Goal: Task Accomplishment & Management: Manage account settings

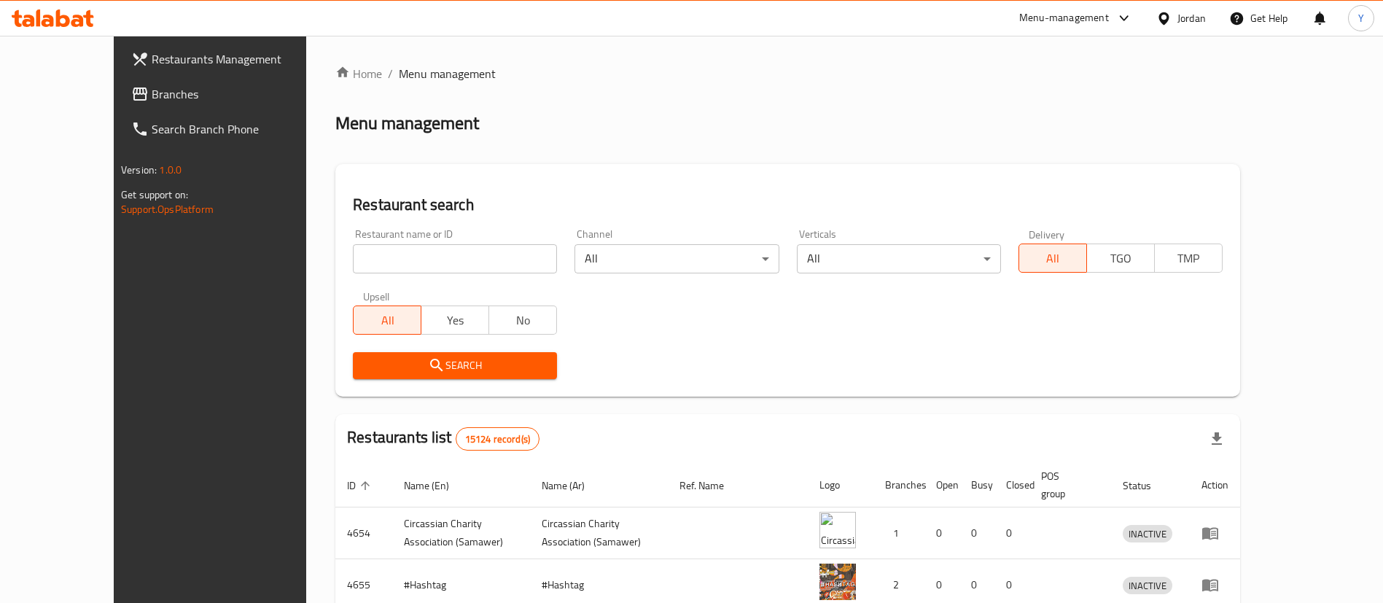
click at [152, 87] on span "Branches" at bounding box center [243, 93] width 182 height 17
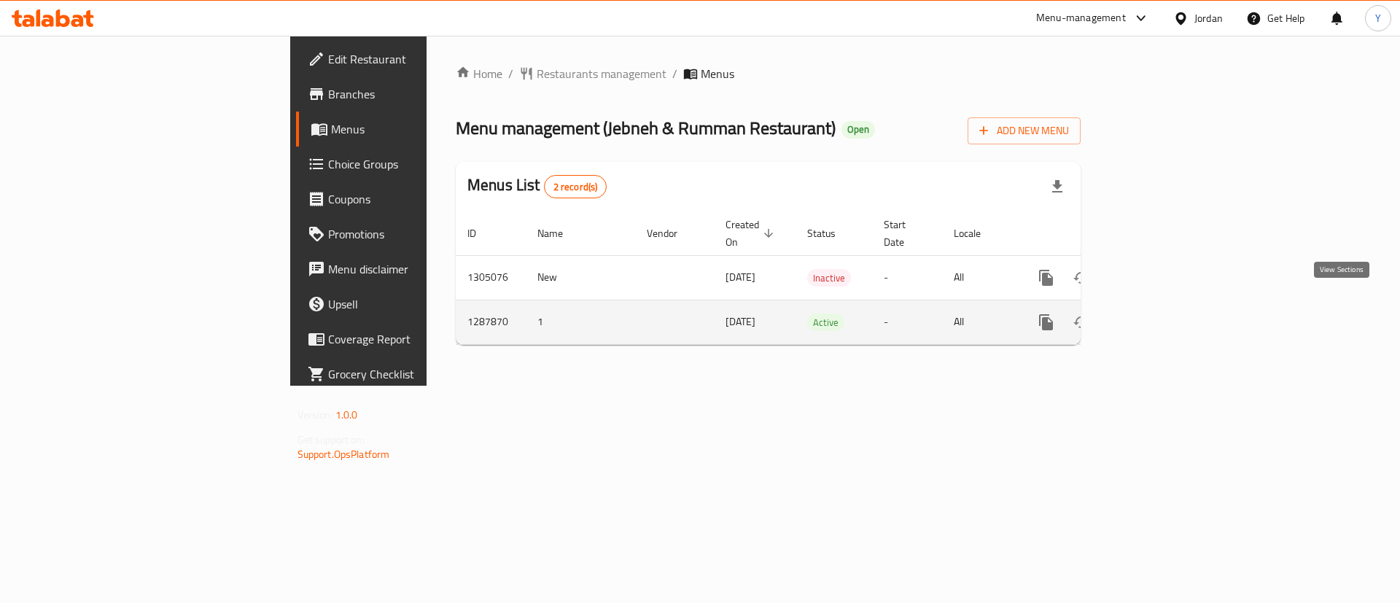
click at [1169, 319] on link "enhanced table" at bounding box center [1151, 322] width 35 height 35
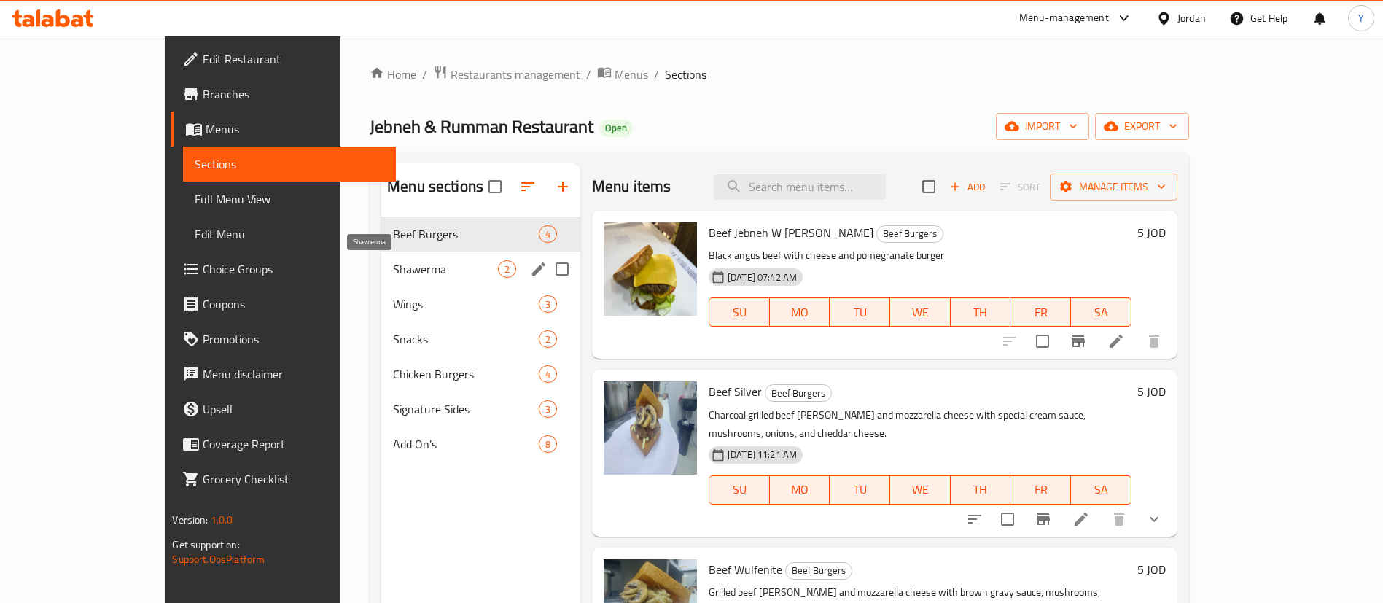
click at [393, 271] on span "Shawerma" at bounding box center [445, 268] width 105 height 17
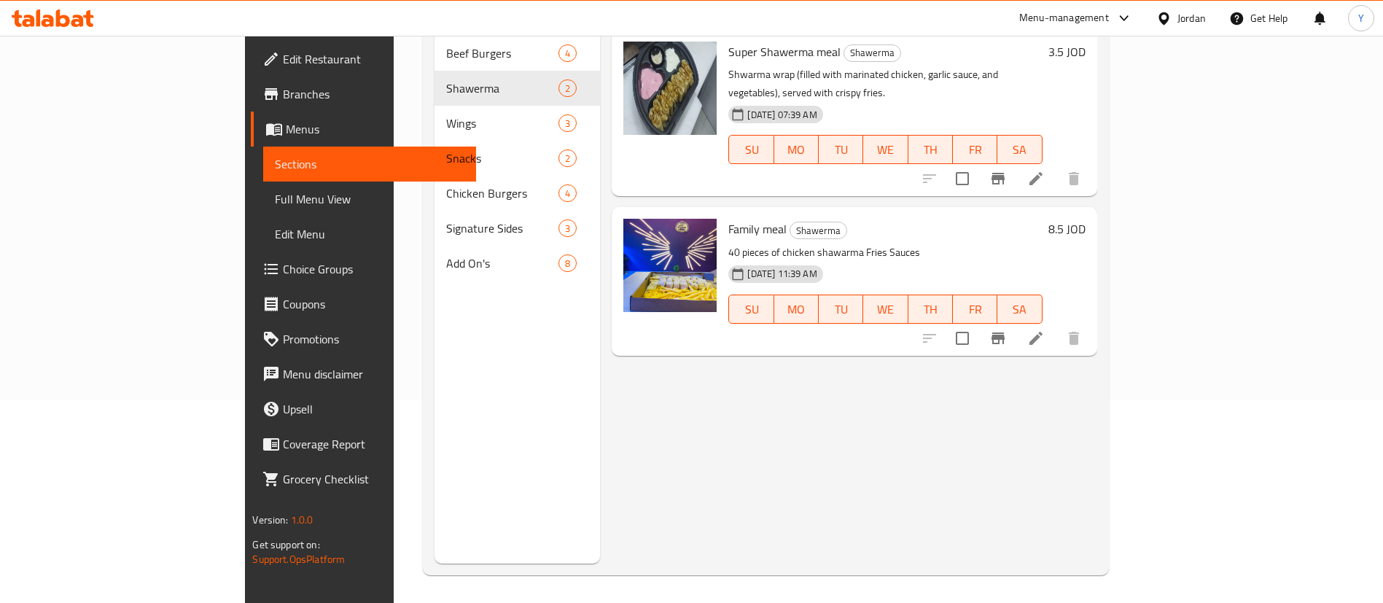
scroll to position [204, 0]
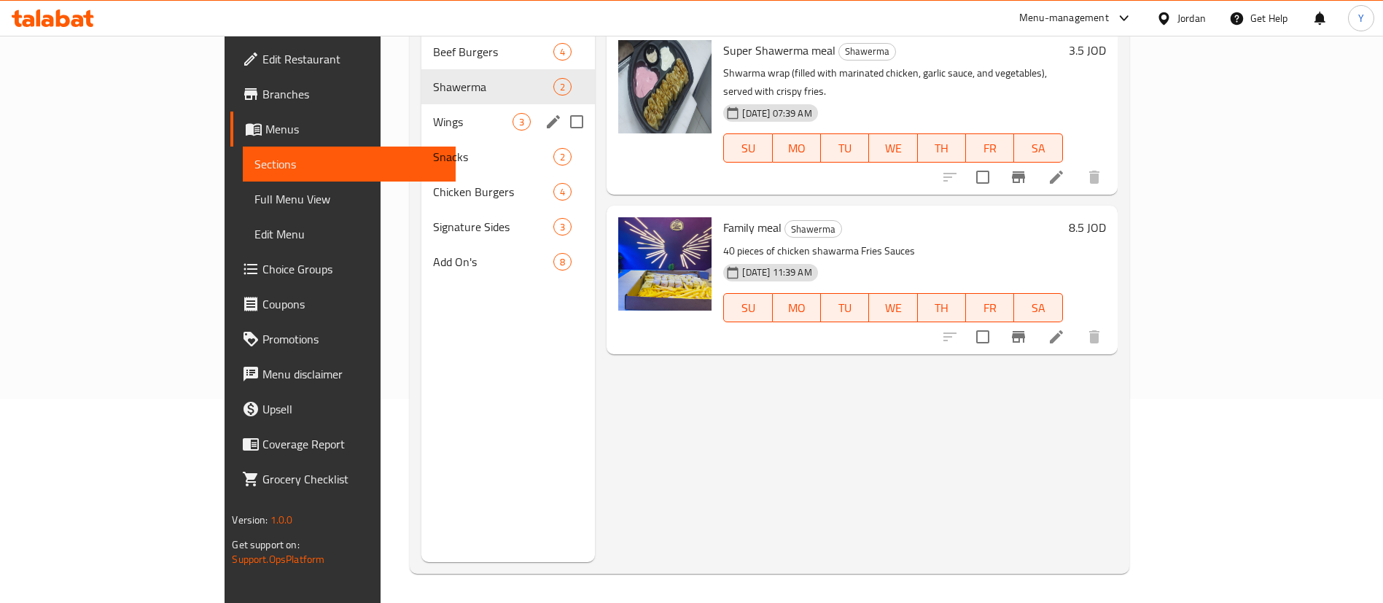
drag, startPoint x: 323, startPoint y: 112, endPoint x: 346, endPoint y: 117, distance: 23.2
click at [421, 112] on div "Wings 3" at bounding box center [508, 121] width 174 height 35
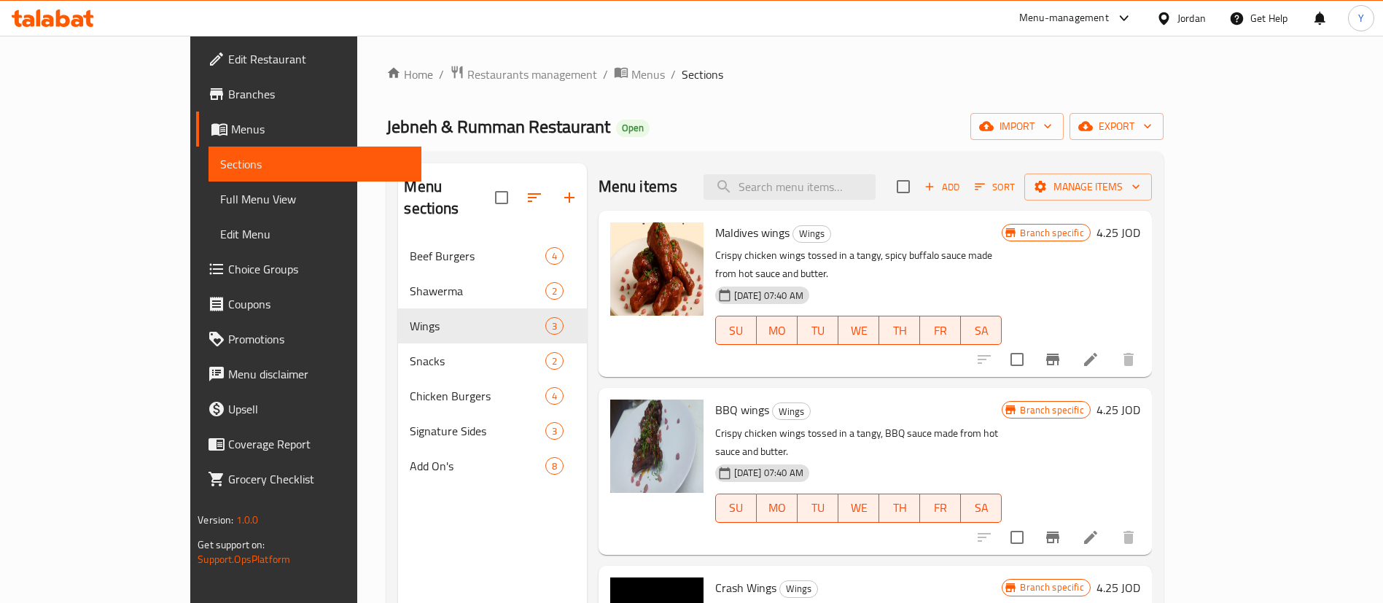
scroll to position [204, 0]
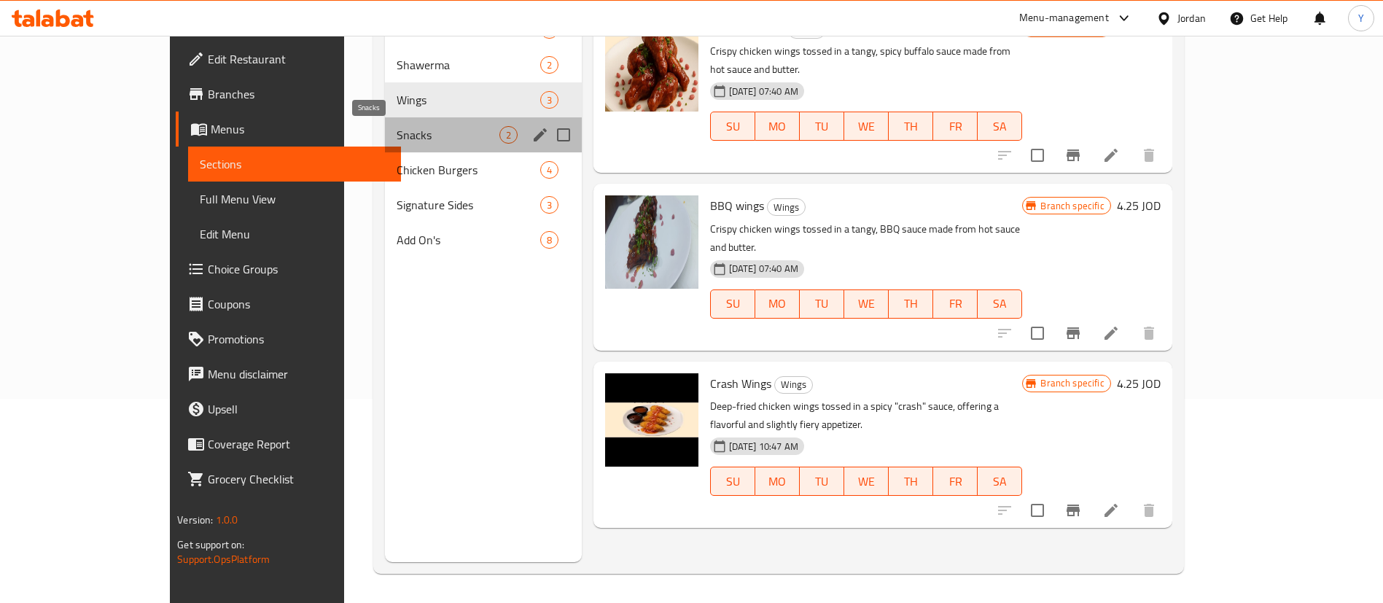
click at [397, 140] on span "Snacks" at bounding box center [448, 134] width 103 height 17
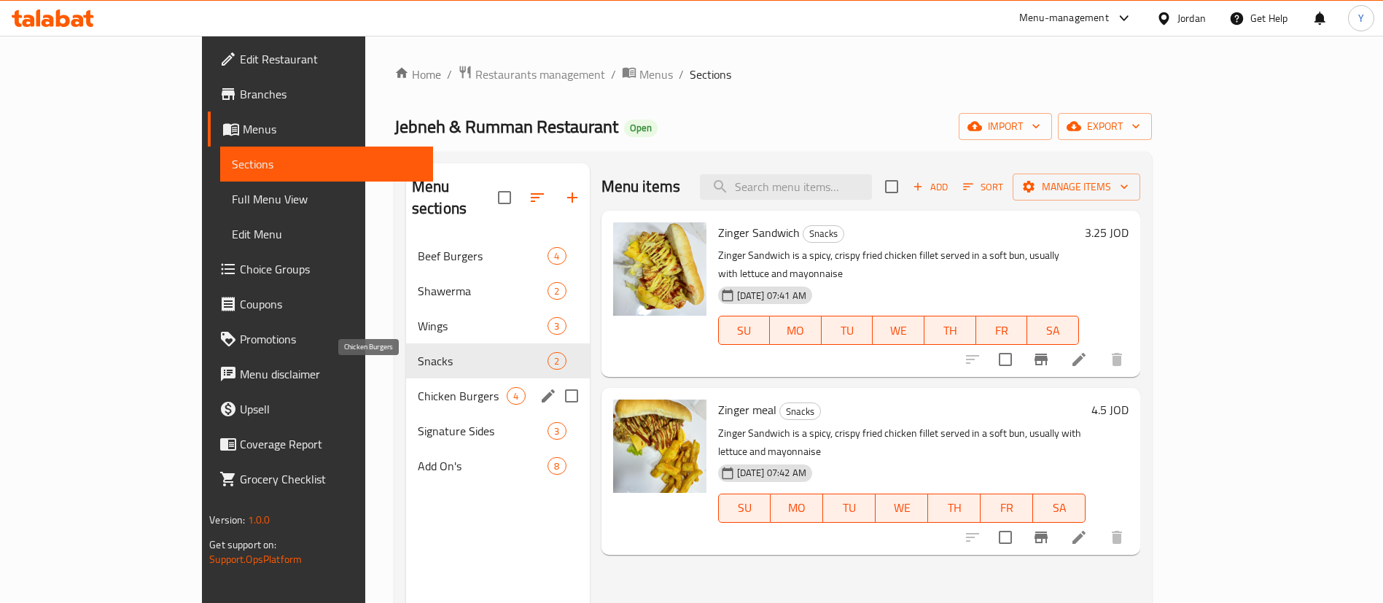
click at [418, 387] on span "Chicken Burgers" at bounding box center [463, 395] width 90 height 17
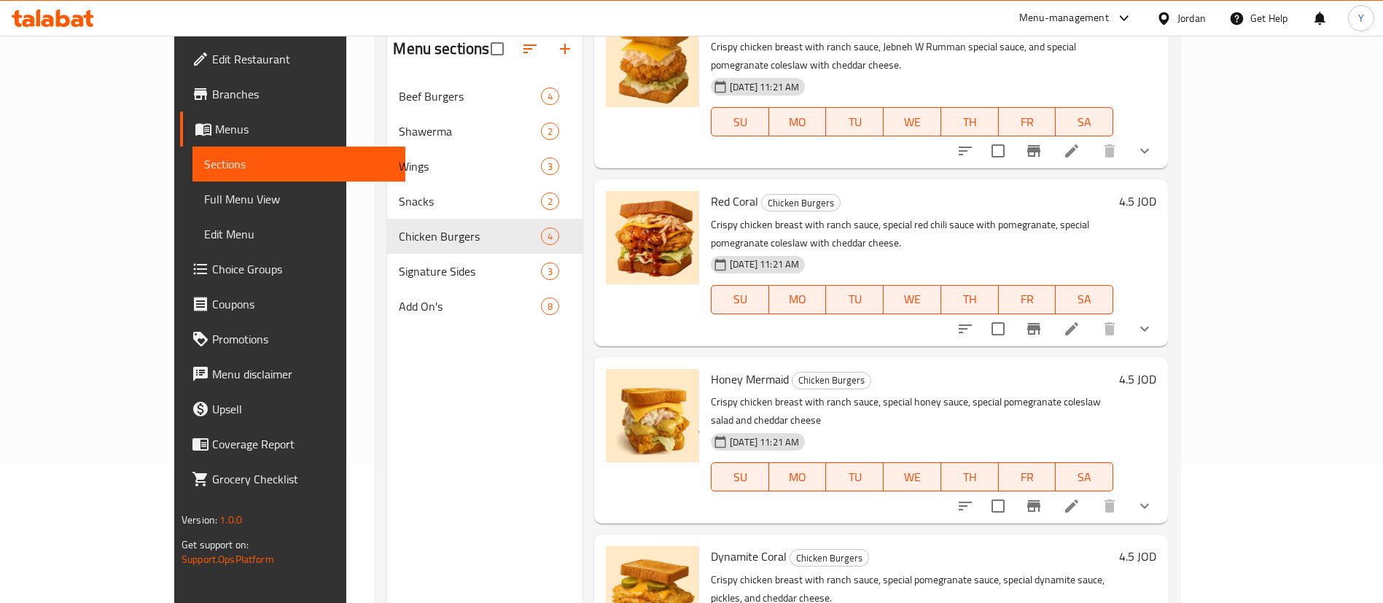
scroll to position [204, 0]
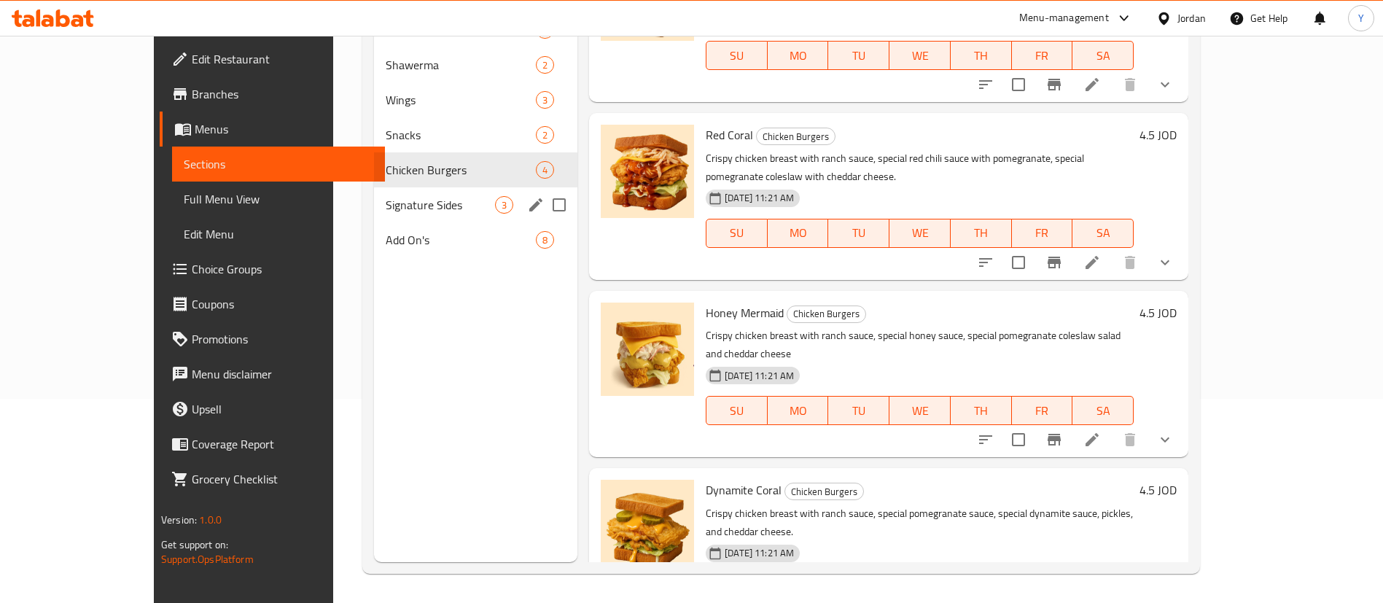
click at [386, 203] on span "Signature Sides" at bounding box center [440, 204] width 109 height 17
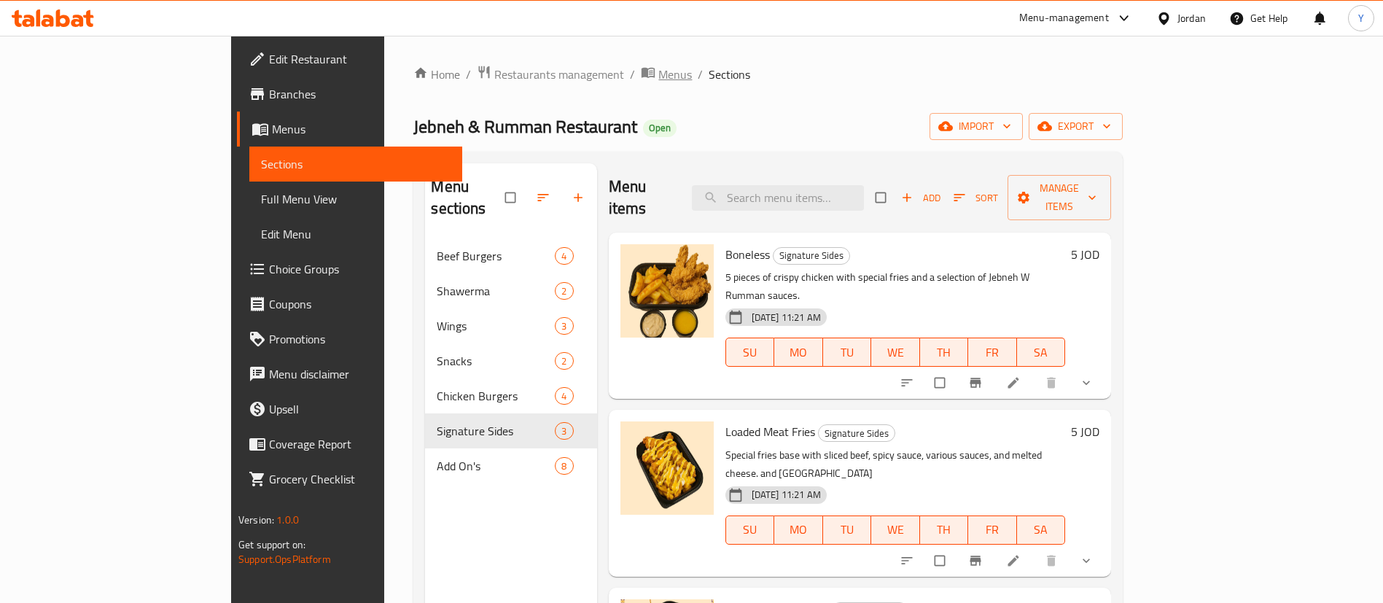
click at [658, 71] on span "Menus" at bounding box center [675, 74] width 34 height 17
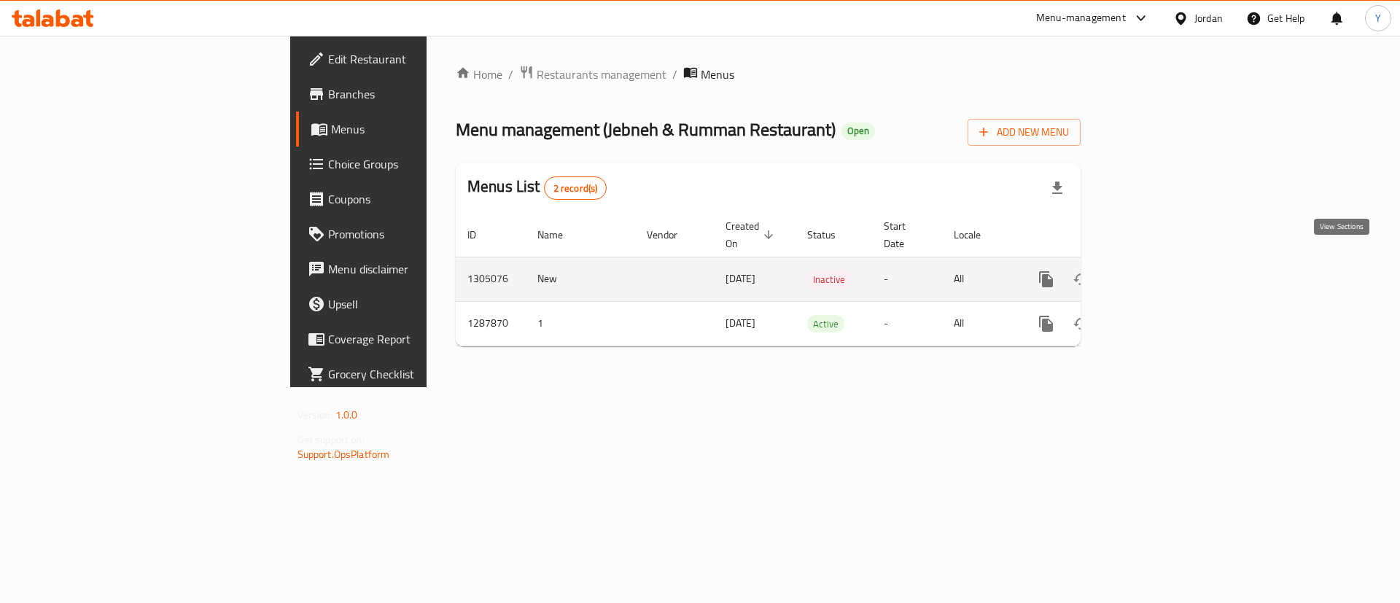
click at [1160, 270] on icon "enhanced table" at bounding box center [1150, 278] width 17 height 17
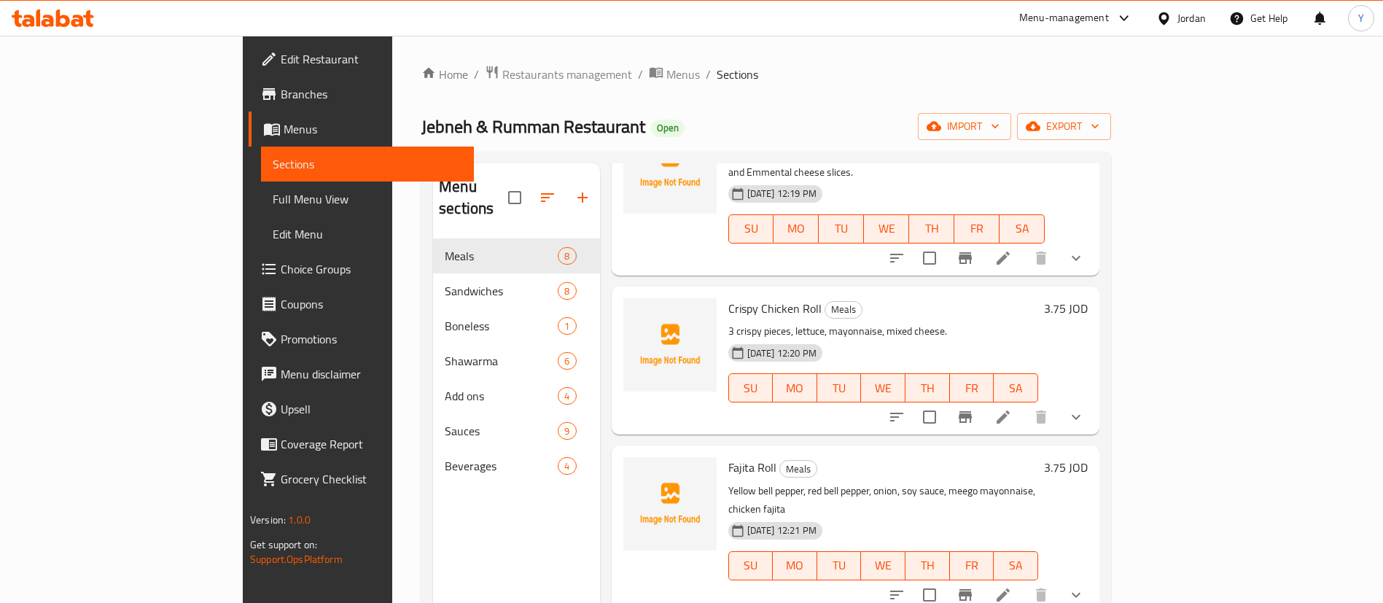
scroll to position [708, 0]
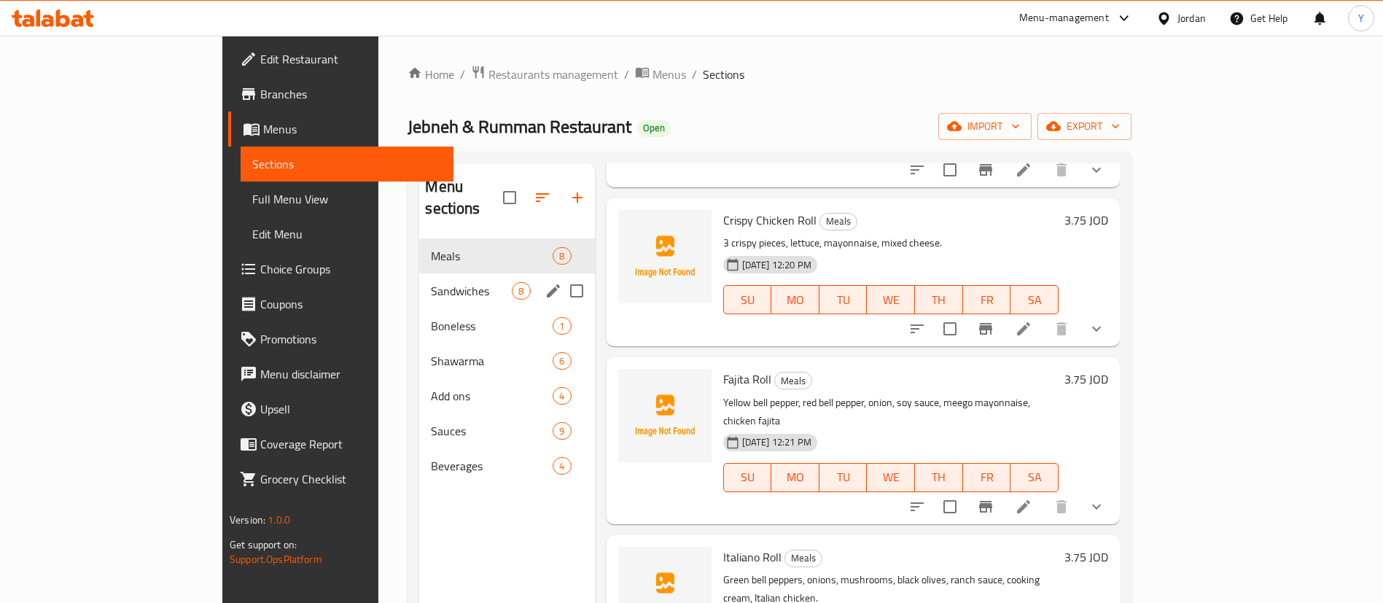
click at [419, 281] on div "Sandwiches 8" at bounding box center [506, 290] width 175 height 35
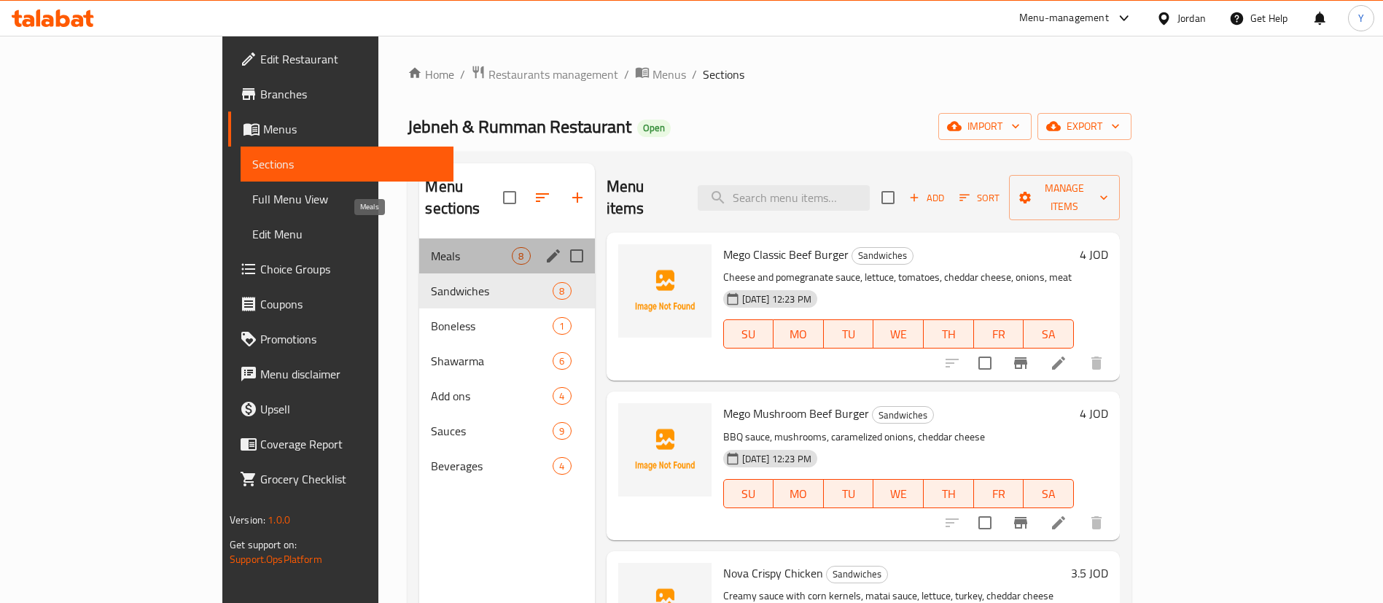
click at [431, 247] on span "Meals" at bounding box center [471, 255] width 81 height 17
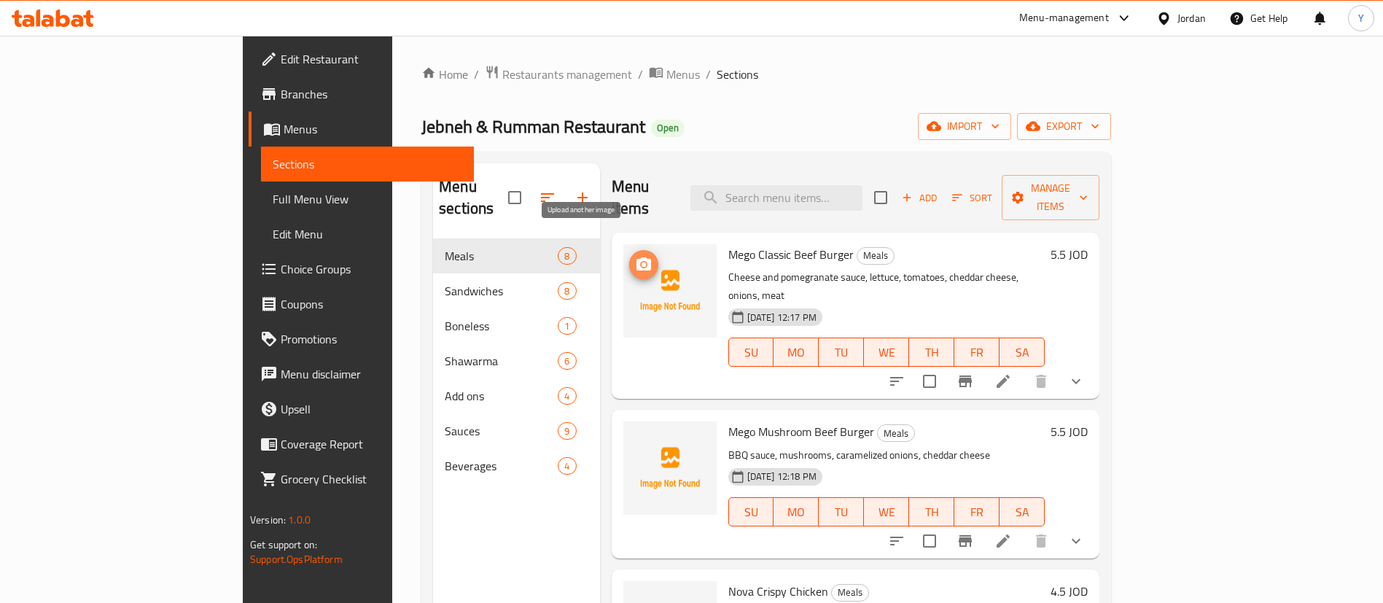
click at [635, 256] on icon "upload picture" at bounding box center [643, 264] width 17 height 17
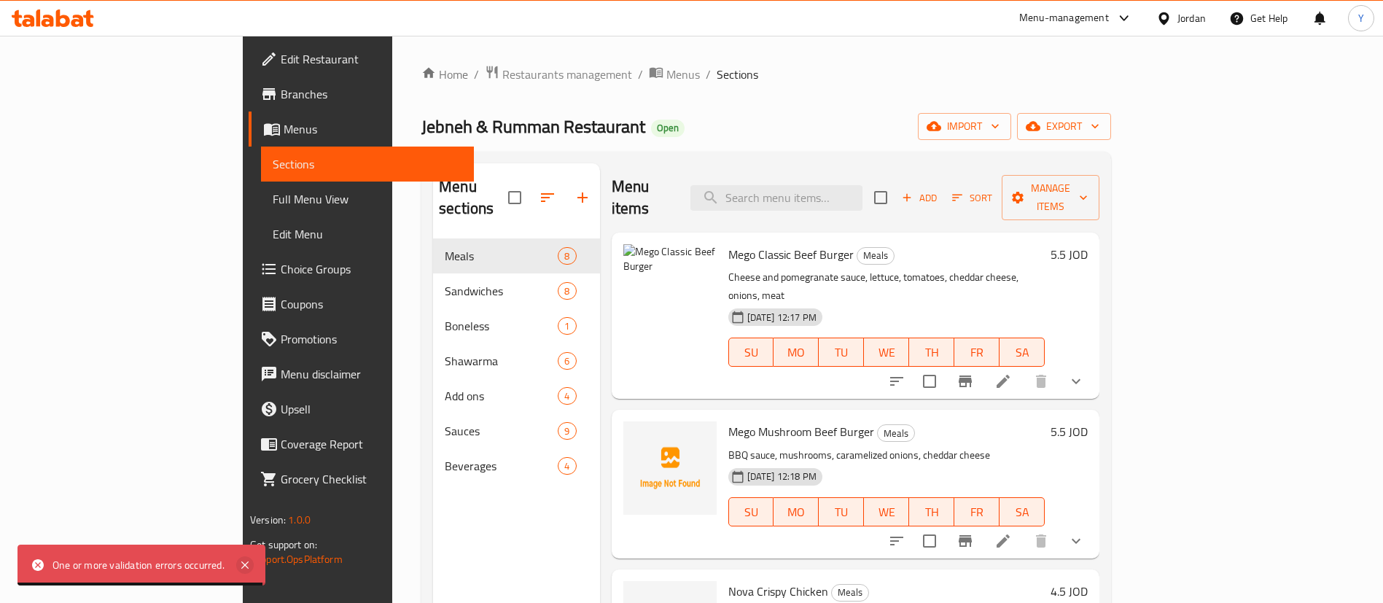
click at [243, 563] on icon at bounding box center [244, 564] width 7 height 7
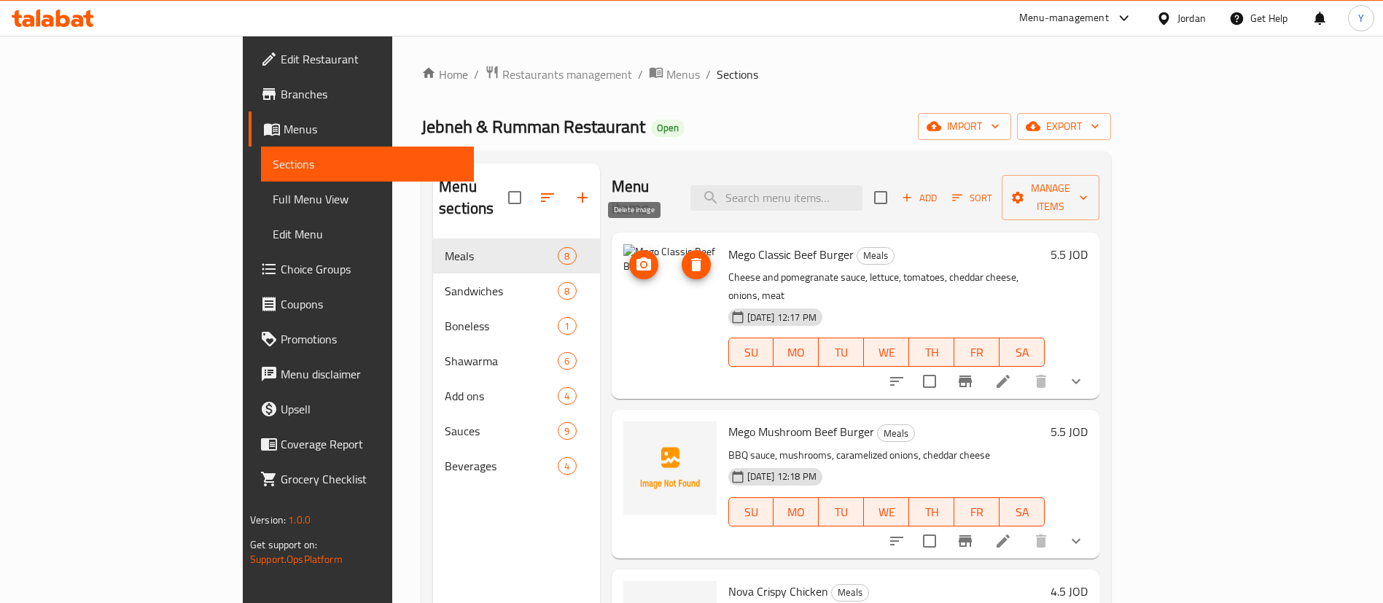
click at [682, 256] on span "delete image" at bounding box center [696, 264] width 29 height 17
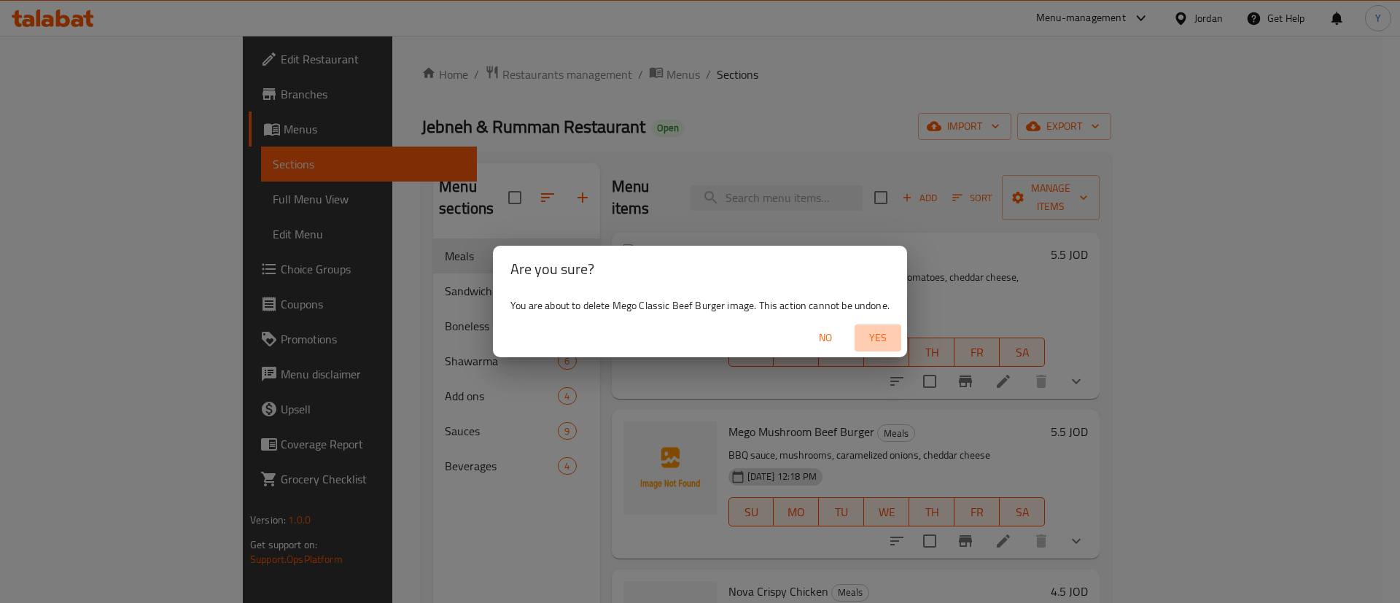
click at [884, 337] on span "Yes" at bounding box center [877, 338] width 35 height 18
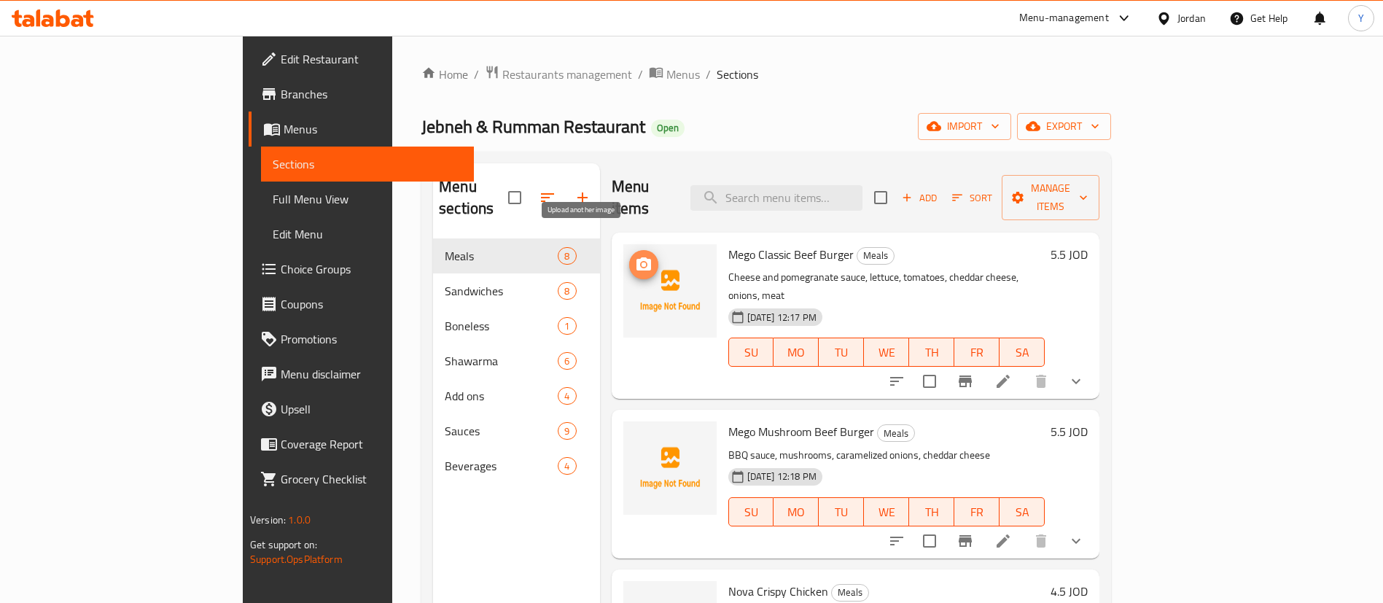
click at [635, 256] on icon "upload picture" at bounding box center [643, 264] width 17 height 17
click at [636, 257] on icon "upload picture" at bounding box center [643, 263] width 15 height 13
click at [636, 259] on icon "upload picture" at bounding box center [642, 264] width 12 height 11
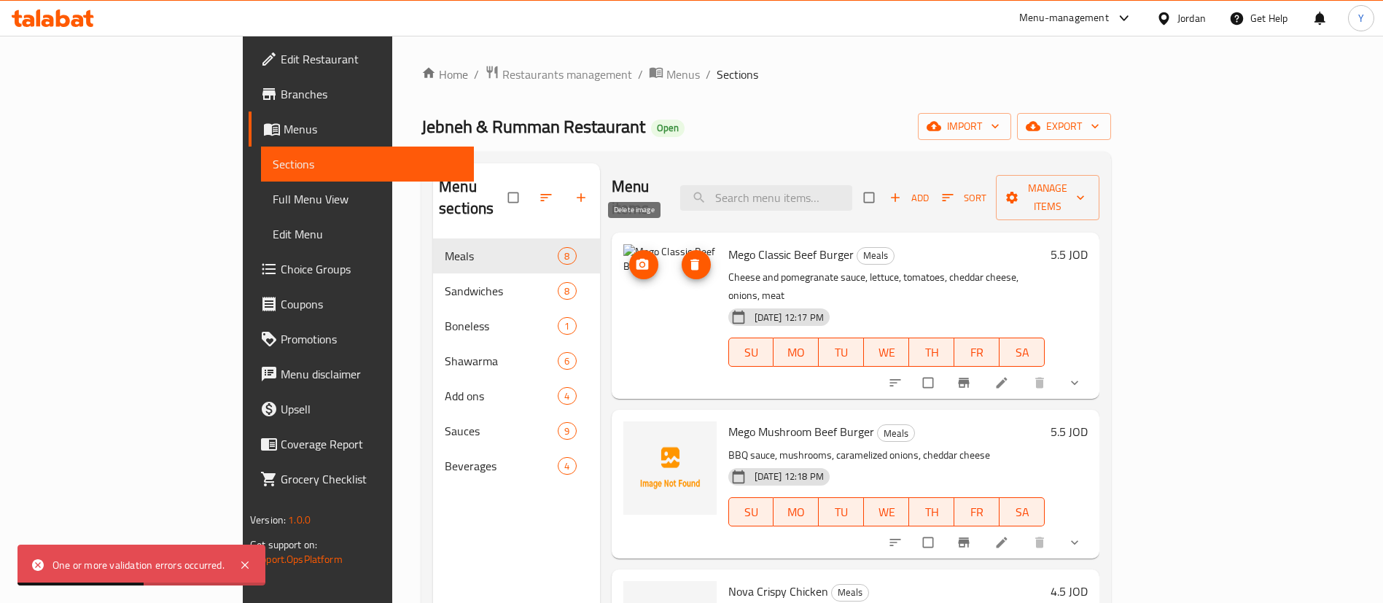
click at [687, 257] on icon "delete image" at bounding box center [694, 264] width 15 height 15
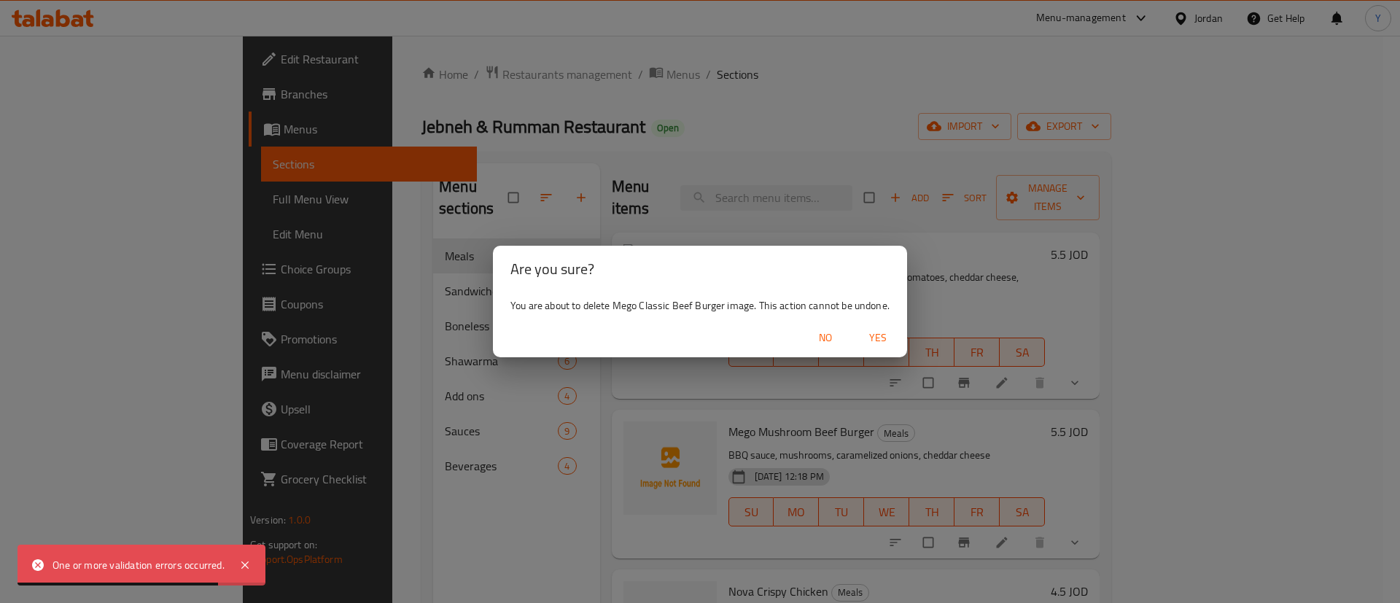
click at [886, 343] on span "Yes" at bounding box center [877, 338] width 35 height 18
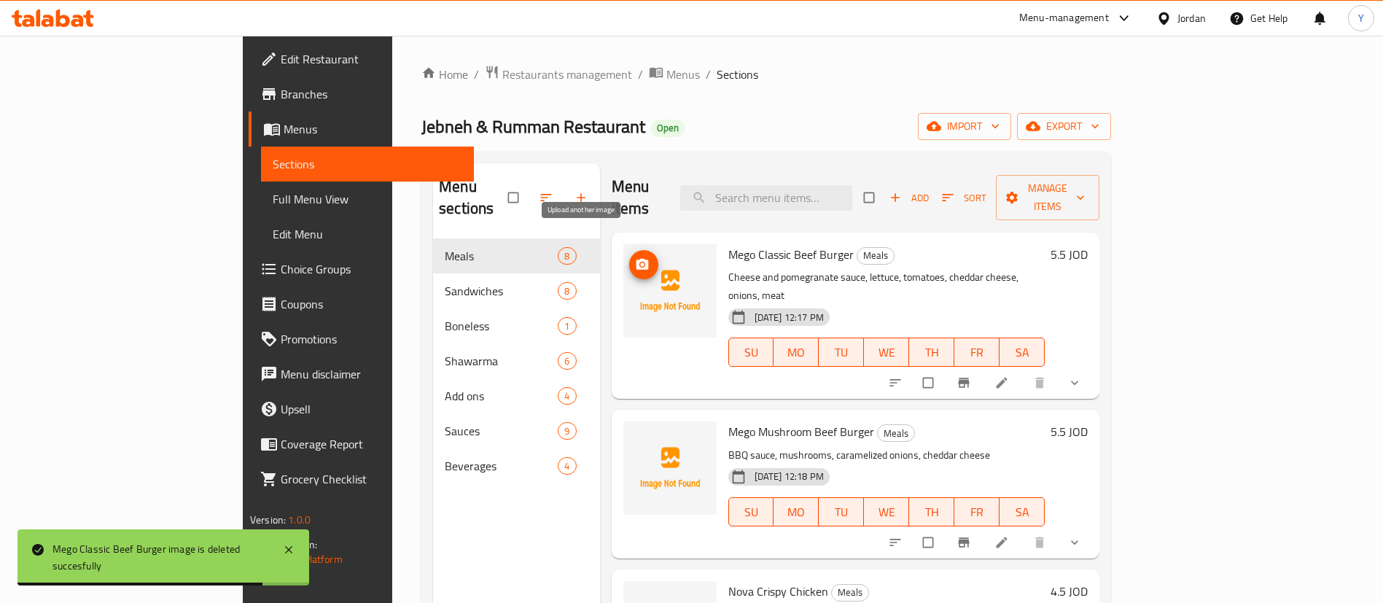
click at [629, 257] on span "upload picture" at bounding box center [643, 264] width 29 height 15
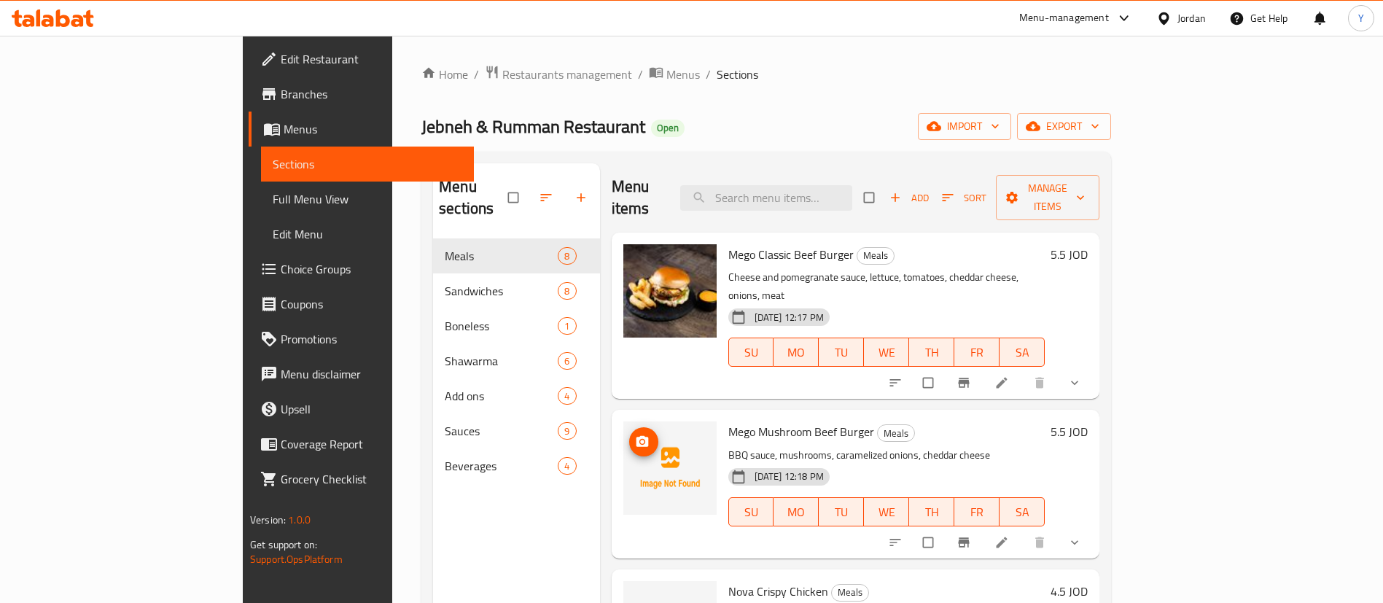
click at [640, 440] on circle "upload picture" at bounding box center [642, 442] width 4 height 4
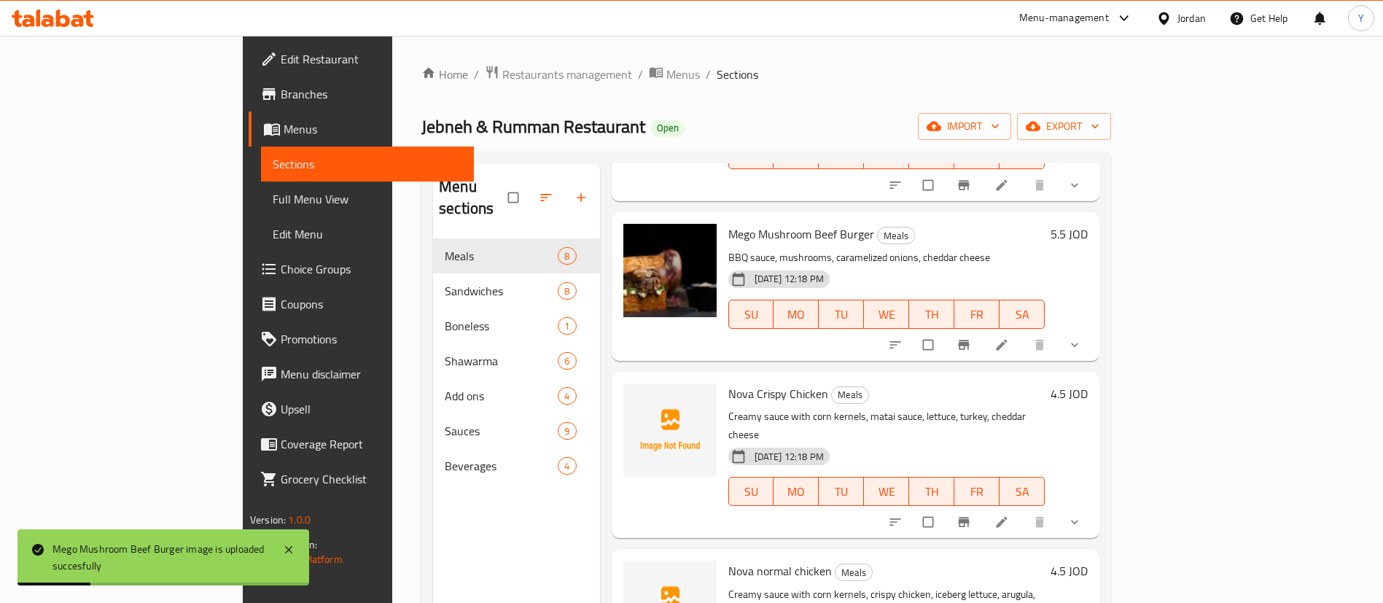
scroll to position [219, 0]
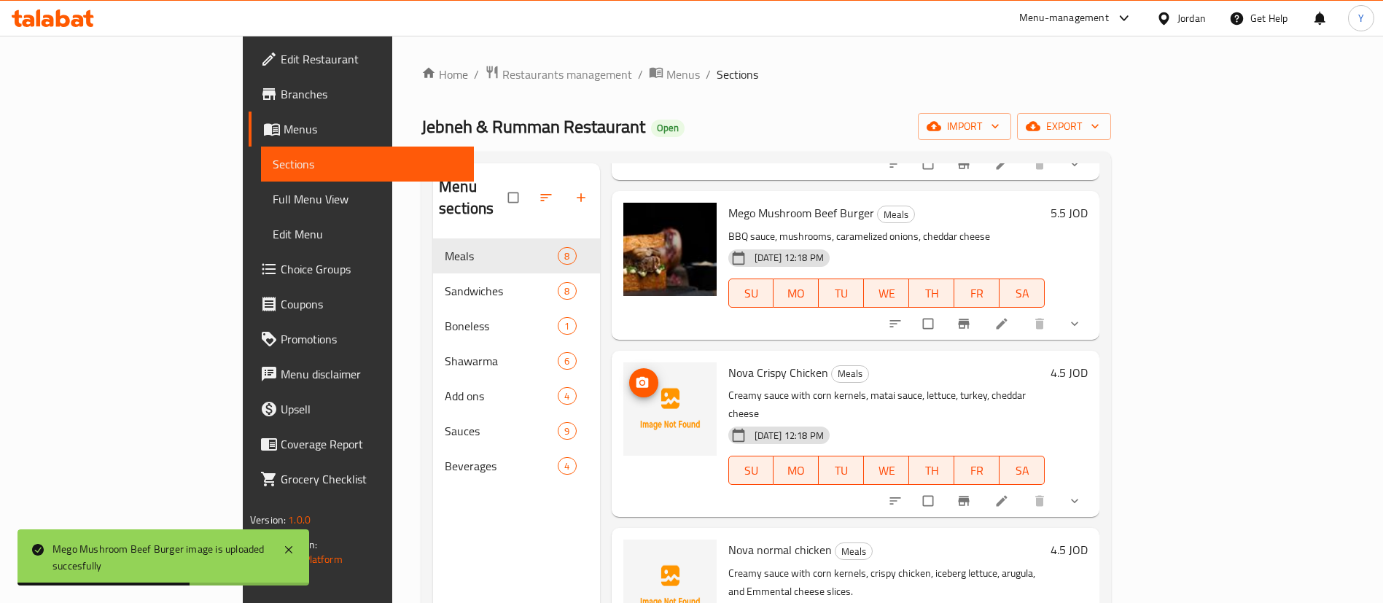
click at [635, 375] on icon "upload picture" at bounding box center [642, 382] width 15 height 15
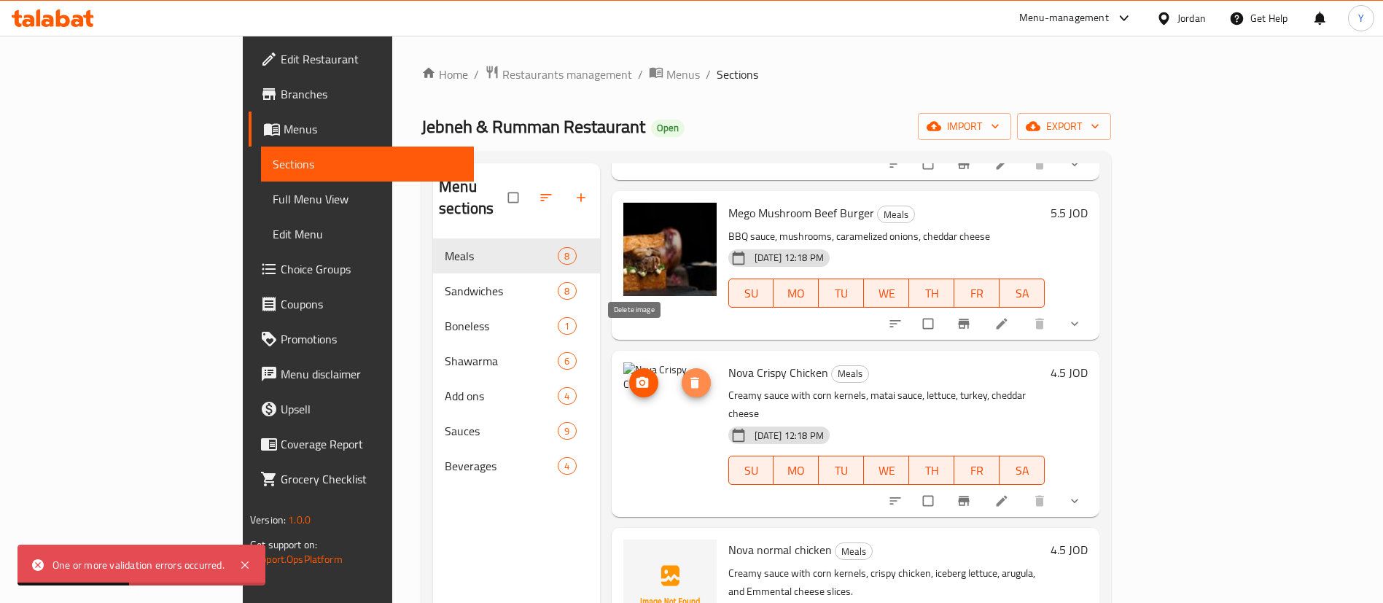
click at [690, 377] on icon "delete image" at bounding box center [694, 382] width 9 height 11
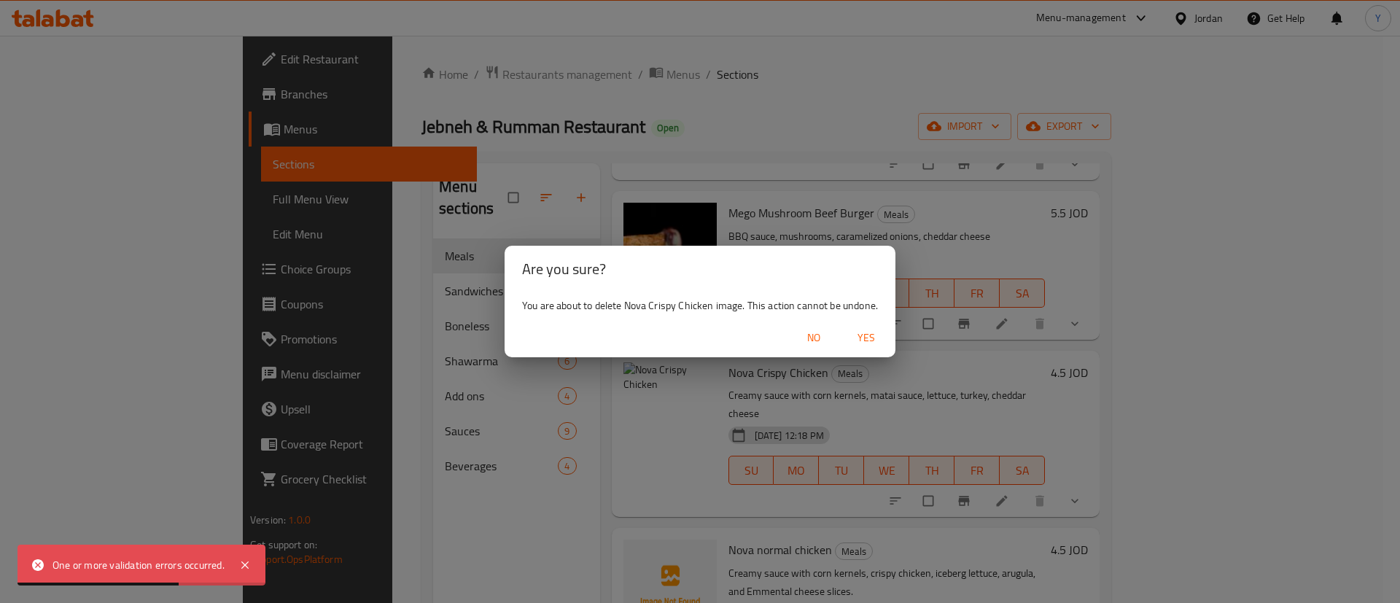
click at [866, 338] on span "Yes" at bounding box center [866, 338] width 35 height 18
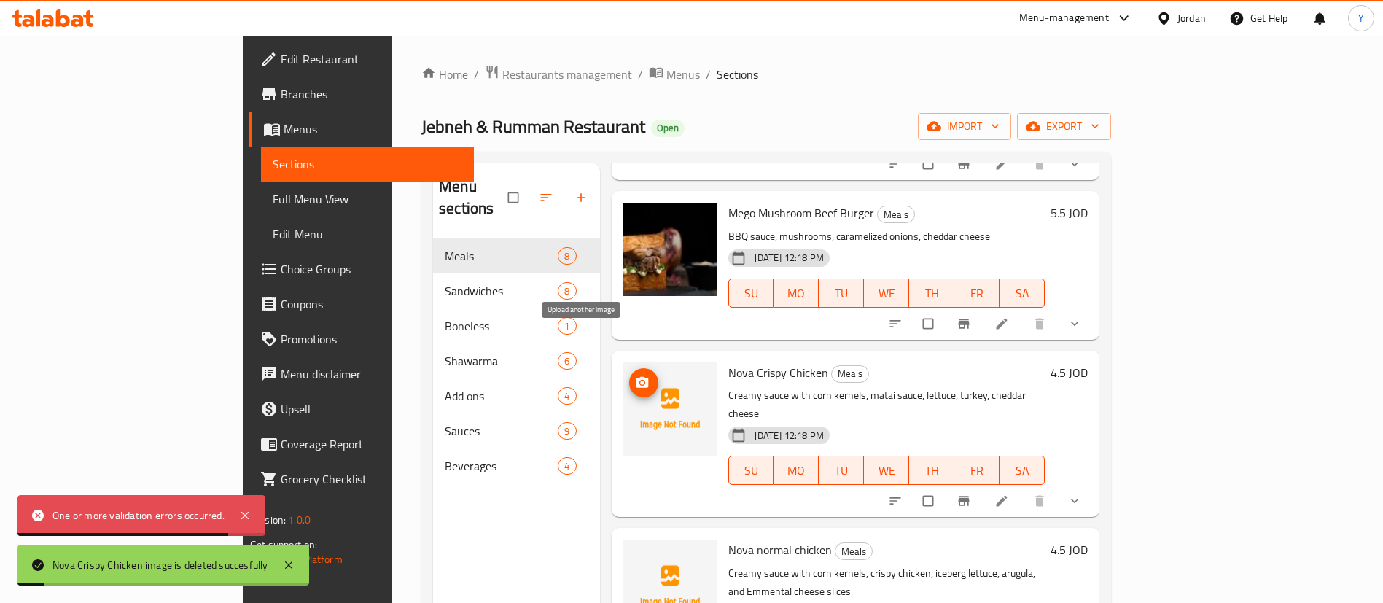
click at [629, 368] on button "upload picture" at bounding box center [643, 382] width 29 height 29
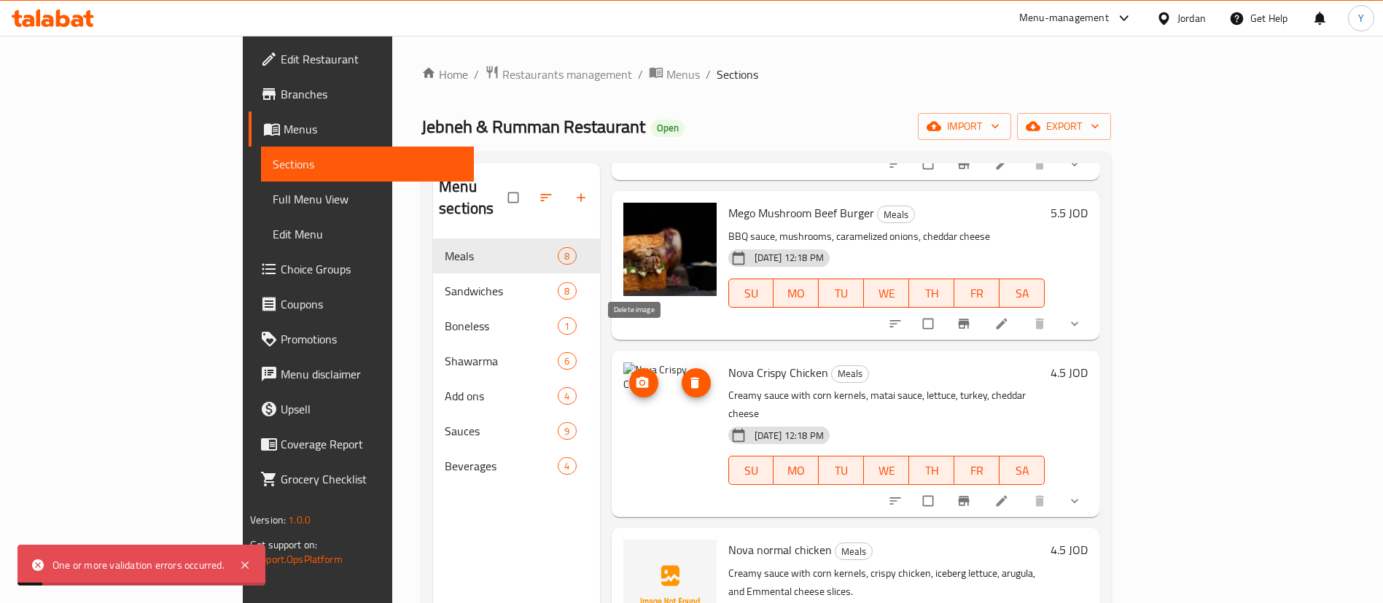
click at [687, 375] on icon "delete image" at bounding box center [694, 382] width 15 height 15
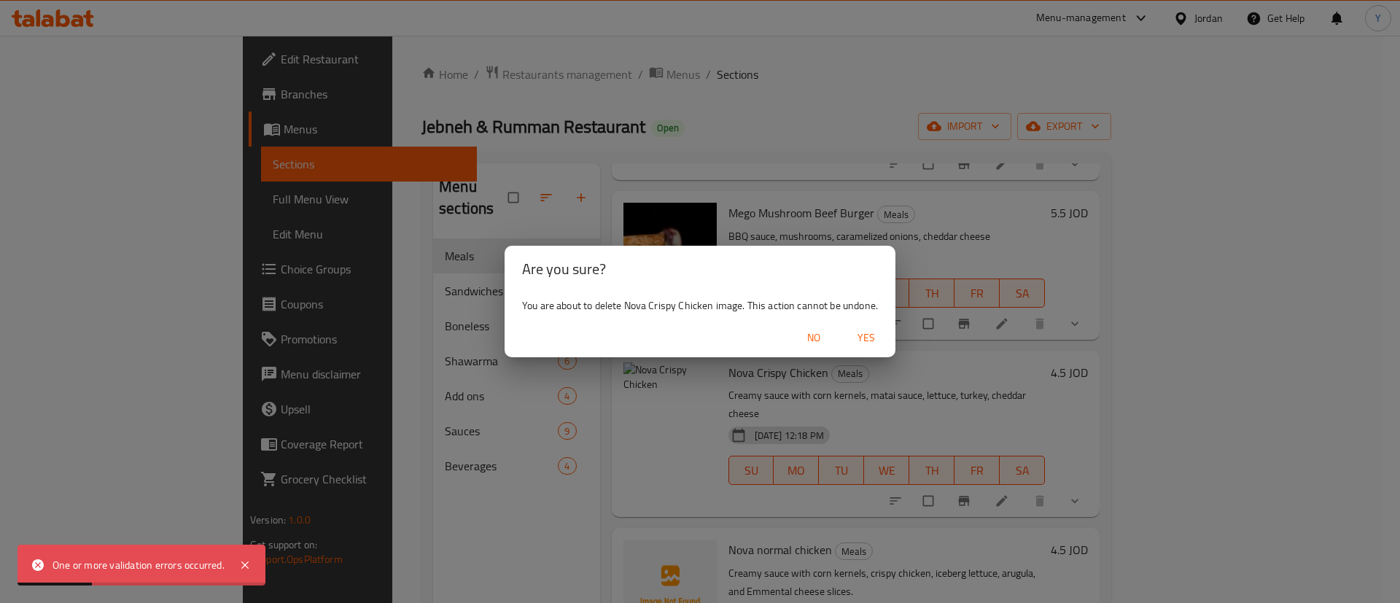
click at [867, 326] on button "Yes" at bounding box center [866, 337] width 47 height 27
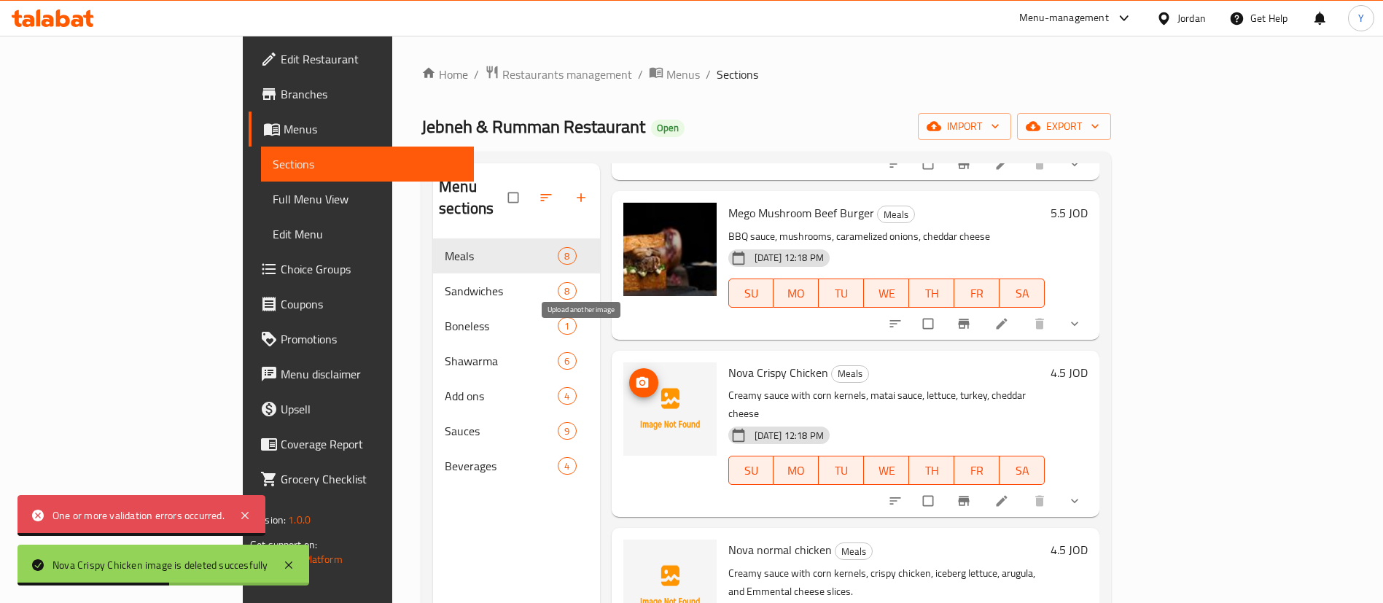
click at [636, 376] on icon "upload picture" at bounding box center [642, 381] width 12 height 11
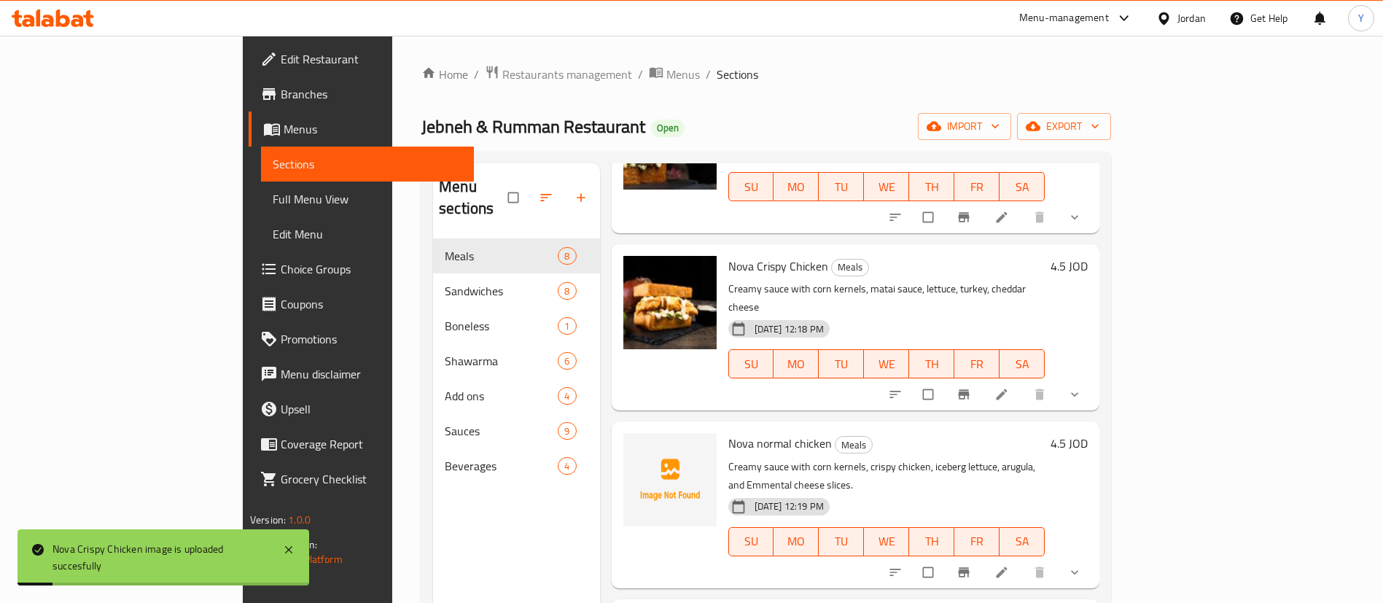
scroll to position [328, 0]
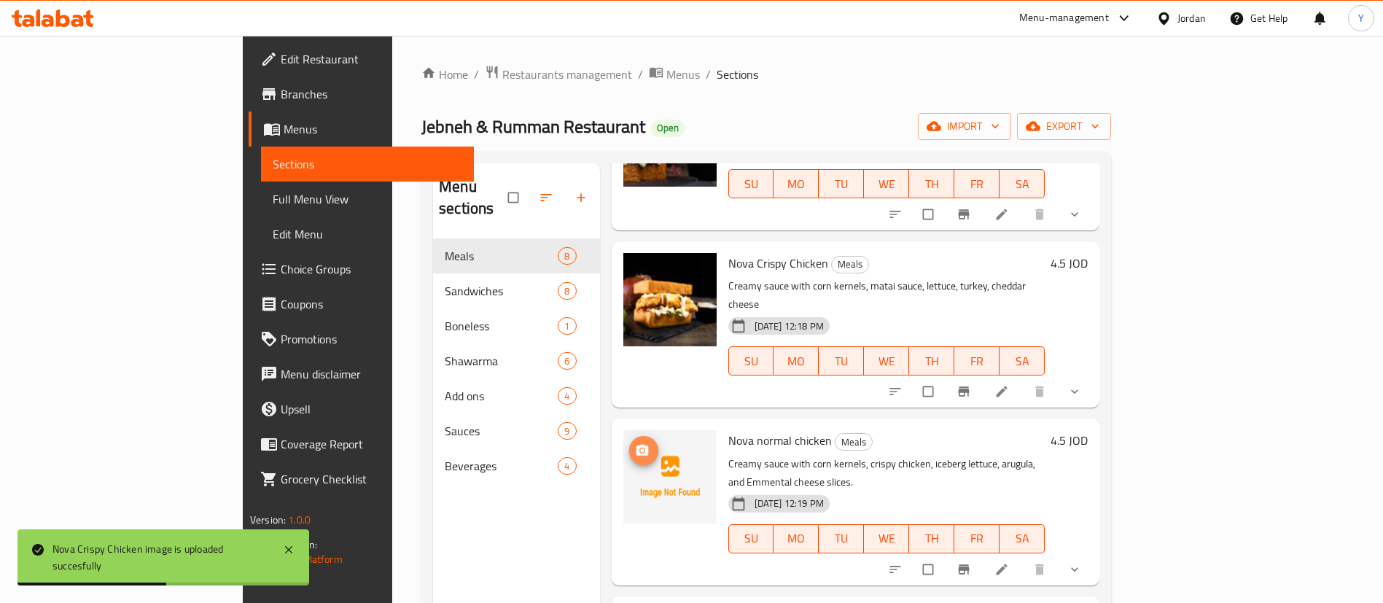
click at [629, 443] on span "upload picture" at bounding box center [643, 450] width 29 height 15
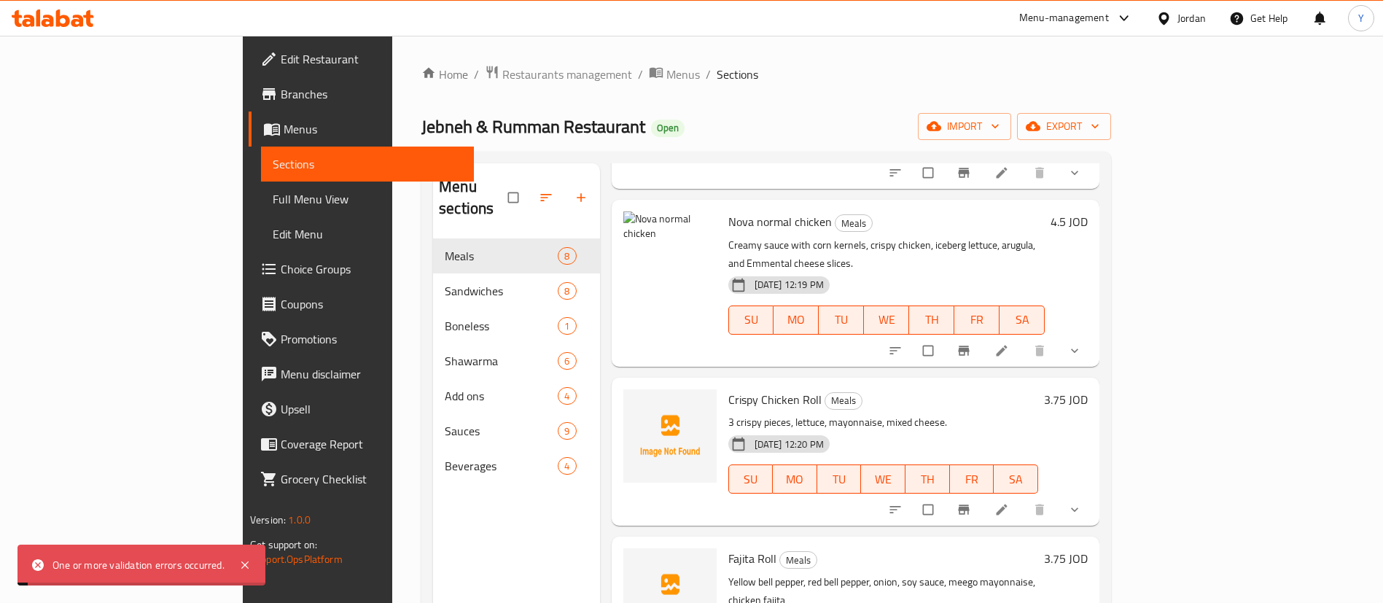
scroll to position [437, 0]
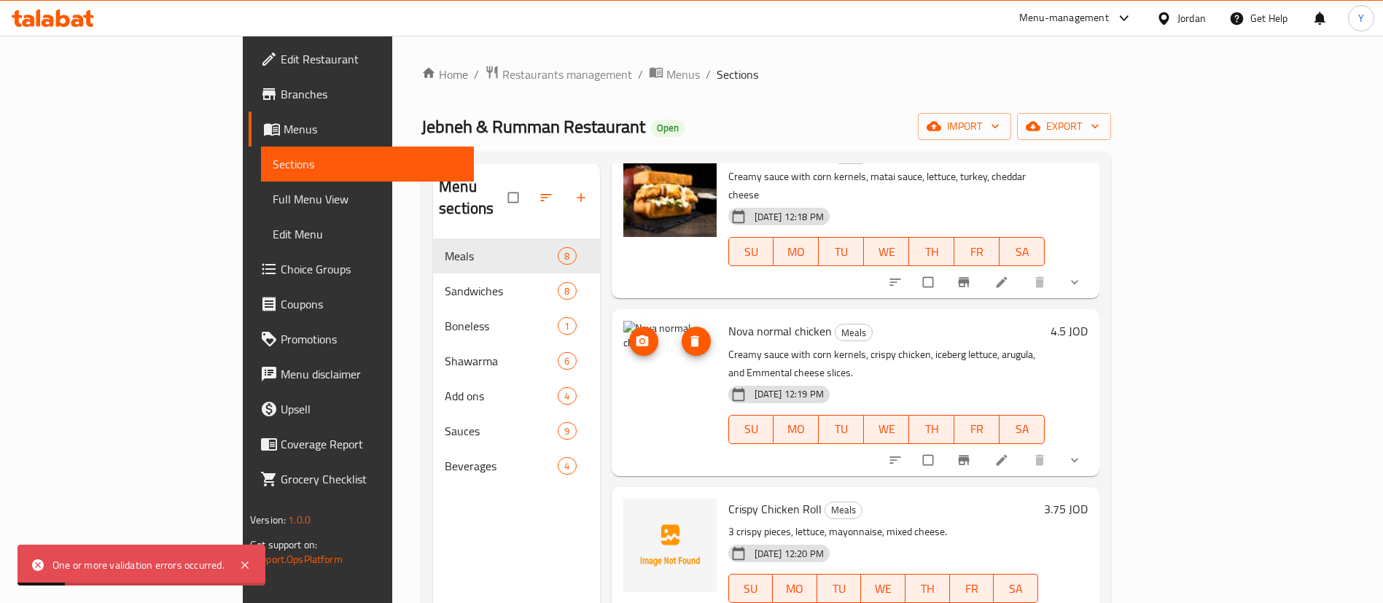
click at [682, 327] on button "delete image" at bounding box center [696, 341] width 29 height 29
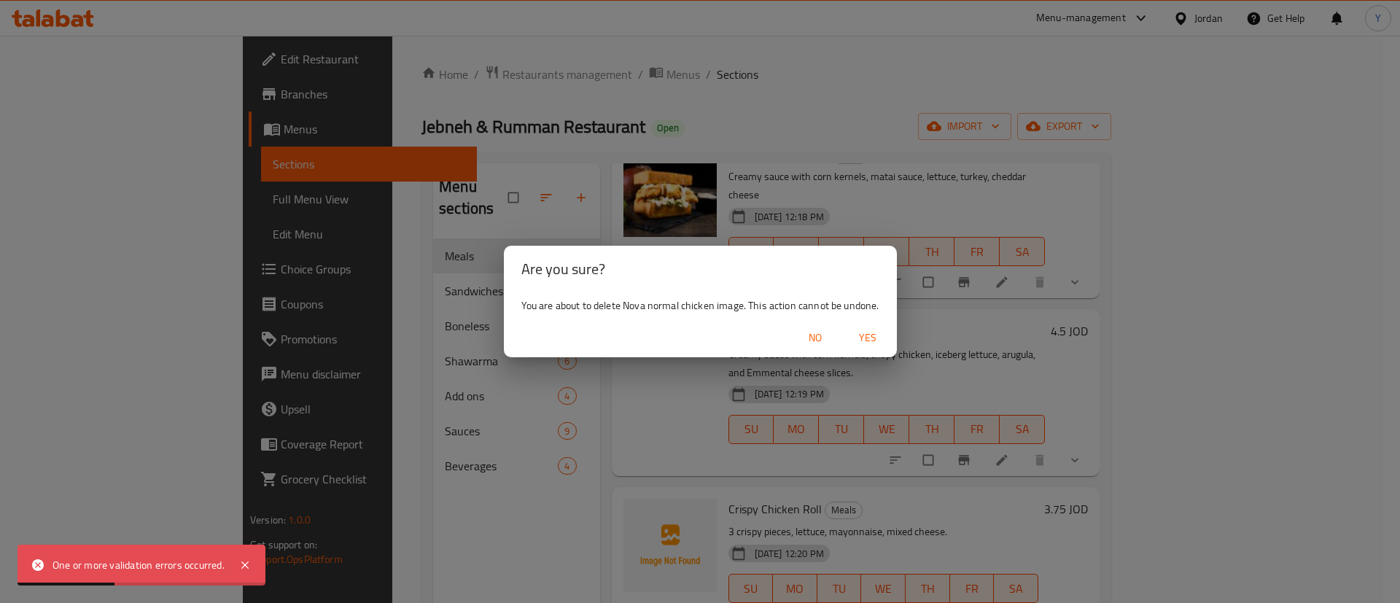
click at [872, 334] on span "Yes" at bounding box center [867, 338] width 35 height 18
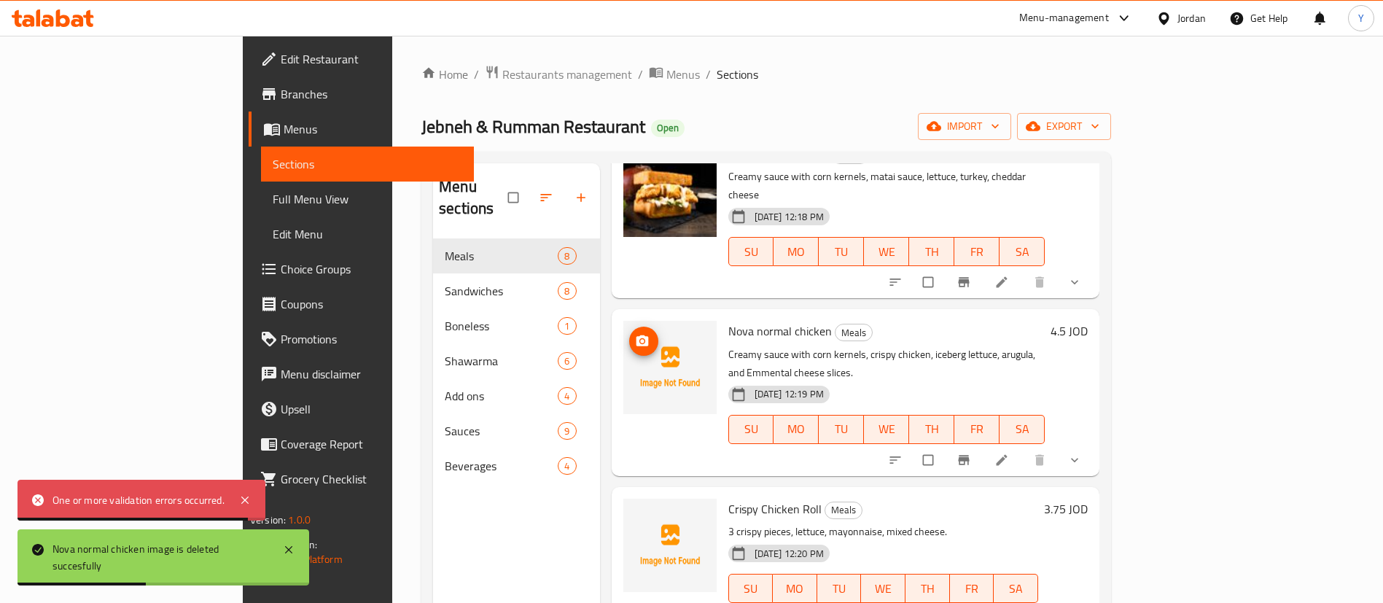
click at [636, 335] on icon "upload picture" at bounding box center [642, 340] width 12 height 11
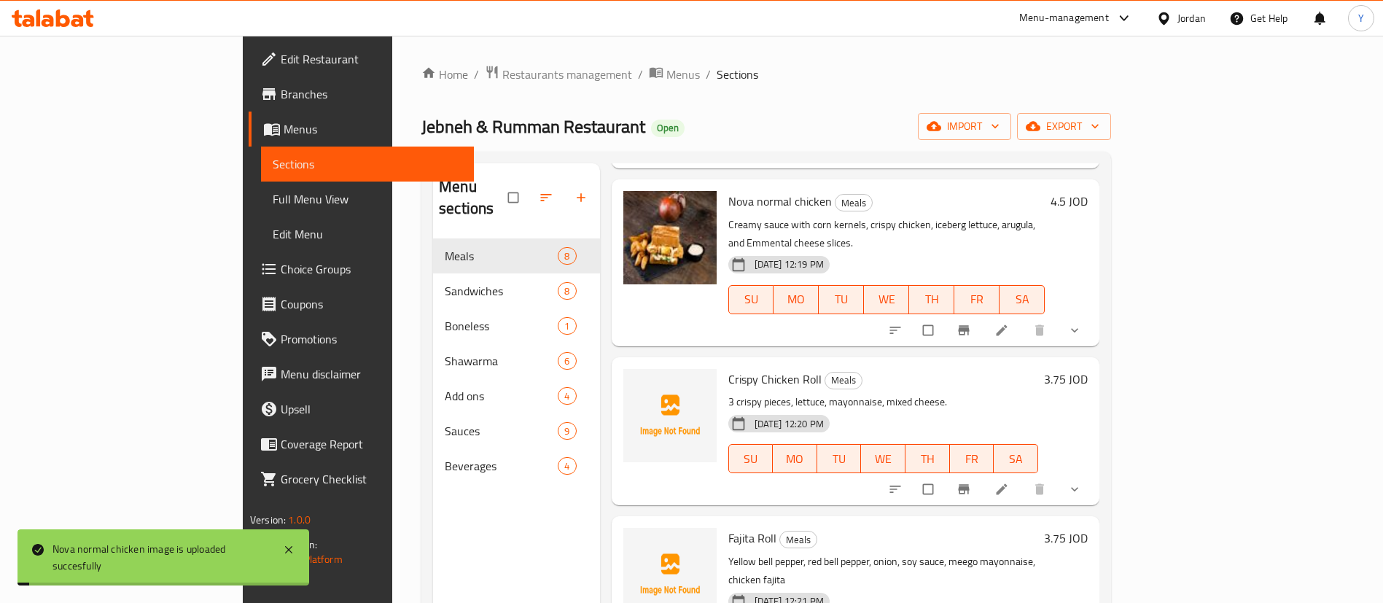
scroll to position [547, 0]
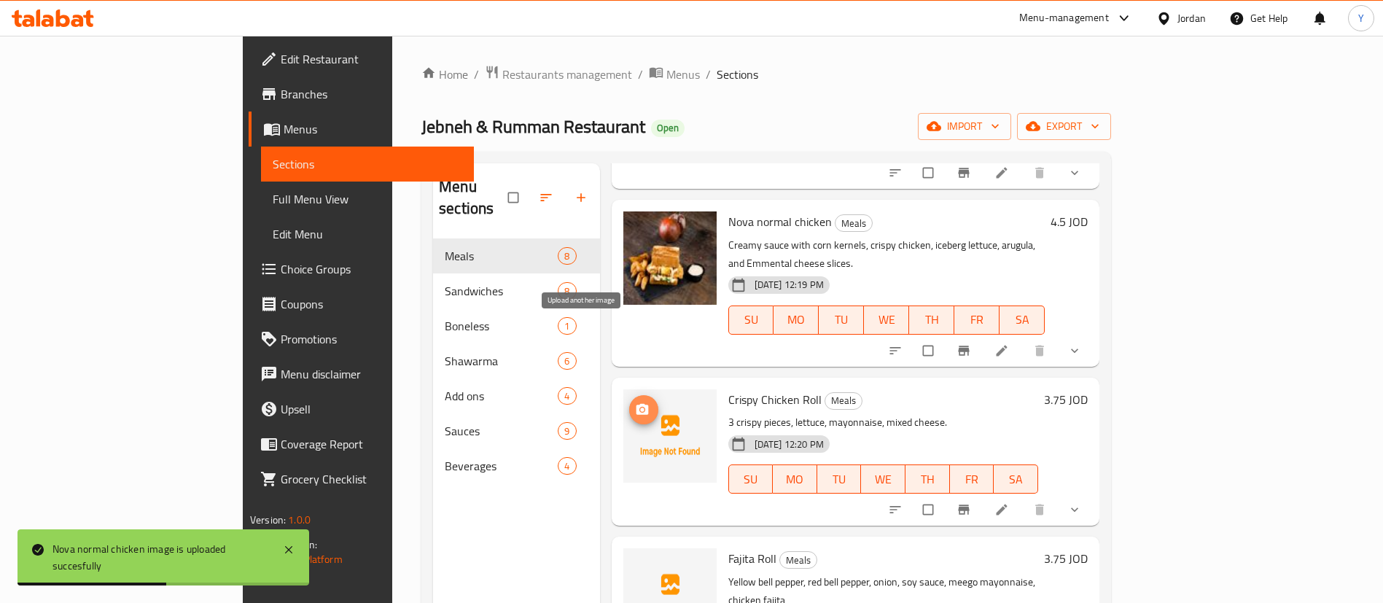
click at [636, 403] on icon "upload picture" at bounding box center [642, 408] width 12 height 11
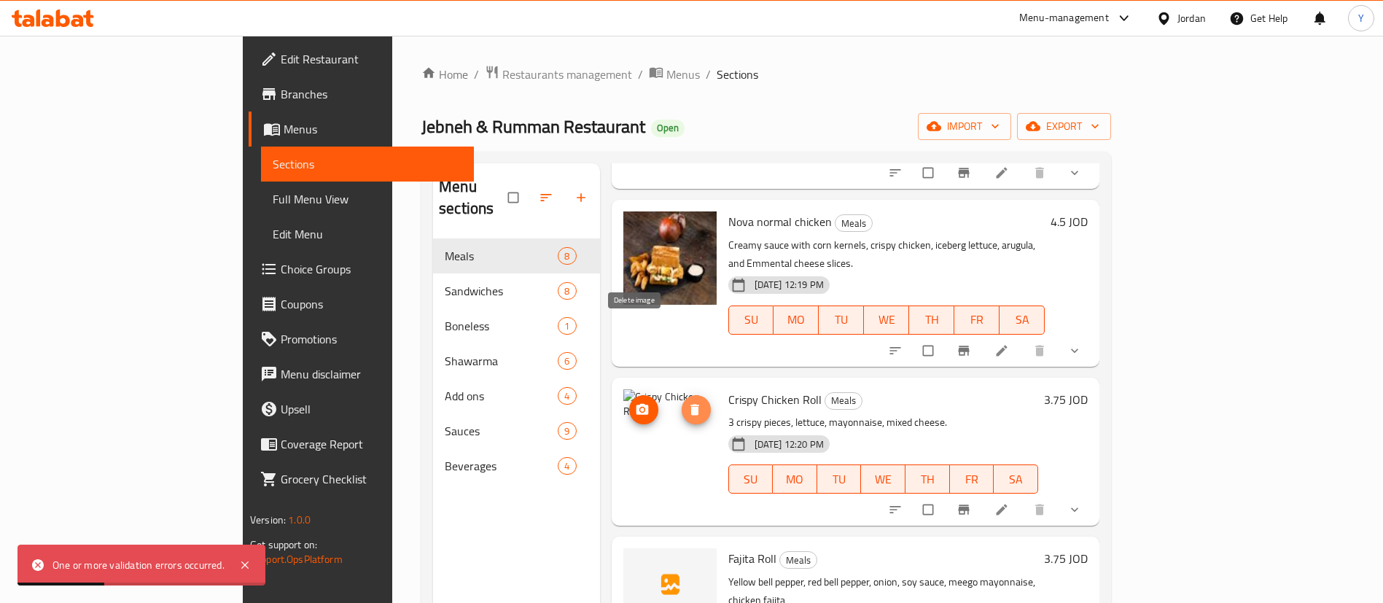
click at [690, 404] on icon "delete image" at bounding box center [694, 409] width 9 height 11
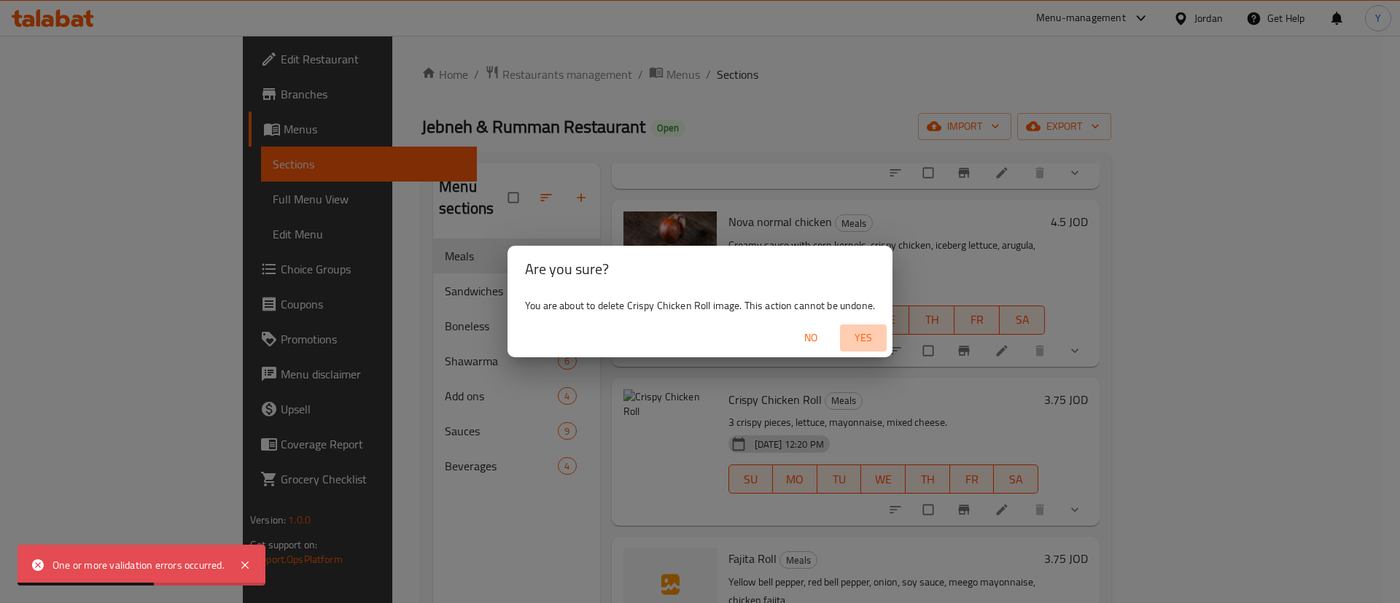
click at [873, 334] on span "Yes" at bounding box center [863, 338] width 35 height 18
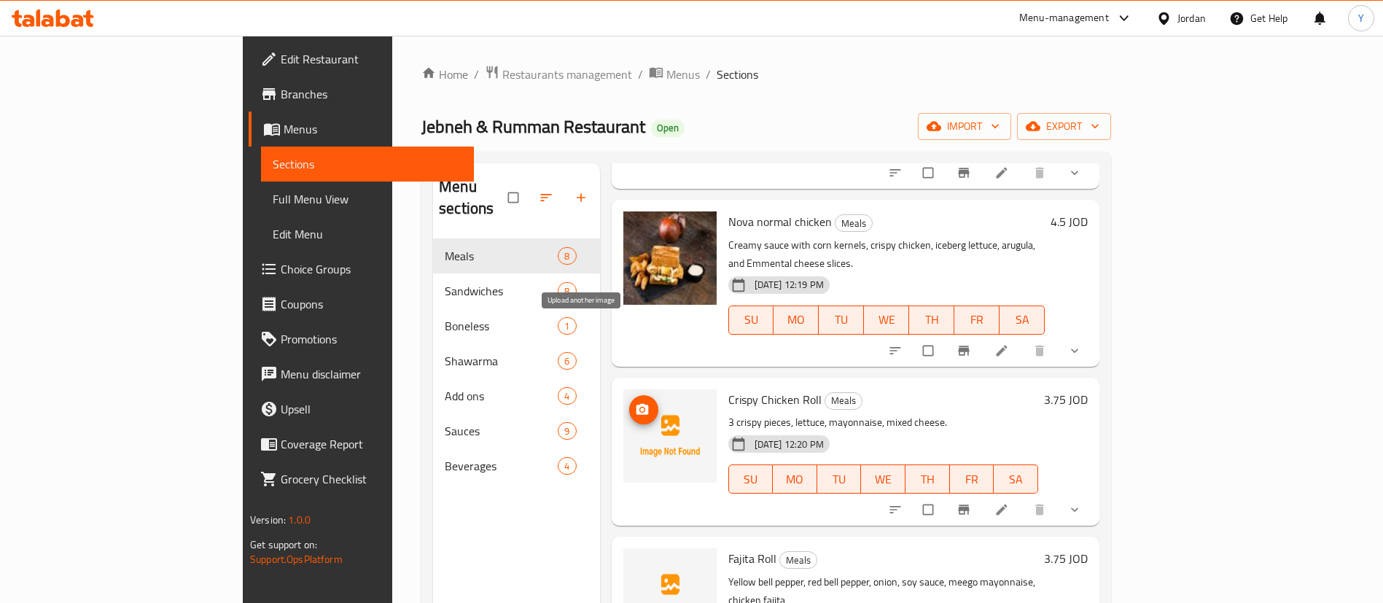
click at [635, 402] on icon "upload picture" at bounding box center [642, 409] width 15 height 15
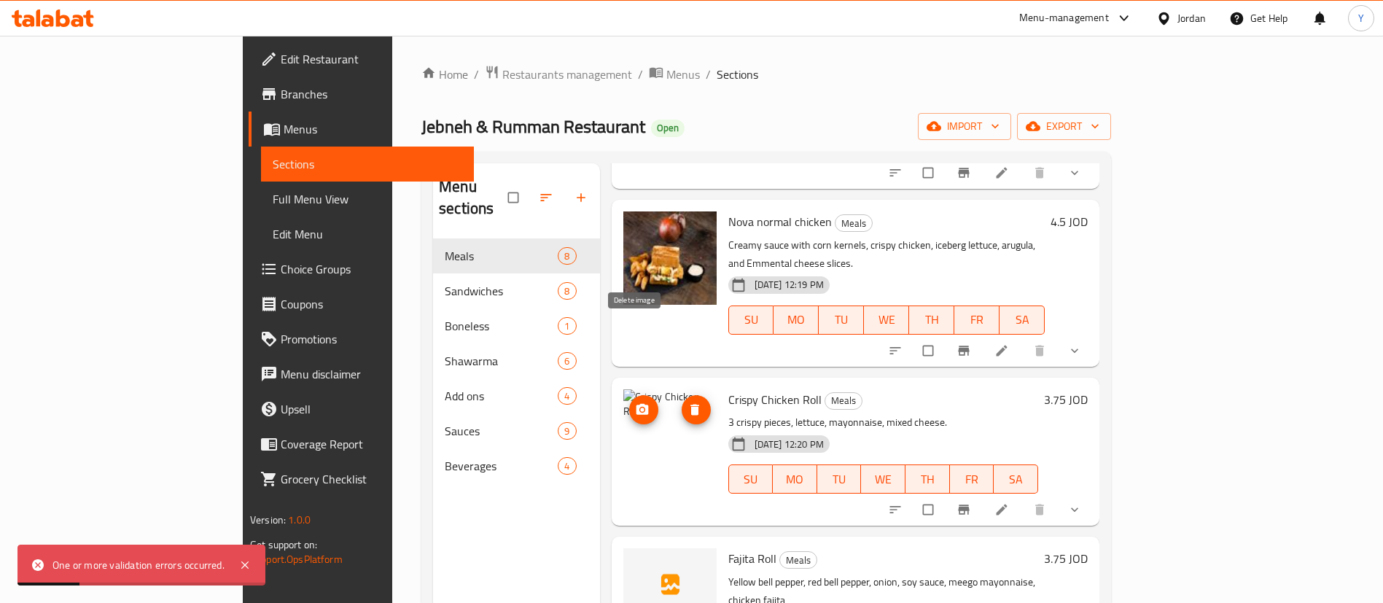
click at [682, 402] on span "delete image" at bounding box center [696, 409] width 29 height 15
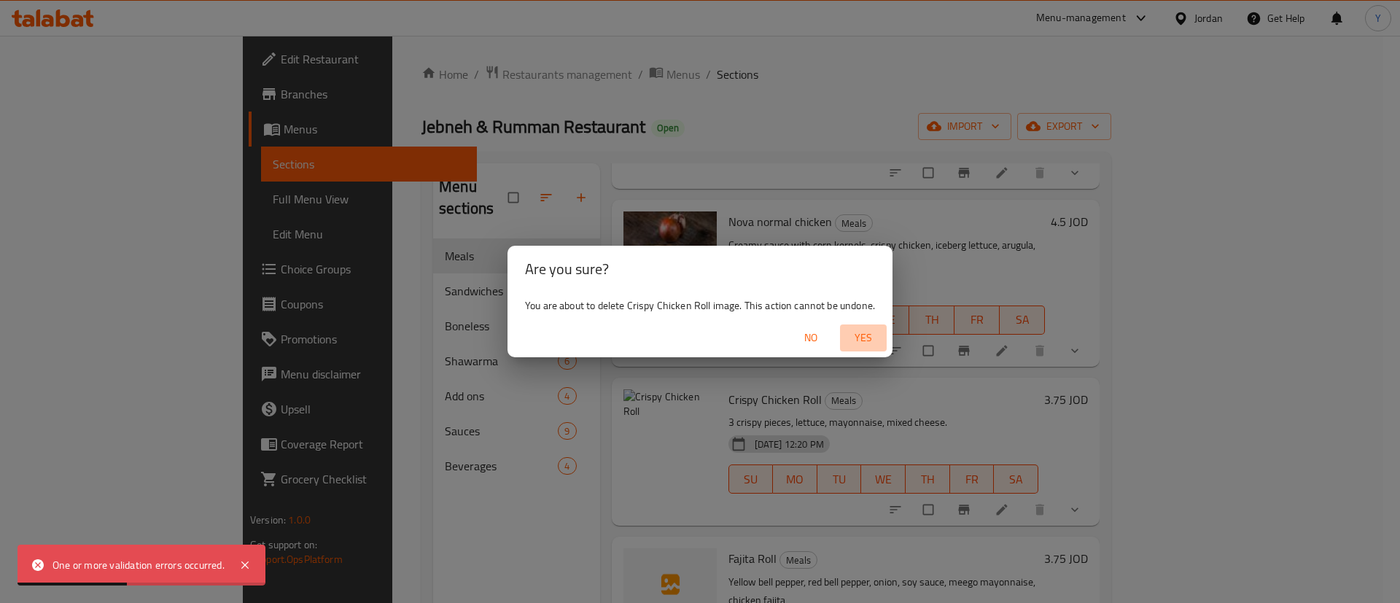
click at [868, 332] on span "Yes" at bounding box center [863, 338] width 35 height 18
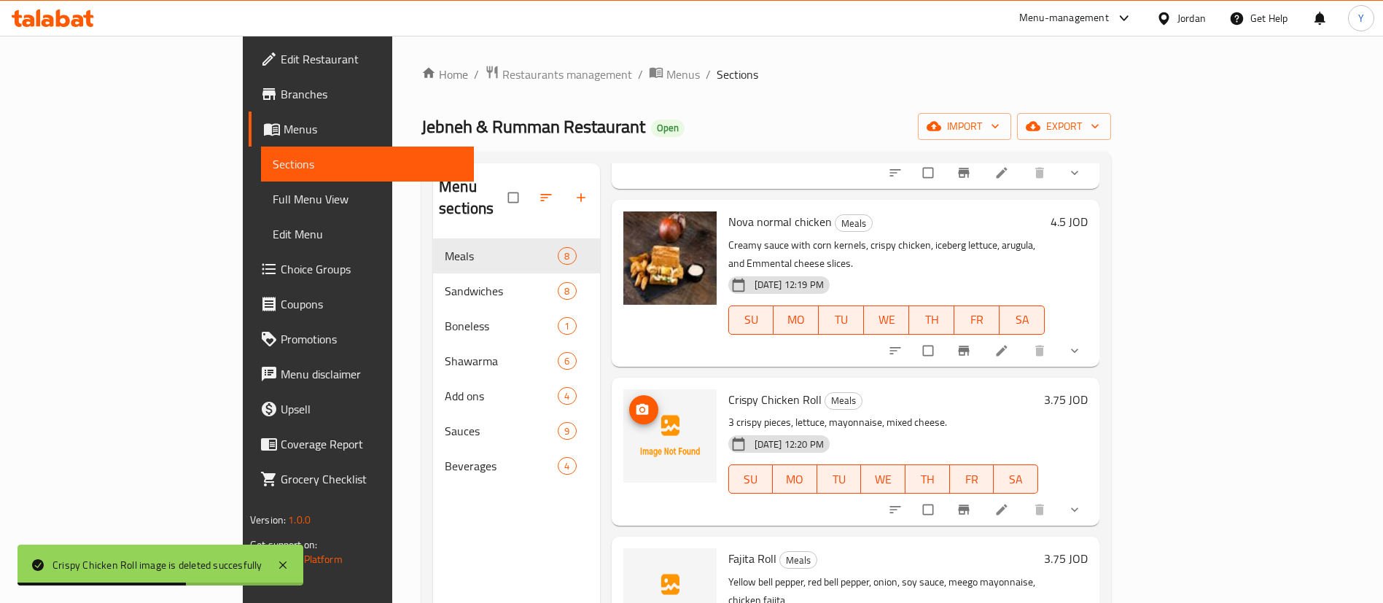
click at [640, 408] on circle "upload picture" at bounding box center [642, 410] width 4 height 4
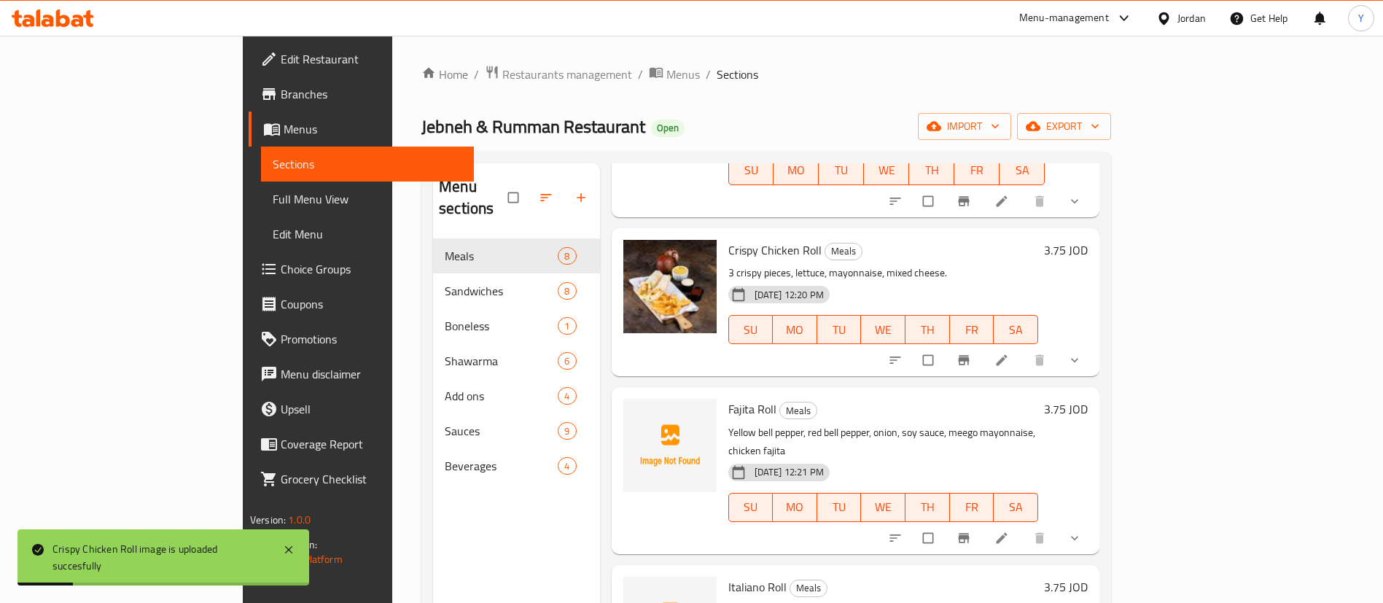
scroll to position [708, 0]
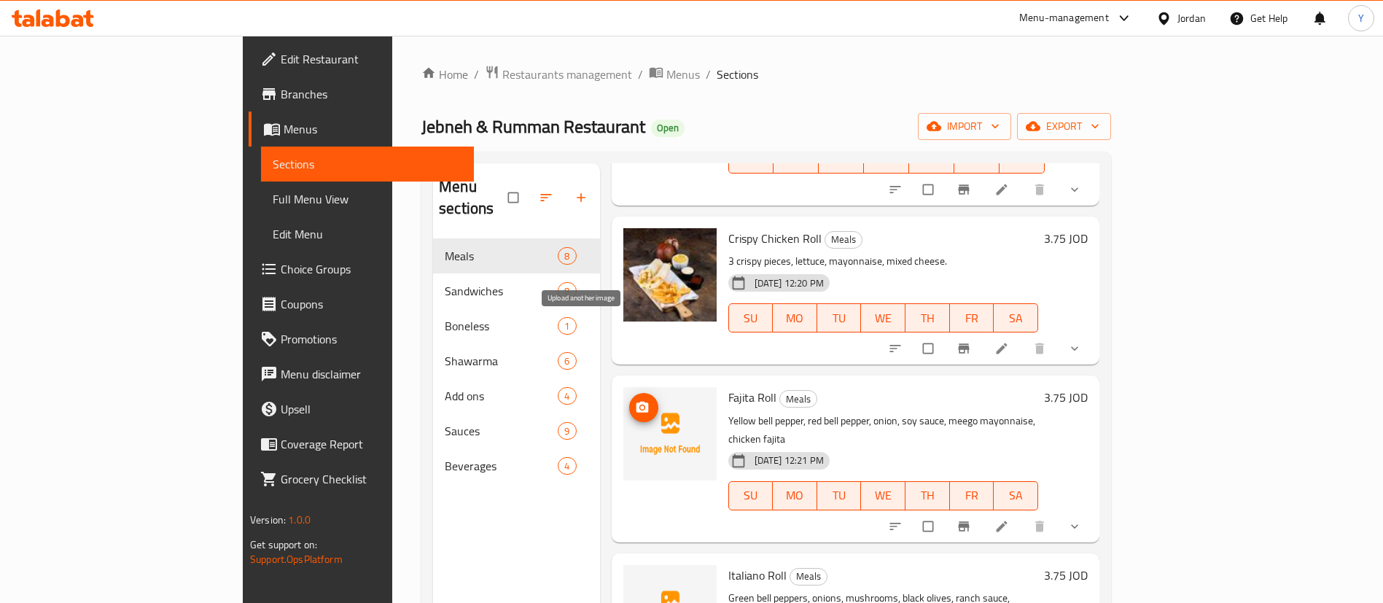
click at [636, 402] on icon "upload picture" at bounding box center [642, 407] width 12 height 11
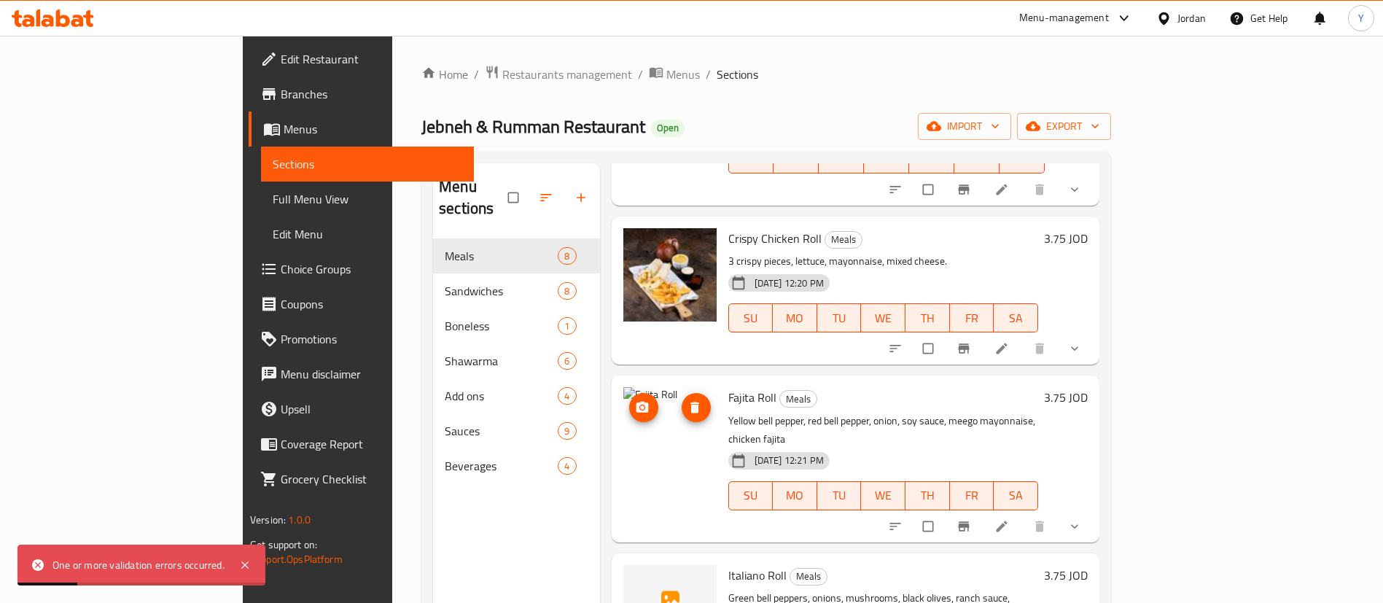
click at [687, 400] on icon "delete image" at bounding box center [694, 407] width 15 height 15
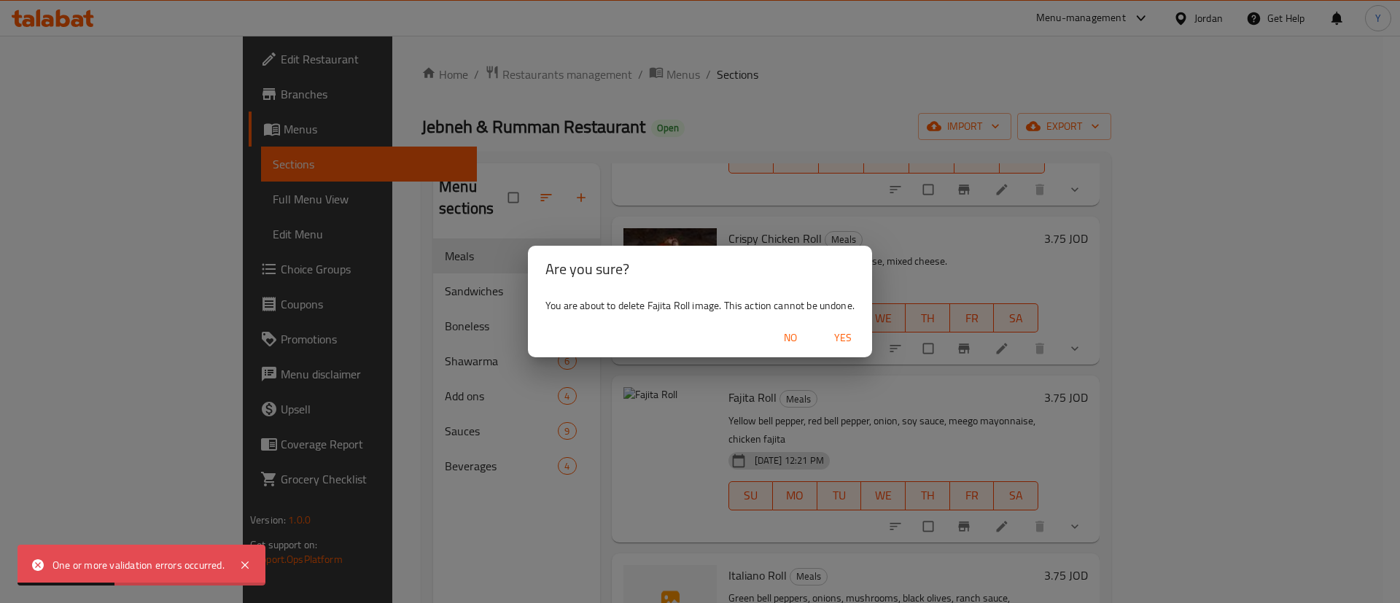
click at [843, 338] on span "Yes" at bounding box center [842, 338] width 35 height 18
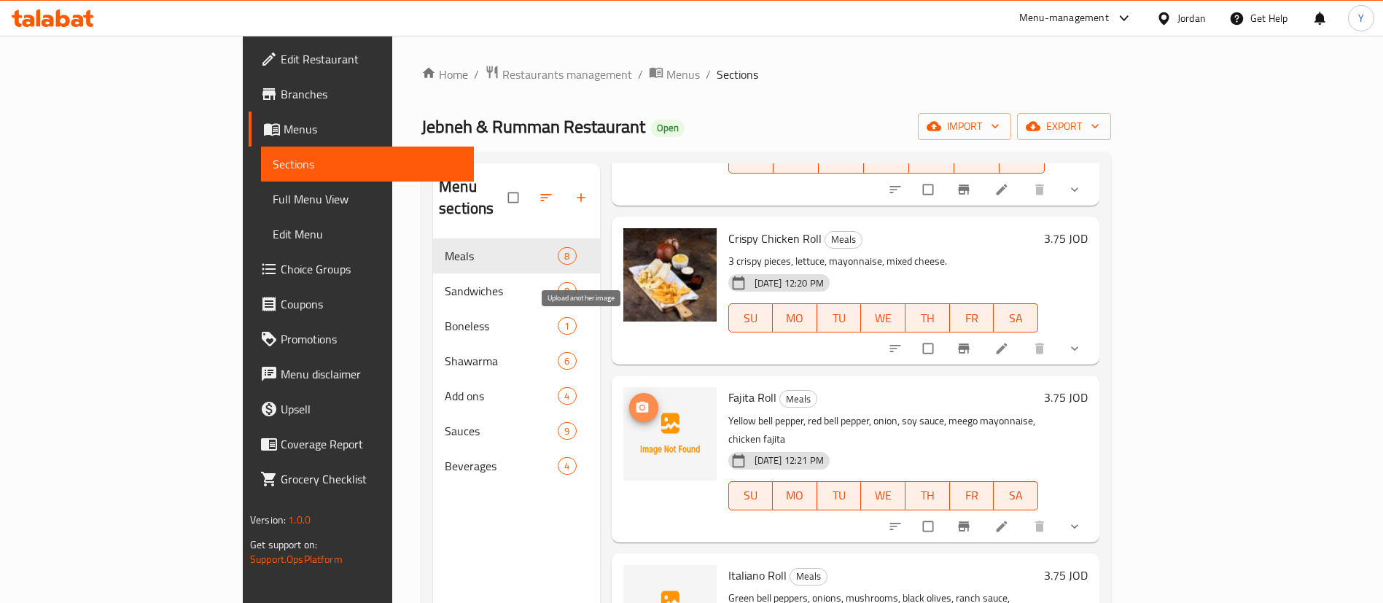
click at [635, 400] on icon "upload picture" at bounding box center [642, 407] width 15 height 15
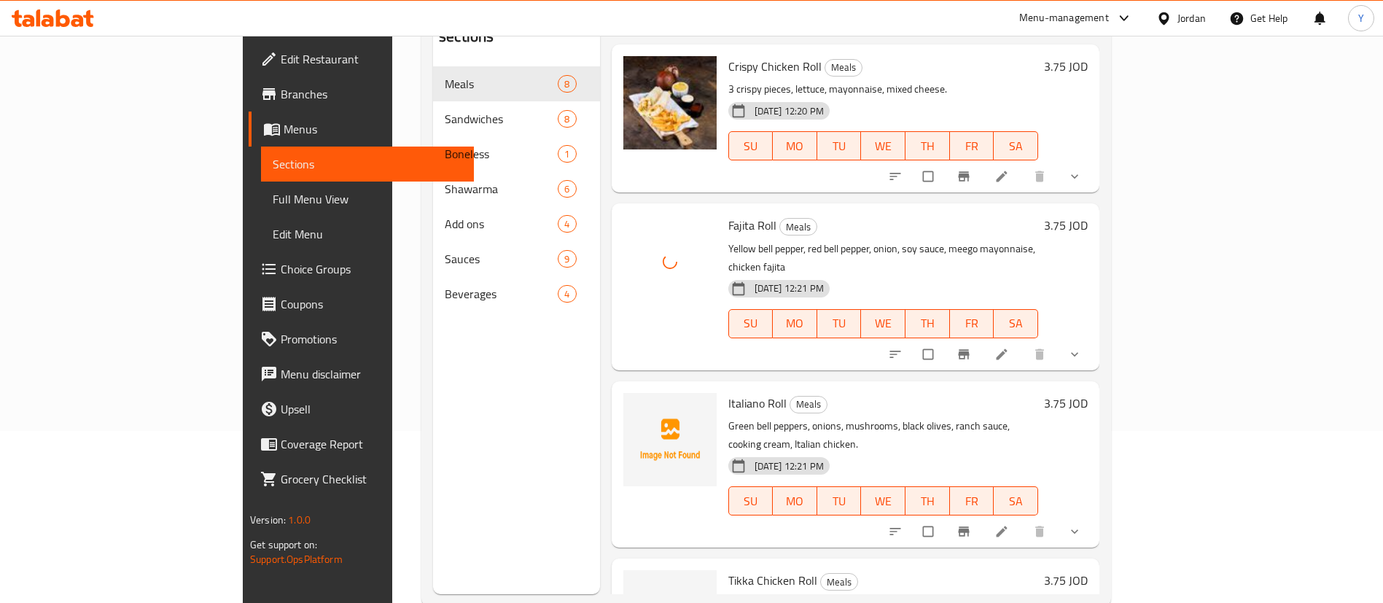
scroll to position [204, 0]
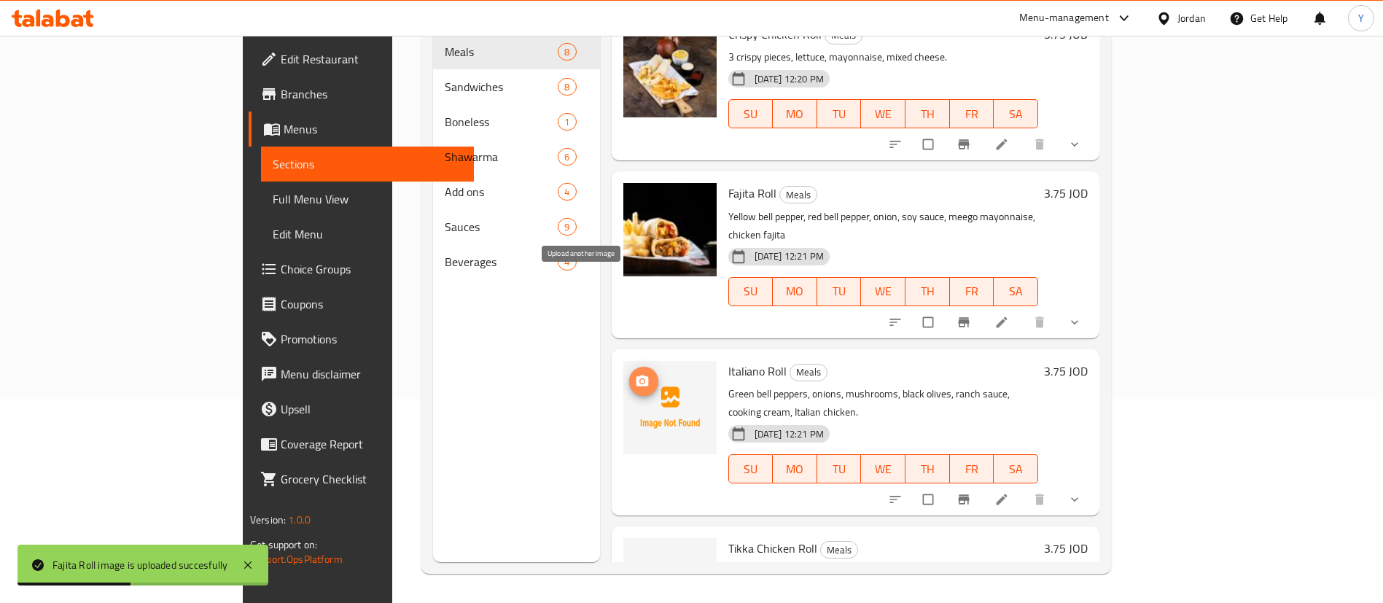
click at [636, 375] on icon "upload picture" at bounding box center [642, 380] width 12 height 11
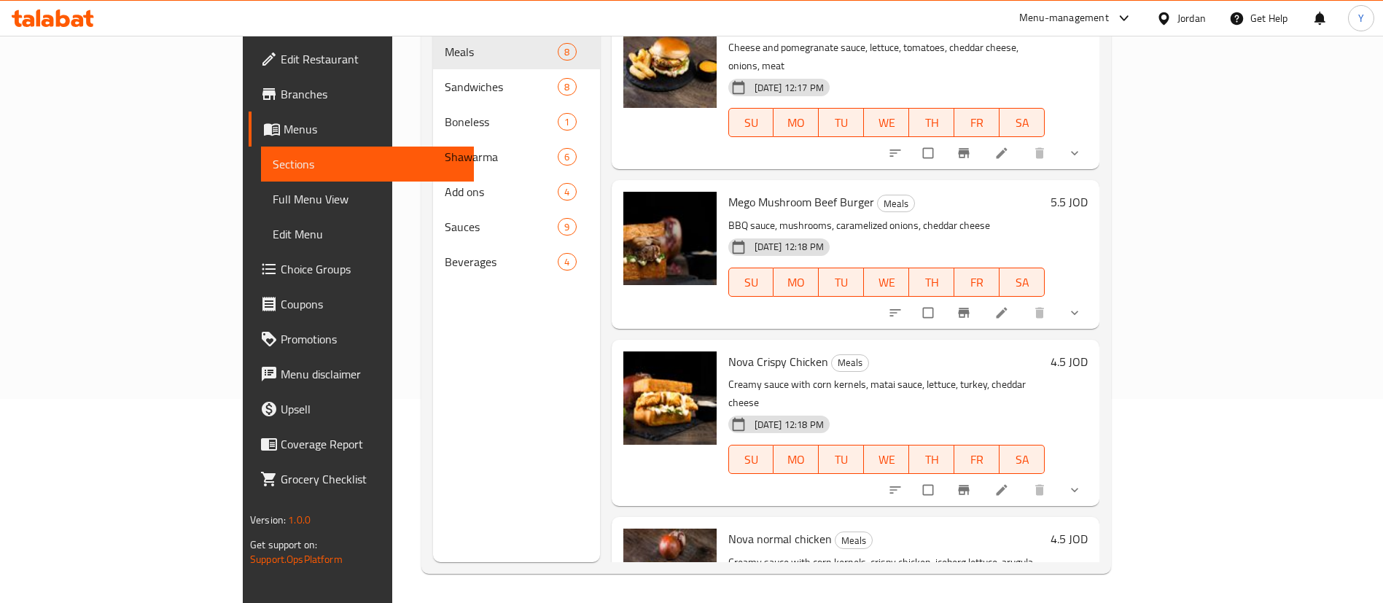
scroll to position [0, 0]
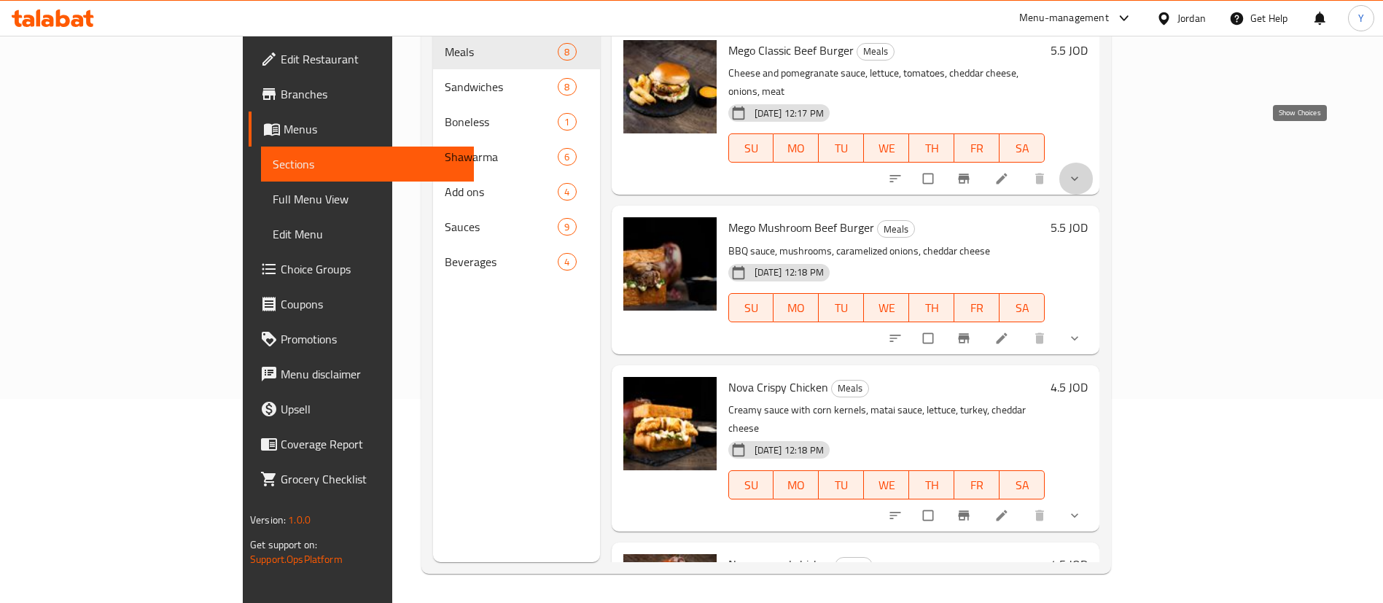
click at [1082, 171] on icon "show more" at bounding box center [1074, 178] width 15 height 15
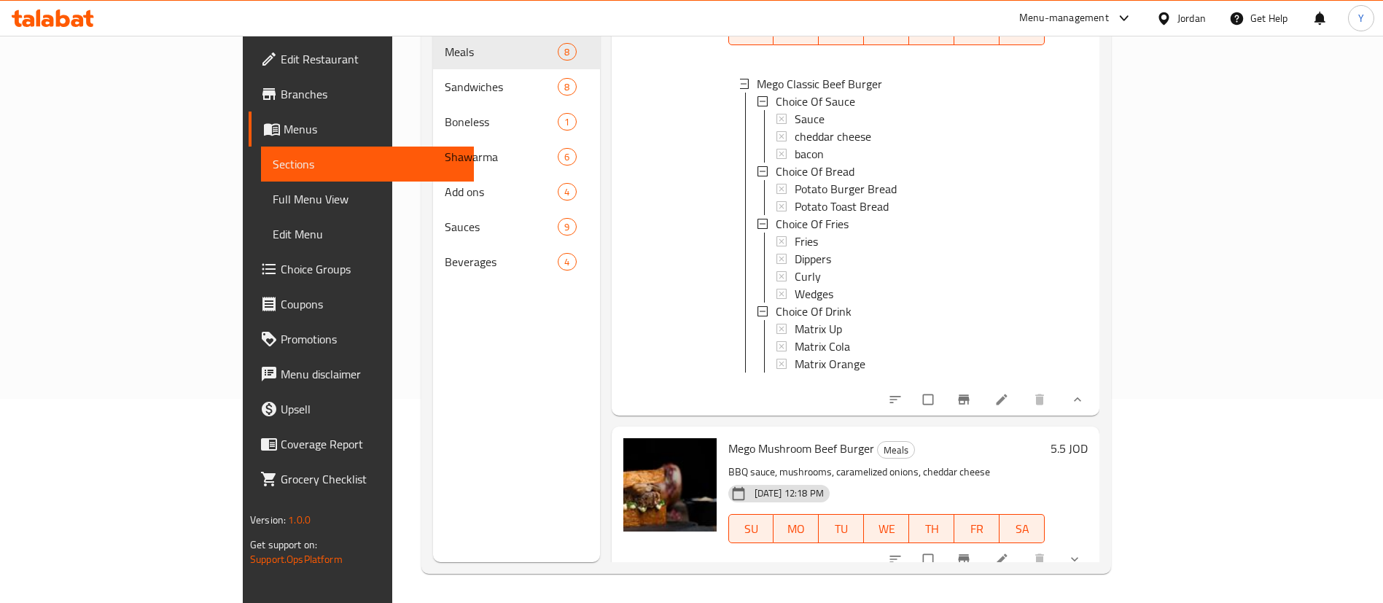
scroll to position [328, 0]
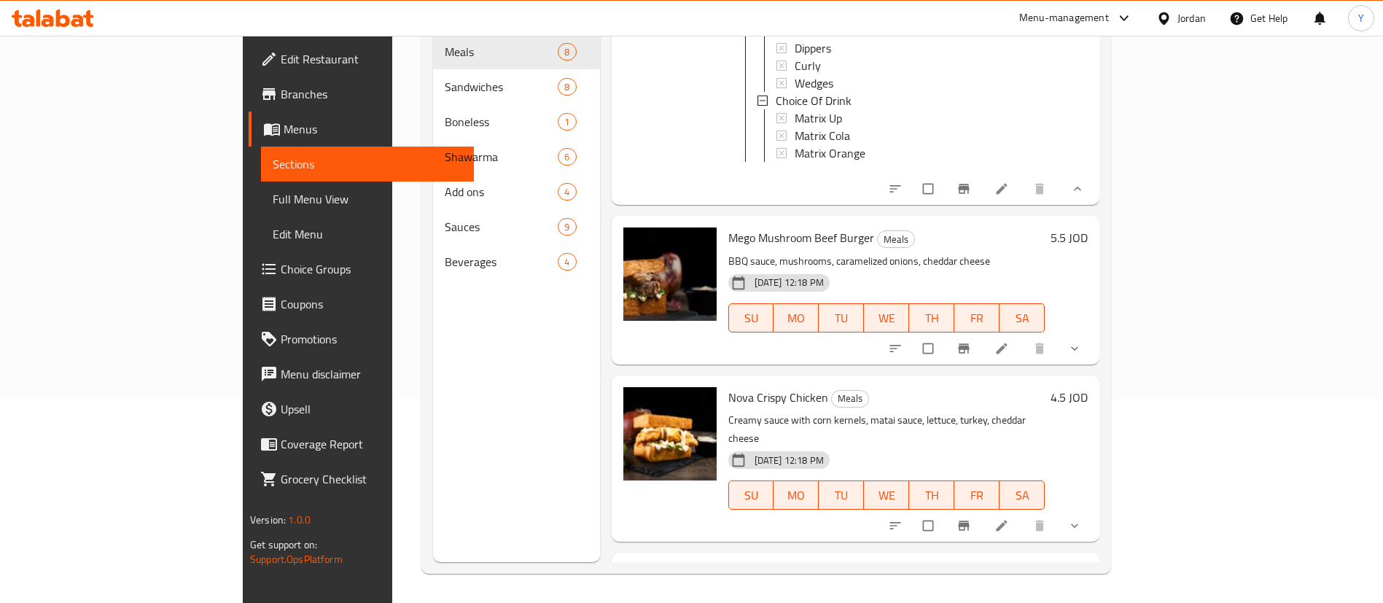
click at [1093, 332] on button "show more" at bounding box center [1075, 348] width 35 height 32
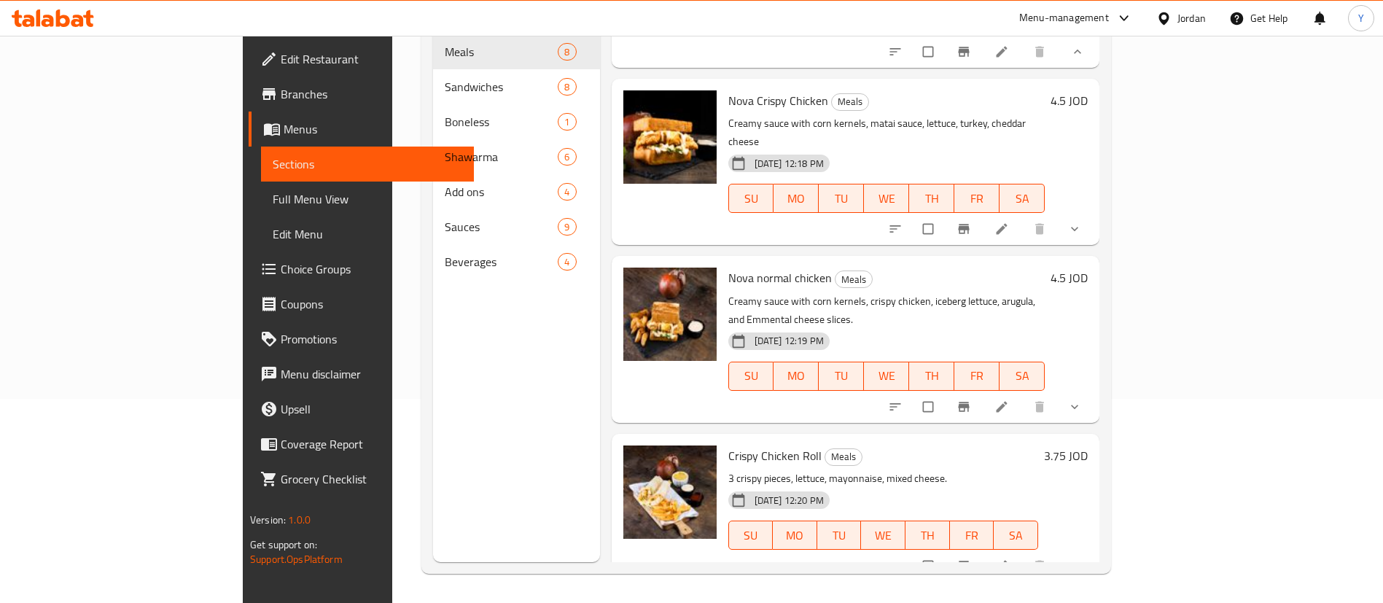
scroll to position [984, 0]
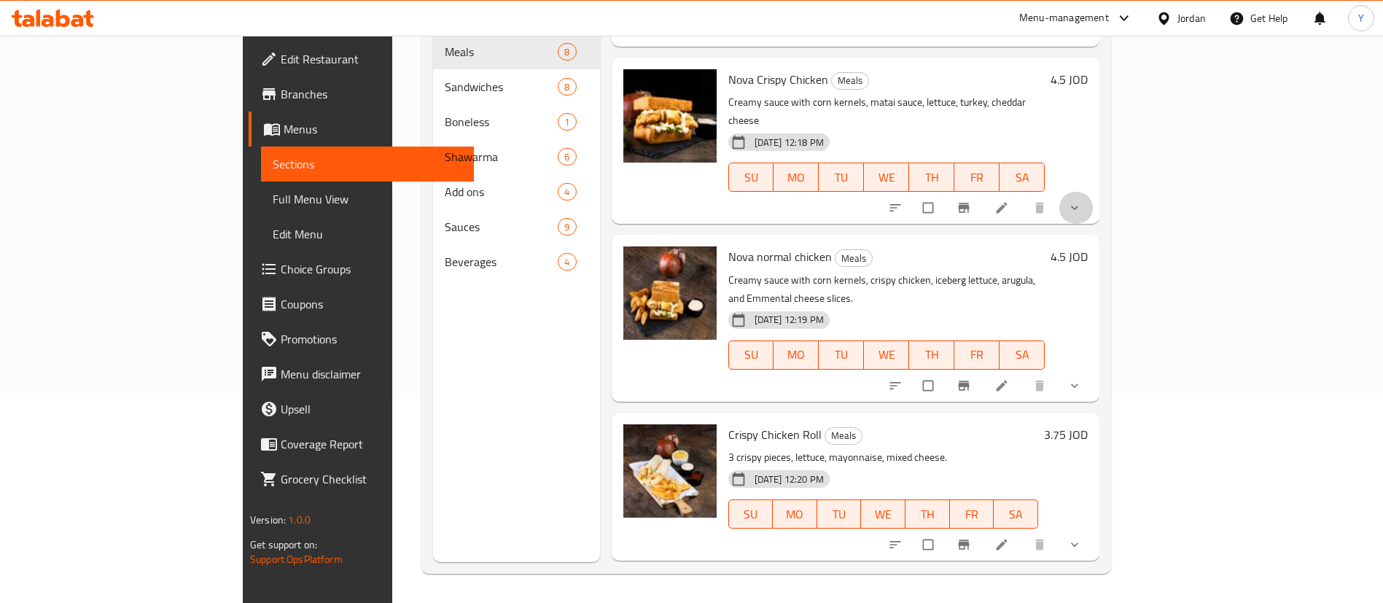
click at [1085, 200] on span "show more" at bounding box center [1075, 207] width 17 height 15
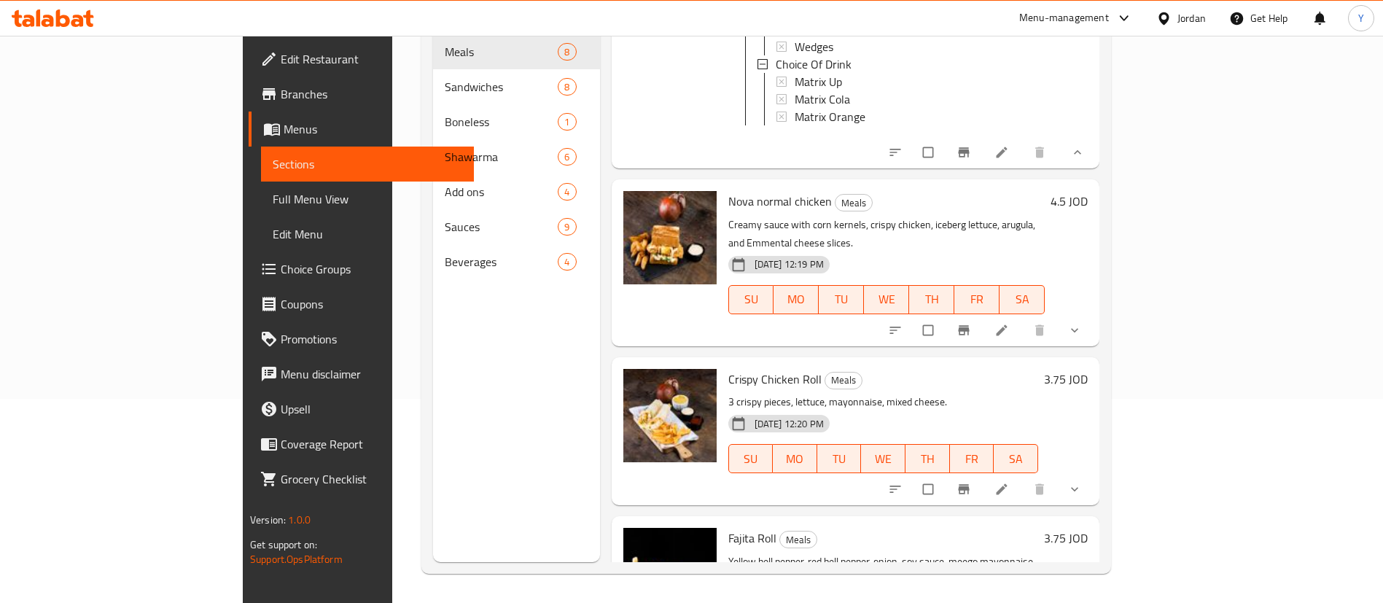
scroll to position [1422, 0]
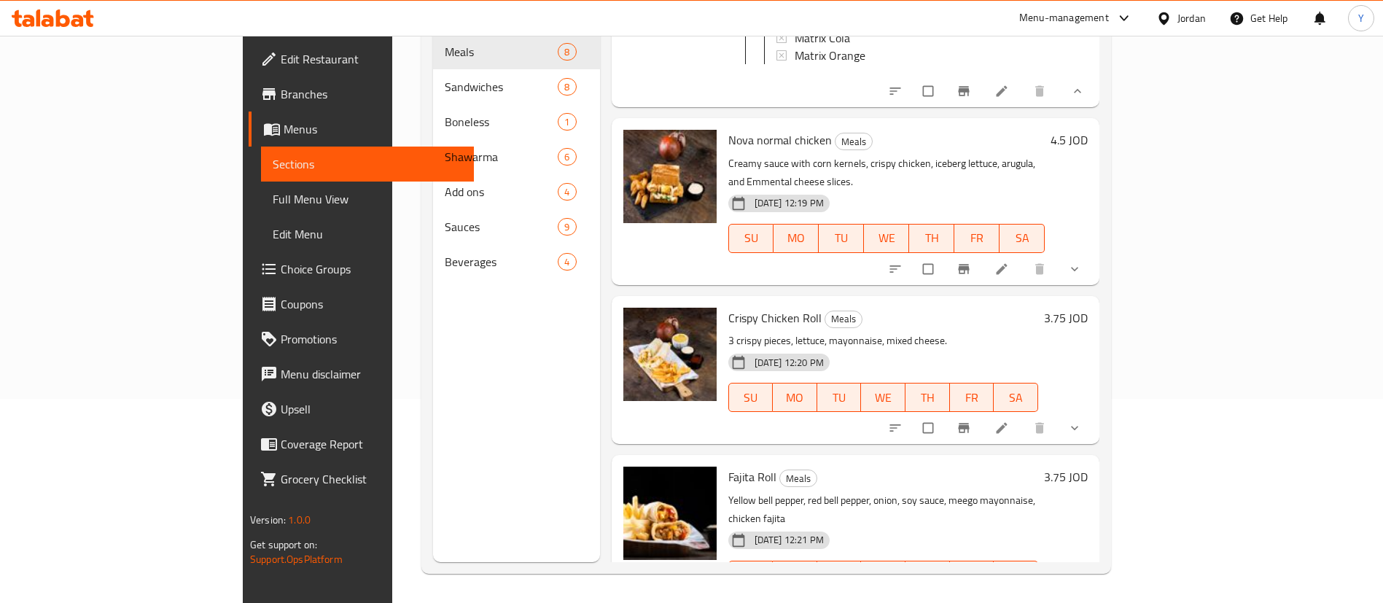
click at [1082, 262] on icon "show more" at bounding box center [1074, 269] width 15 height 15
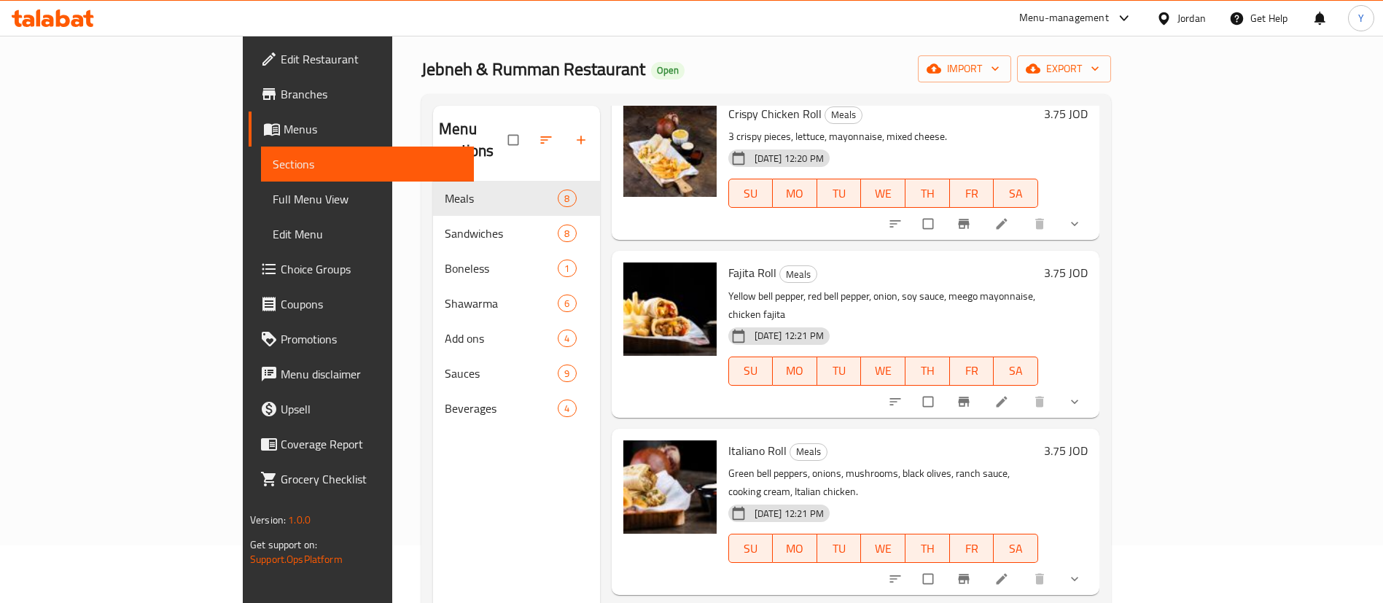
scroll to position [0, 0]
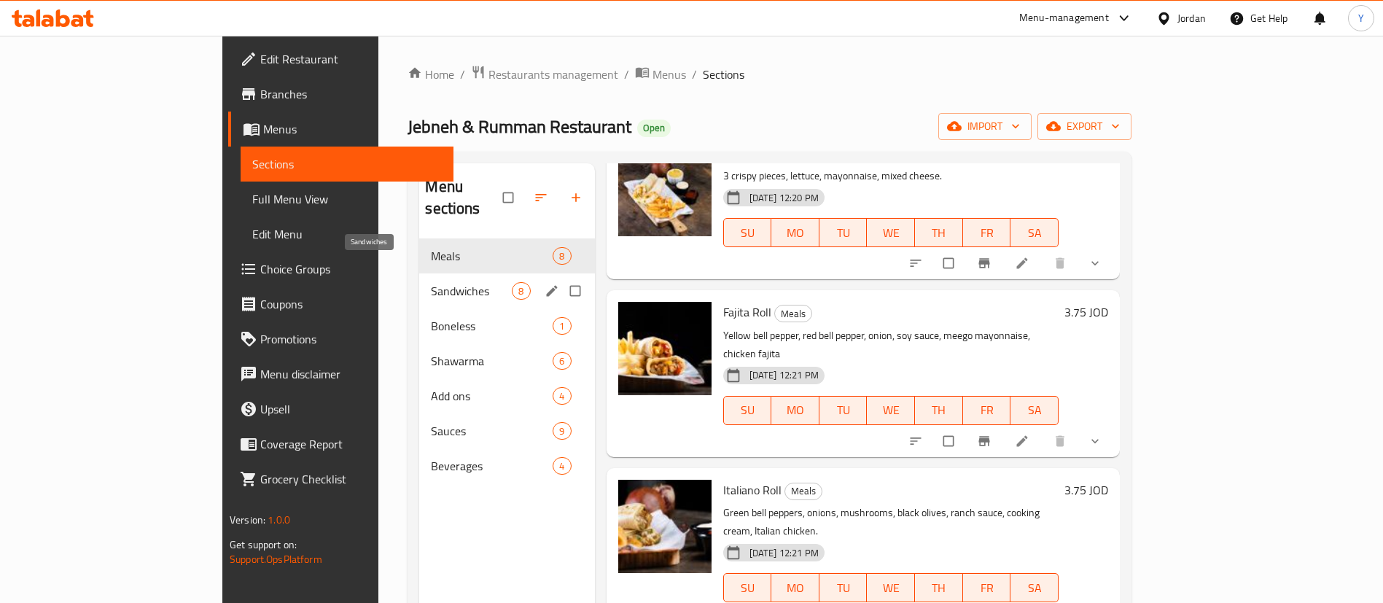
click at [431, 282] on span "Sandwiches" at bounding box center [471, 290] width 81 height 17
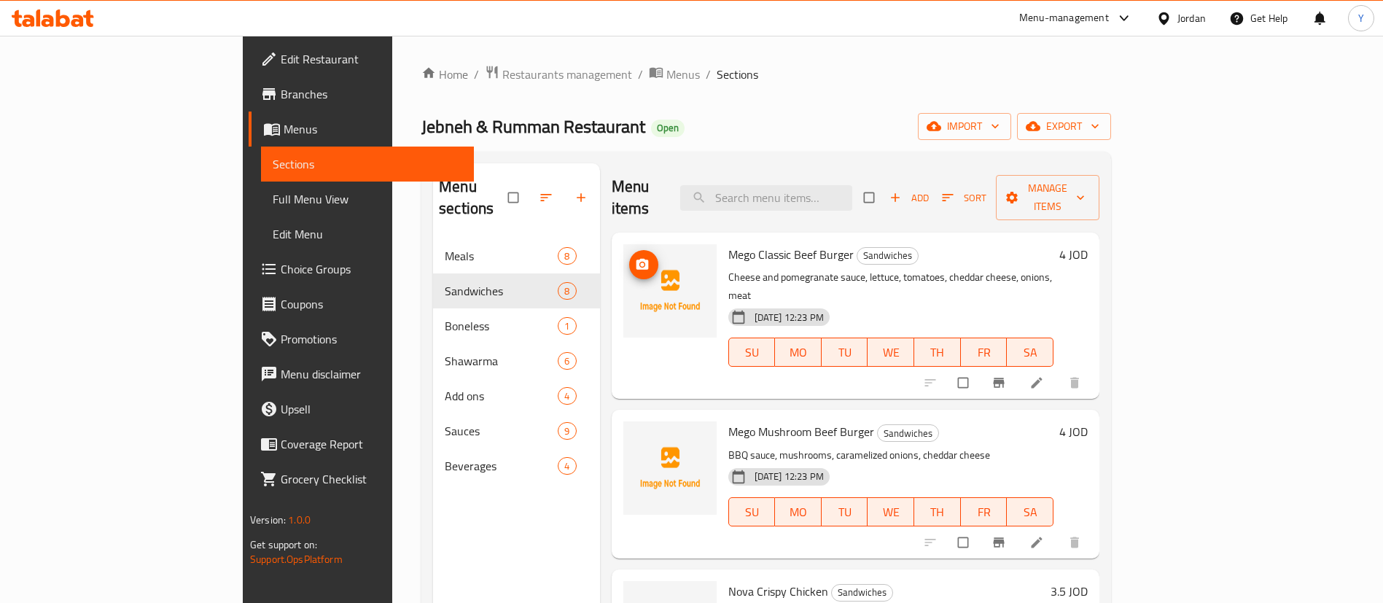
click at [636, 259] on icon "upload picture" at bounding box center [642, 264] width 12 height 11
click at [629, 257] on span "upload picture" at bounding box center [643, 264] width 29 height 15
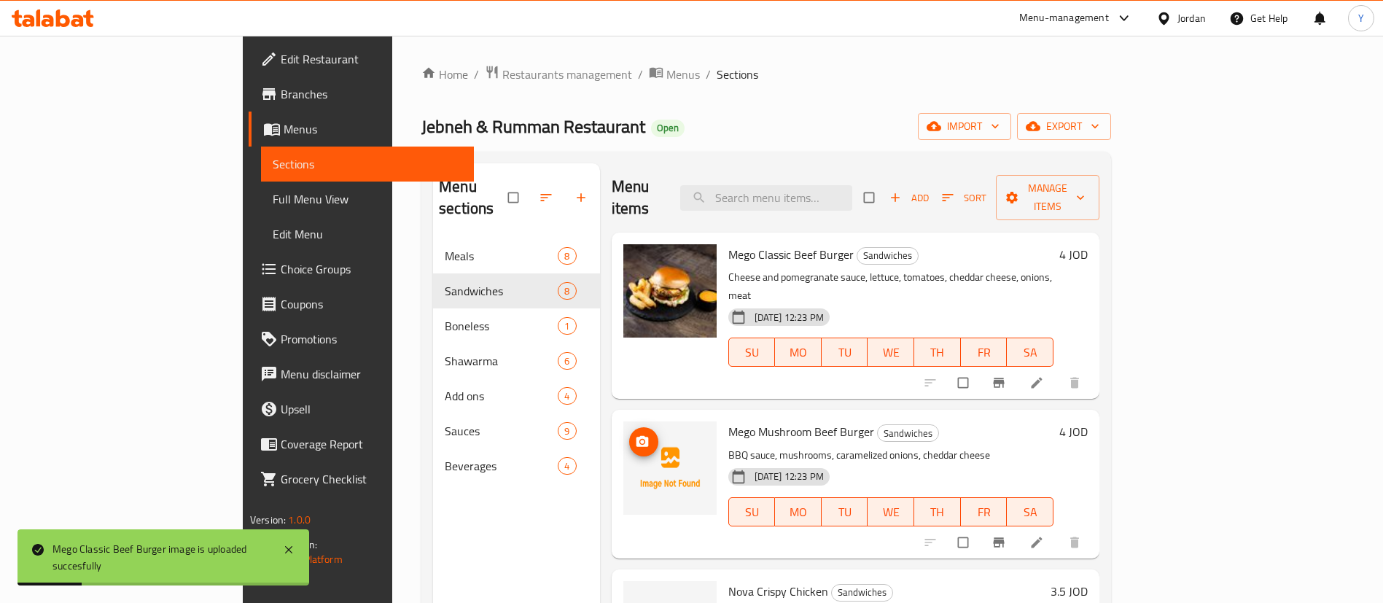
click at [623, 421] on img at bounding box center [669, 467] width 93 height 93
click at [636, 436] on icon "upload picture" at bounding box center [642, 441] width 12 height 11
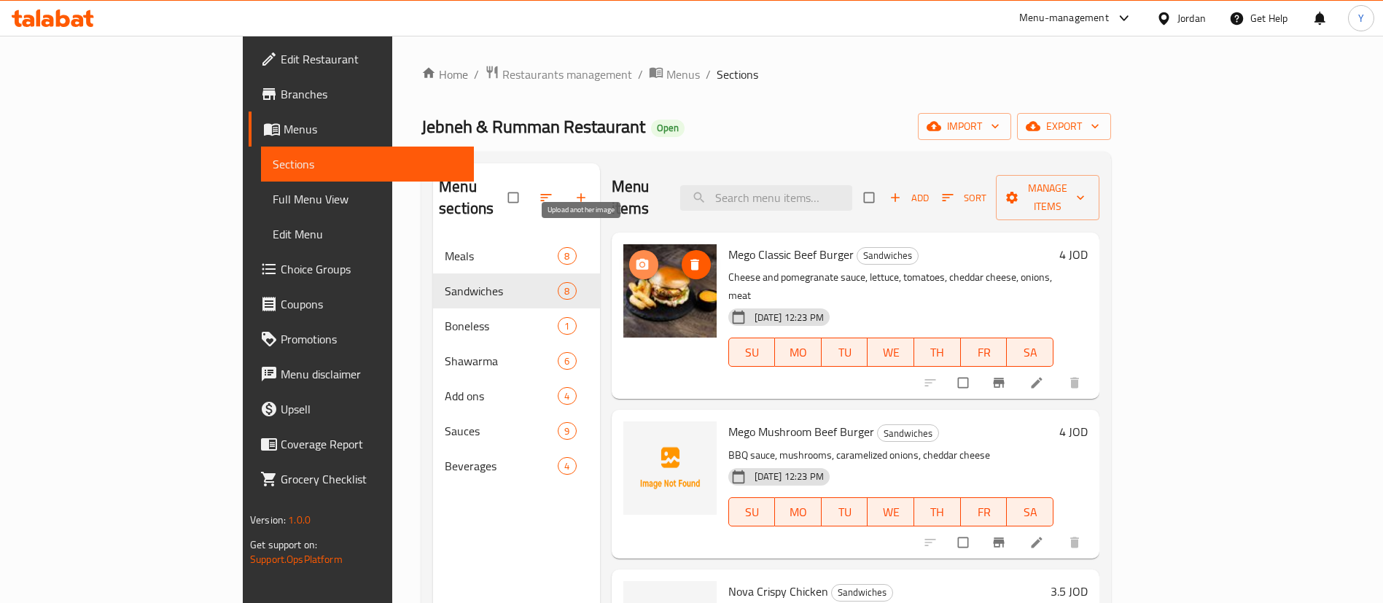
drag, startPoint x: 575, startPoint y: 244, endPoint x: 522, endPoint y: 252, distance: 53.8
click at [636, 259] on icon "upload picture" at bounding box center [642, 264] width 12 height 11
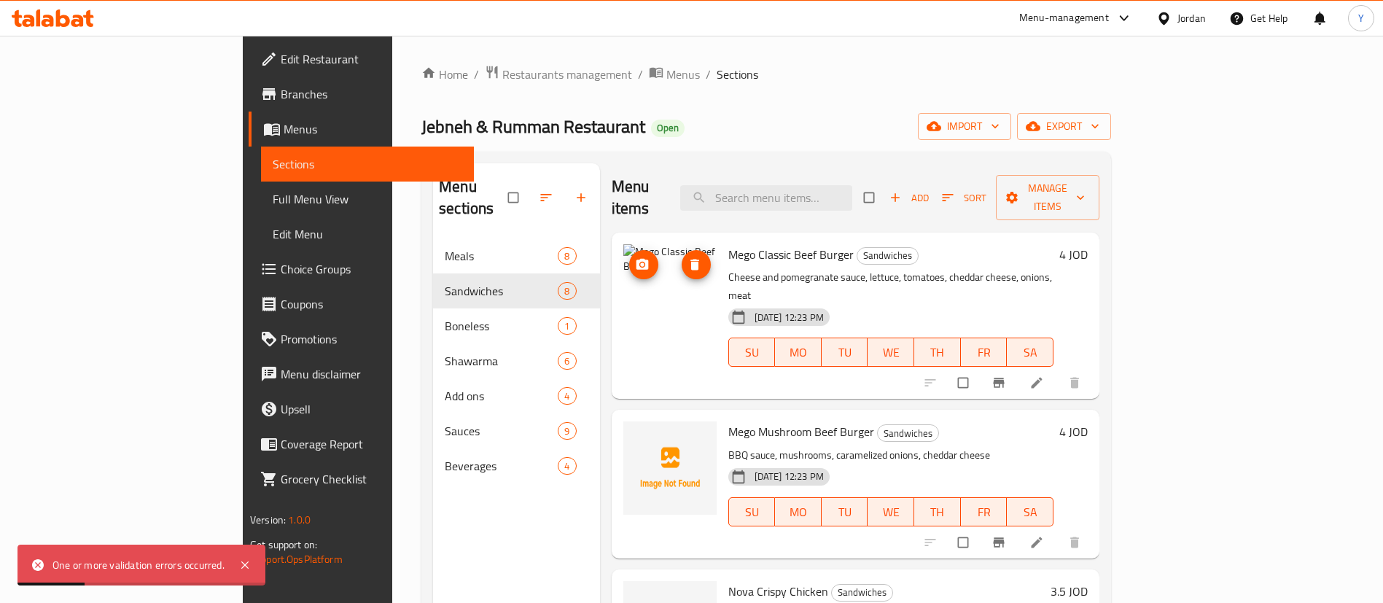
click at [687, 257] on icon "delete image" at bounding box center [694, 264] width 15 height 15
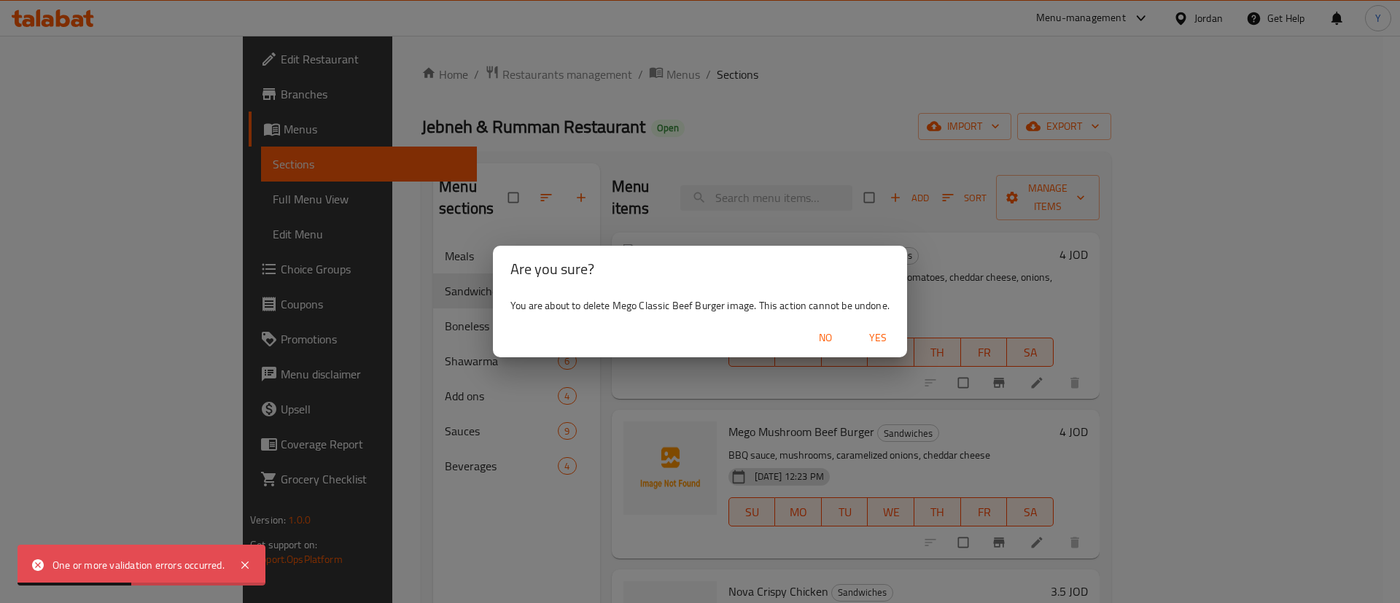
click at [879, 334] on span "Yes" at bounding box center [877, 338] width 35 height 18
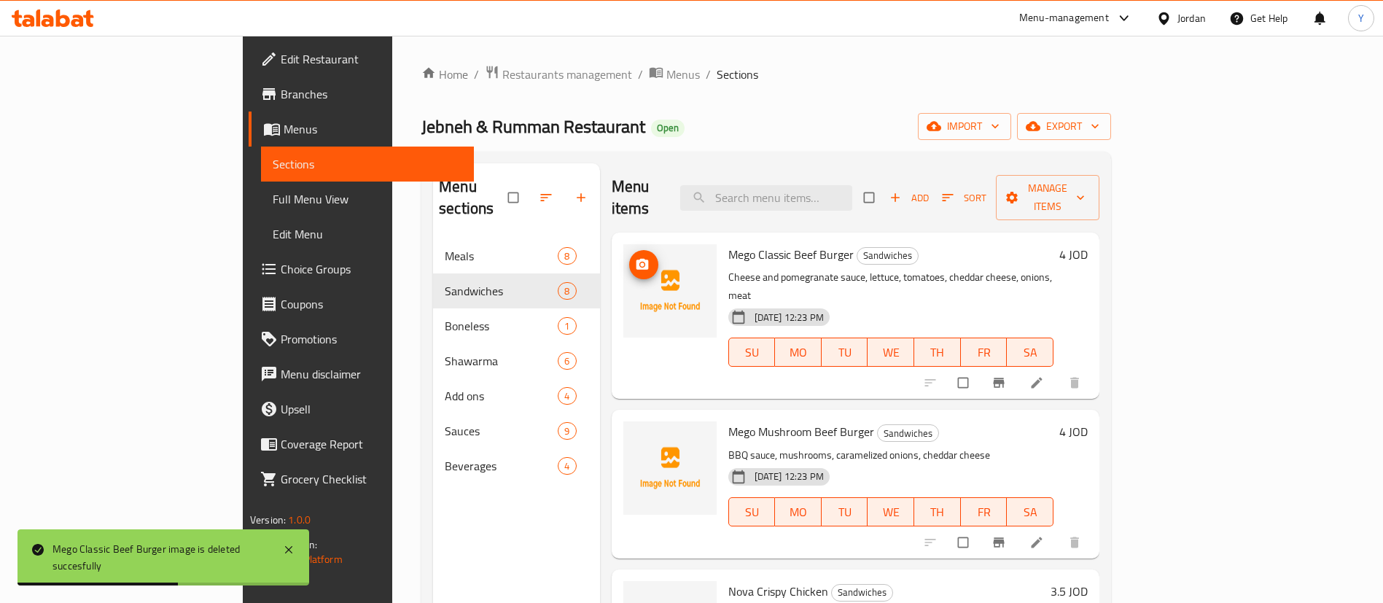
click at [635, 257] on icon "upload picture" at bounding box center [642, 264] width 15 height 15
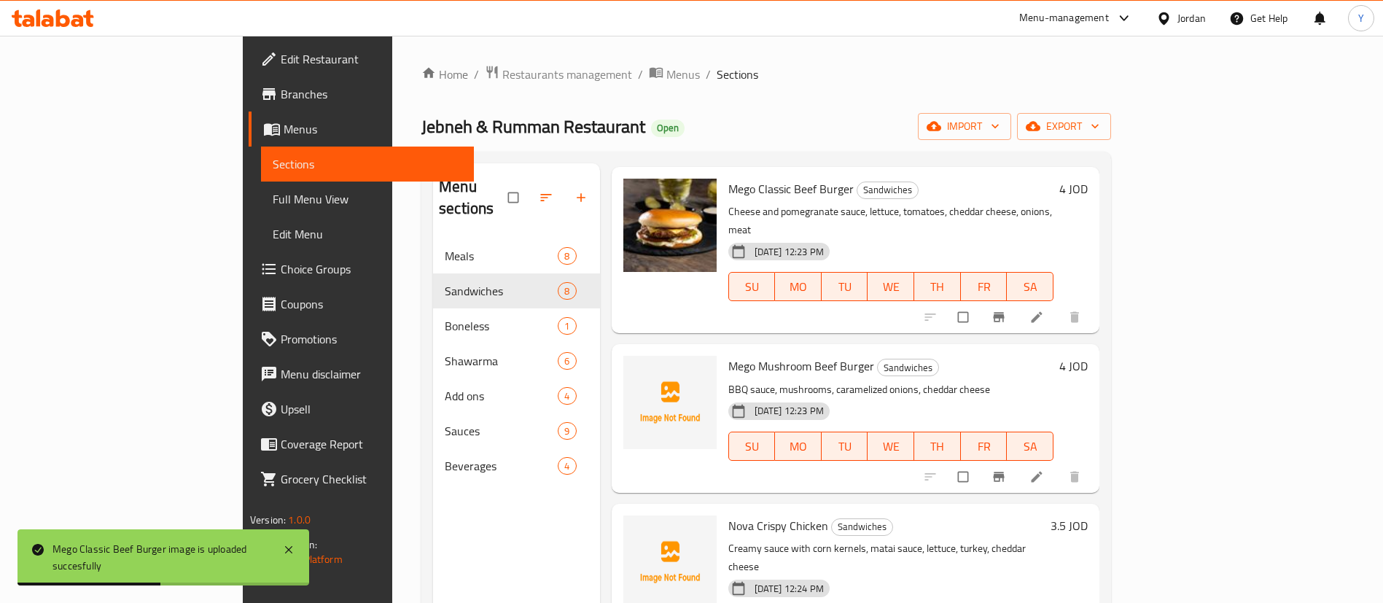
scroll to position [109, 0]
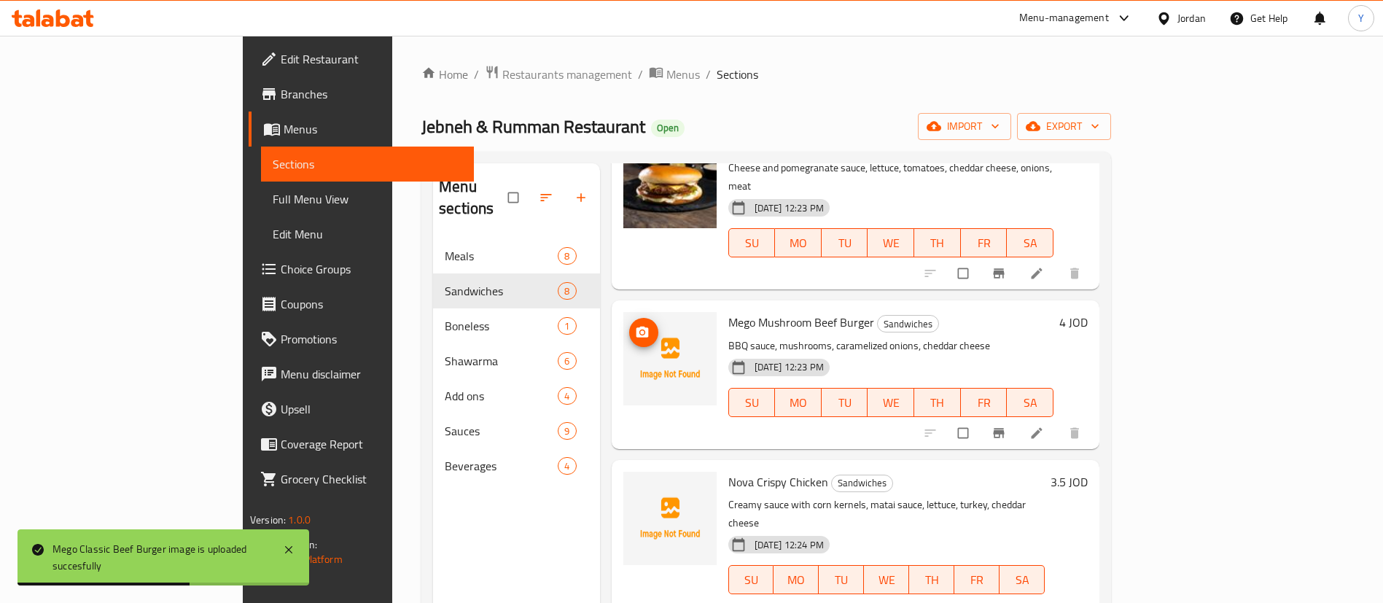
click at [635, 325] on icon "upload picture" at bounding box center [642, 332] width 15 height 15
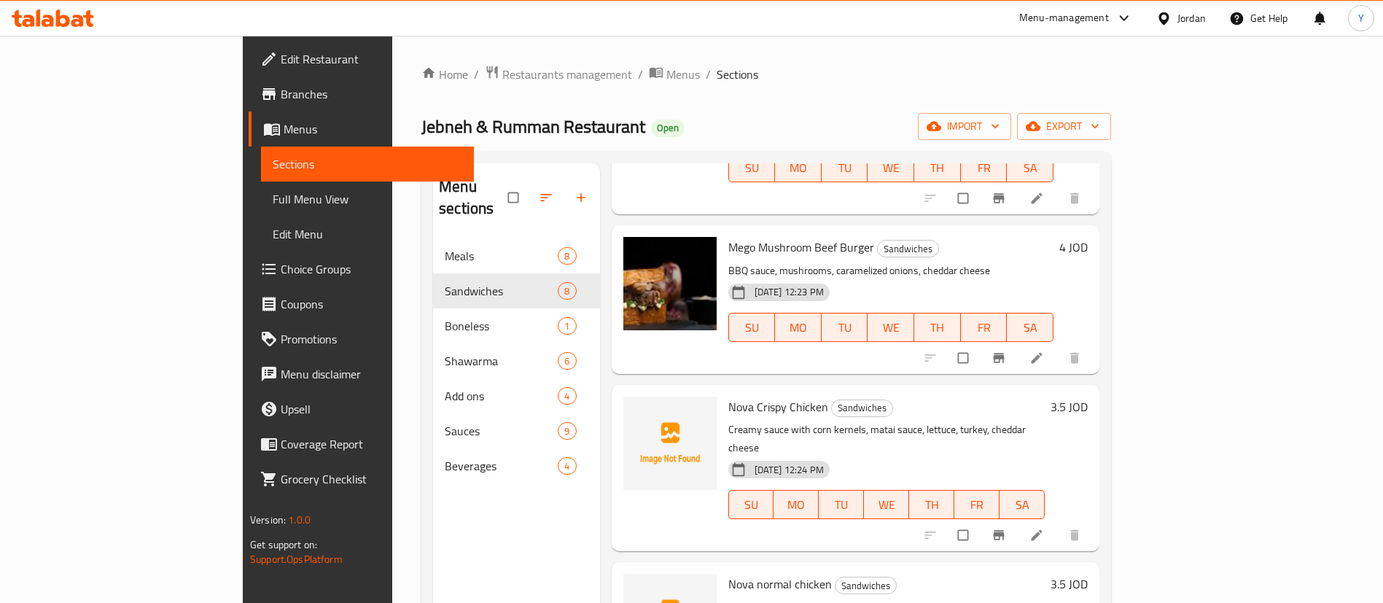
scroll to position [219, 0]
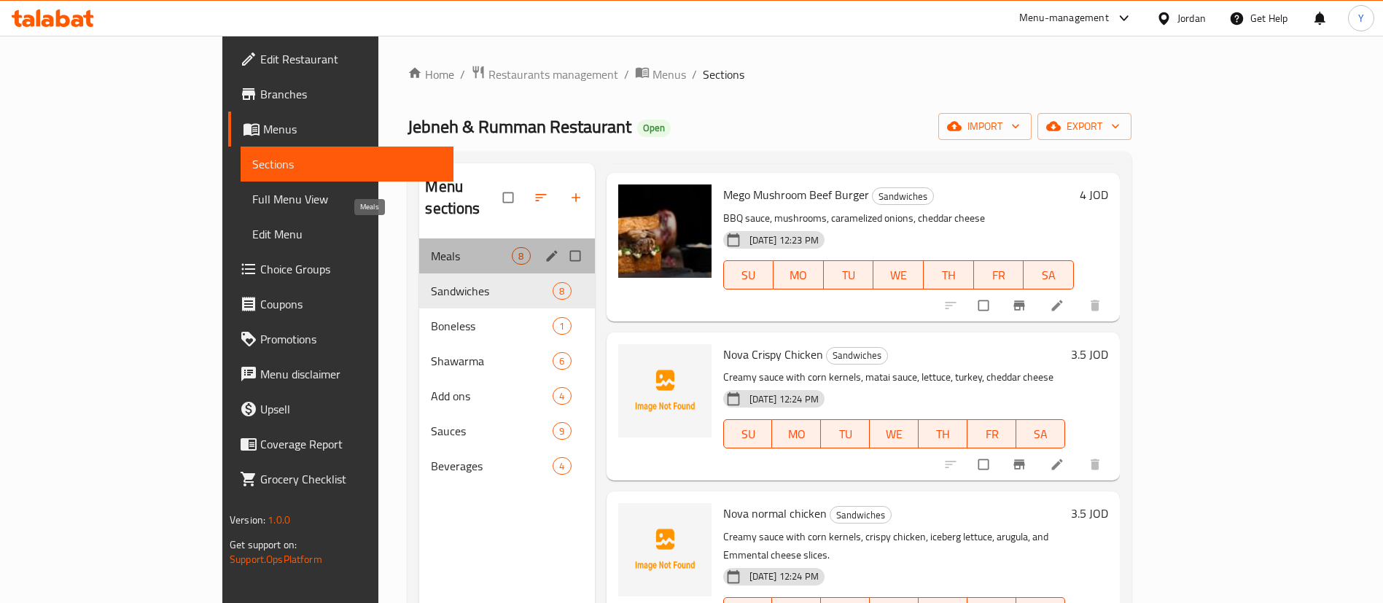
click at [431, 247] on span "Meals" at bounding box center [471, 255] width 81 height 17
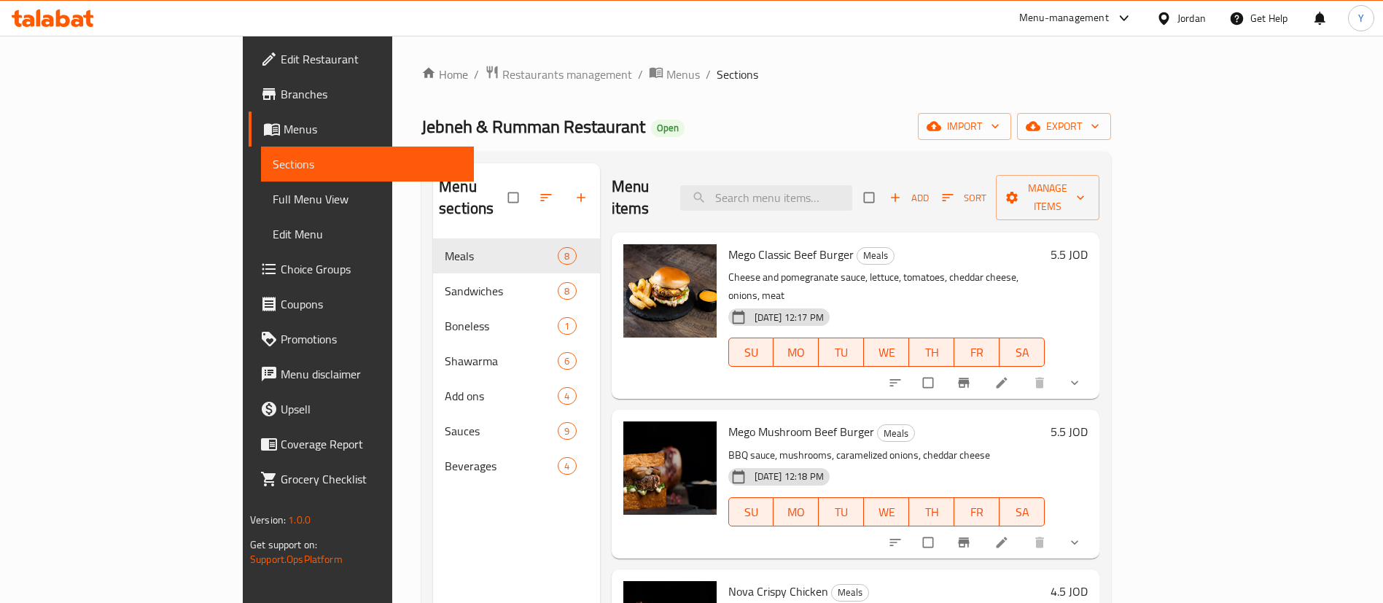
scroll to position [328, 0]
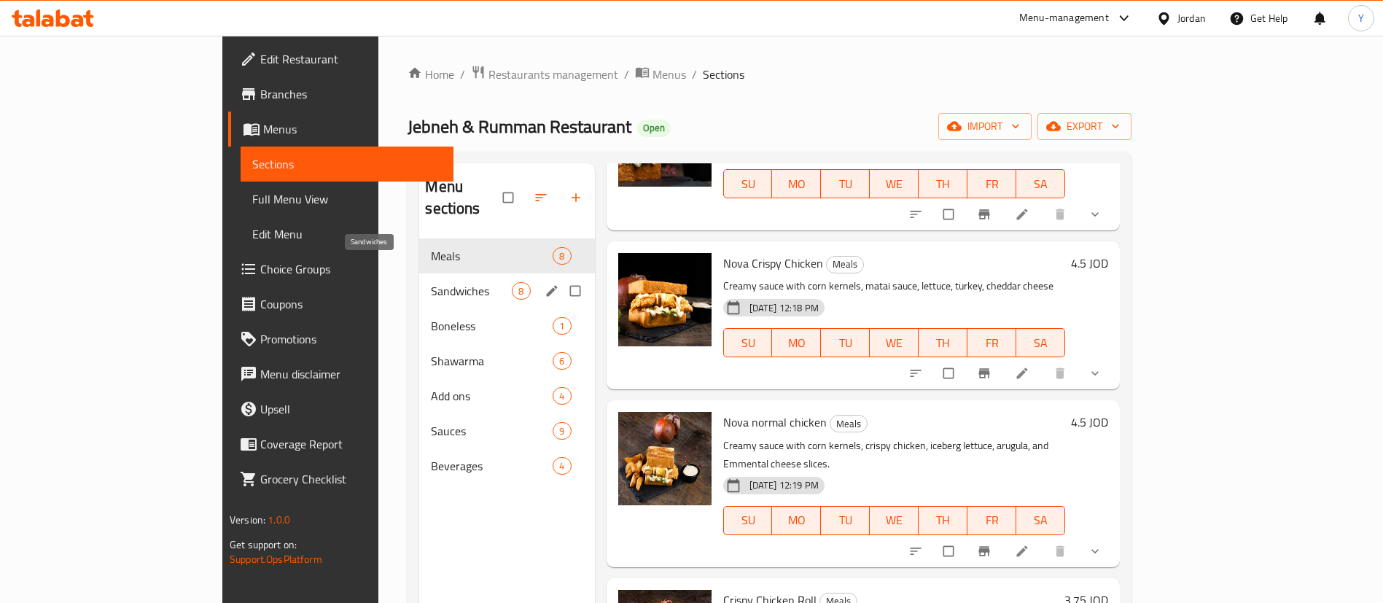
click at [431, 282] on span "Sandwiches" at bounding box center [471, 290] width 81 height 17
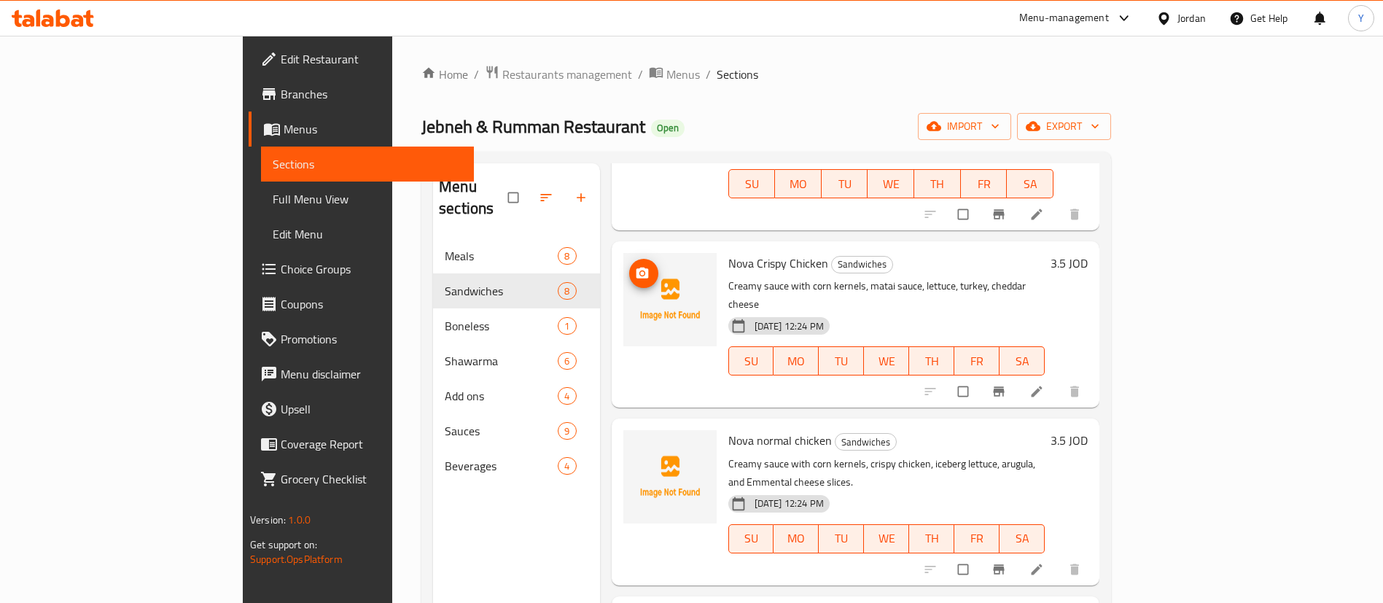
click at [635, 266] on icon "upload picture" at bounding box center [642, 273] width 15 height 15
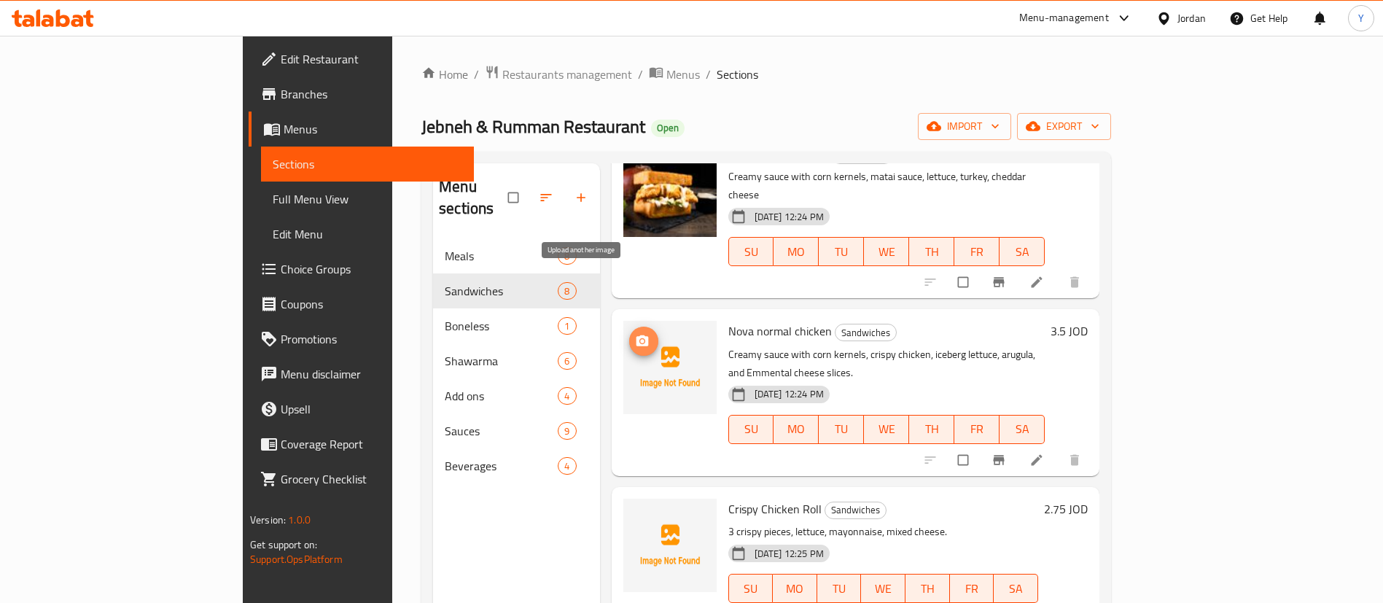
click at [636, 335] on icon "upload picture" at bounding box center [642, 340] width 12 height 11
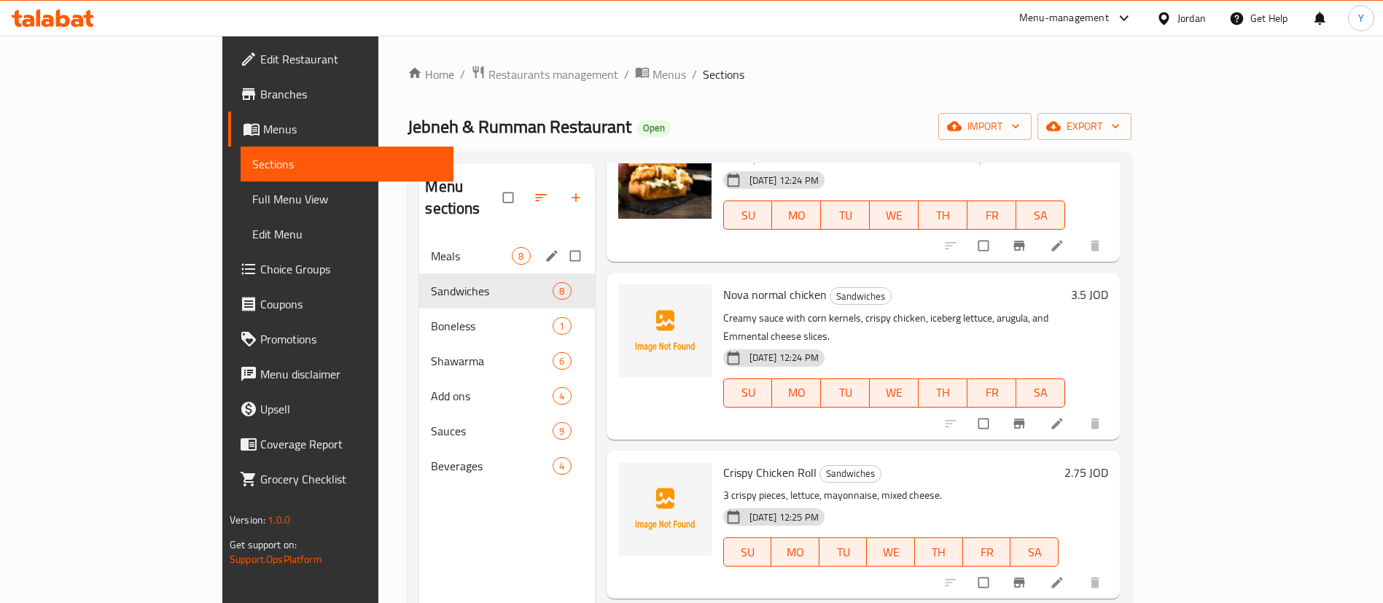
click at [431, 247] on span "Meals" at bounding box center [471, 255] width 81 height 17
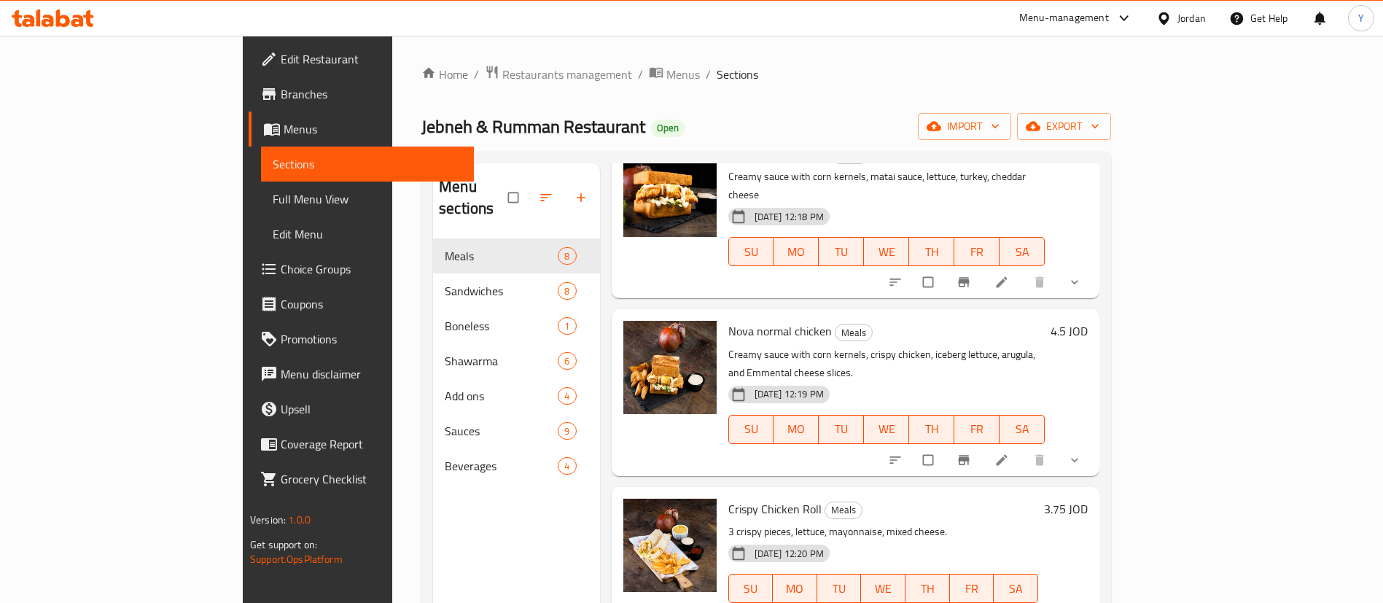
scroll to position [219, 0]
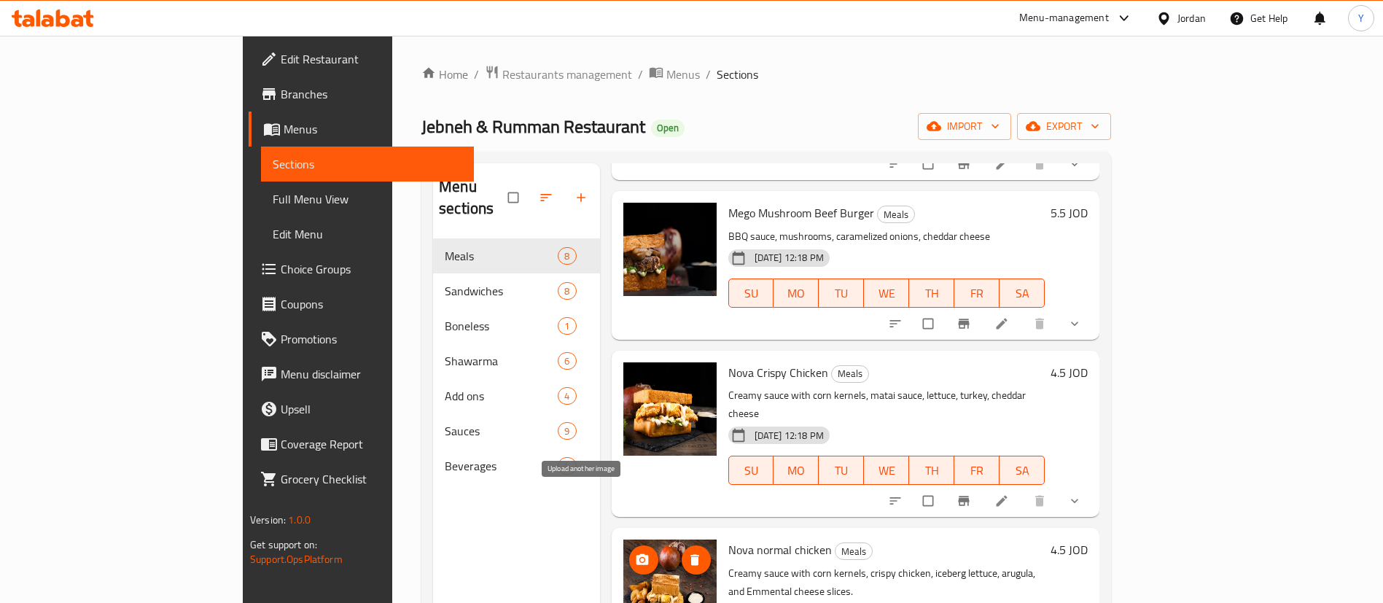
click at [636, 554] on icon "upload picture" at bounding box center [642, 559] width 12 height 11
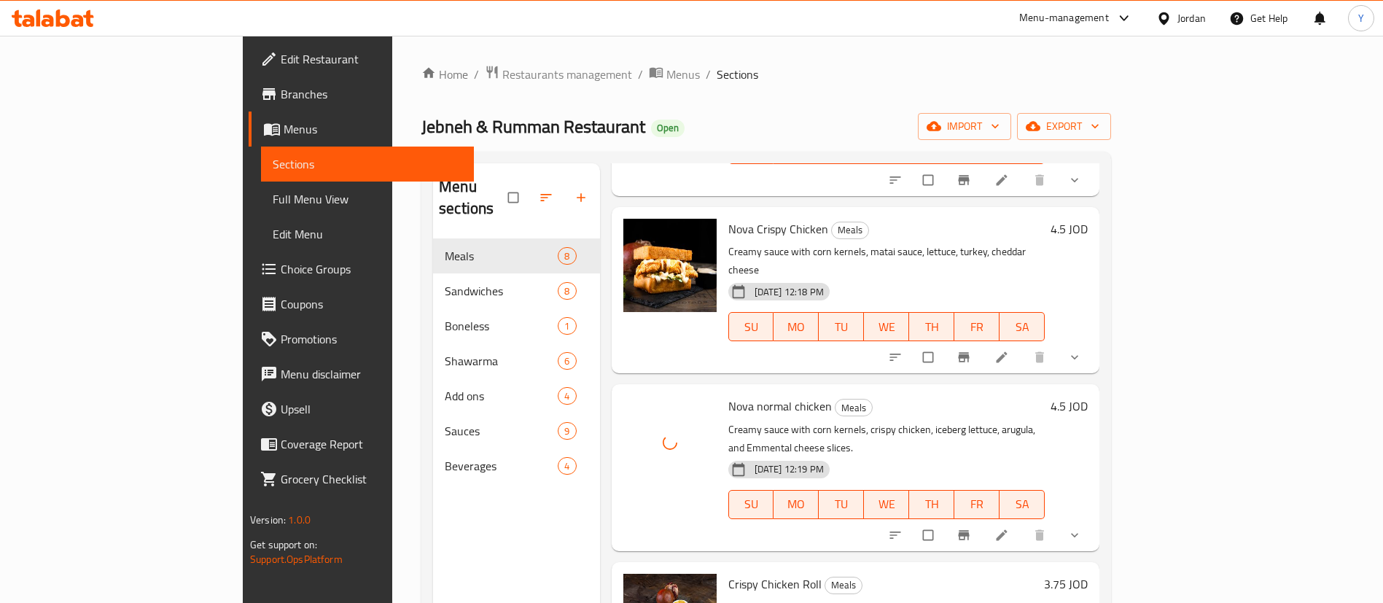
scroll to position [328, 0]
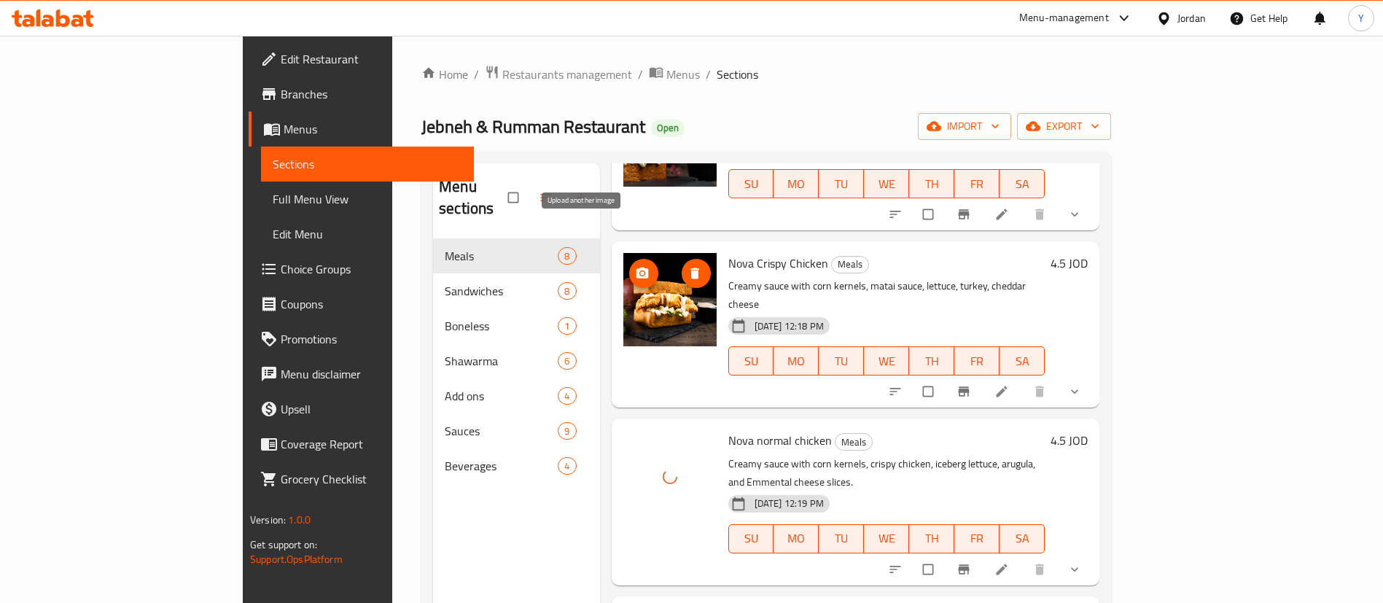
click at [636, 267] on icon "upload picture" at bounding box center [642, 272] width 12 height 11
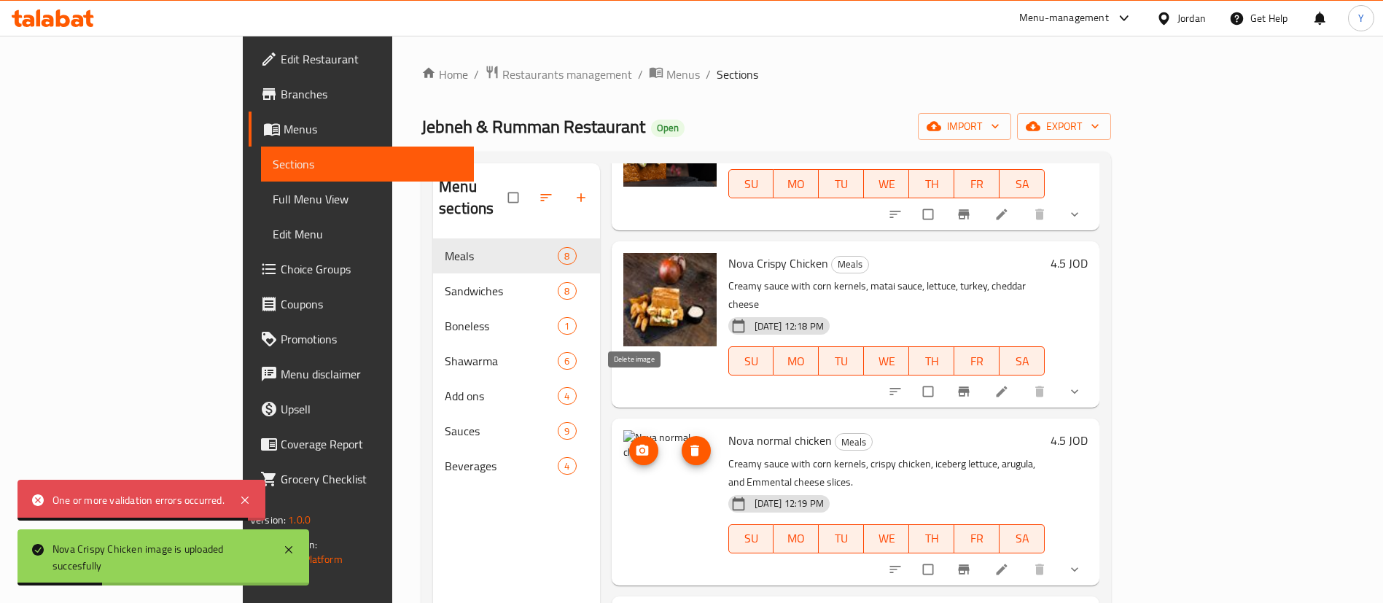
click at [690, 445] on icon "delete image" at bounding box center [694, 450] width 9 height 11
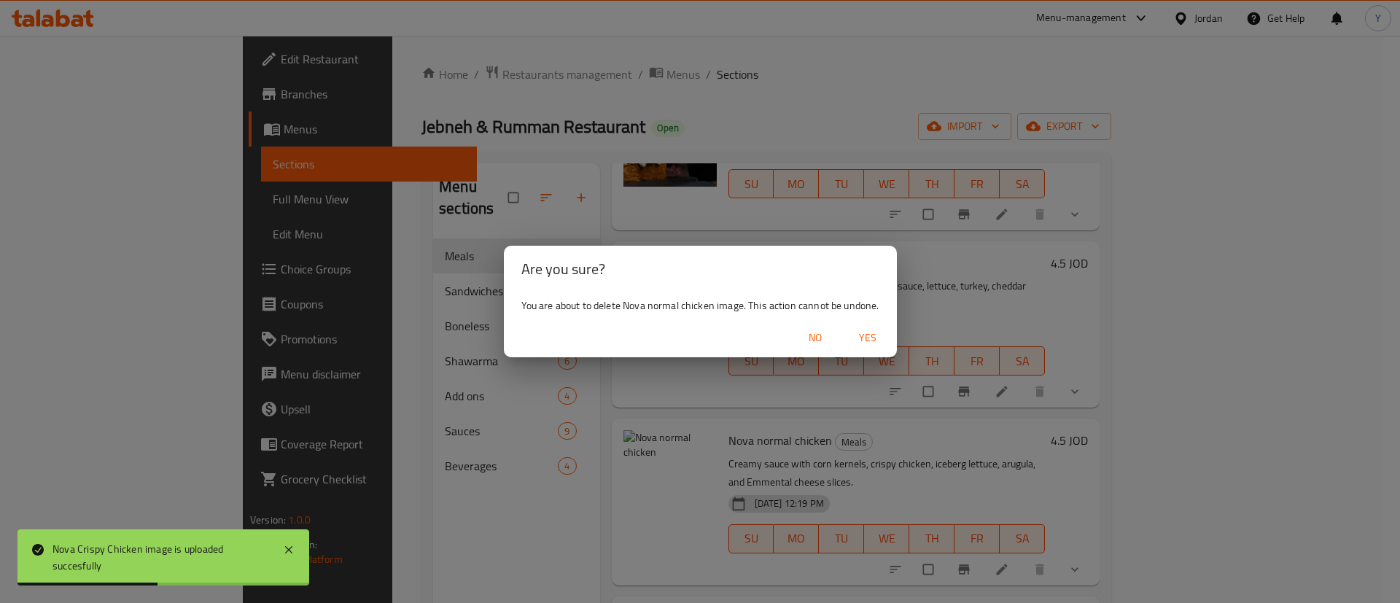
click at [865, 340] on span "Yes" at bounding box center [867, 338] width 35 height 18
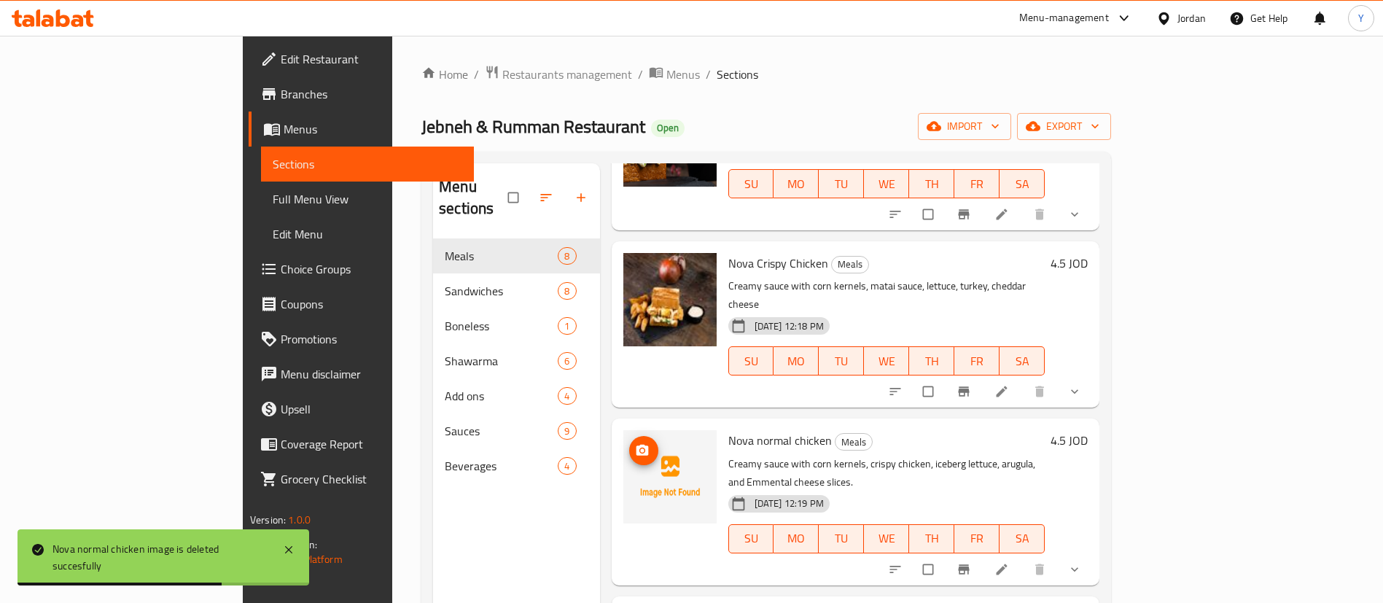
click at [636, 445] on icon "upload picture" at bounding box center [642, 450] width 12 height 11
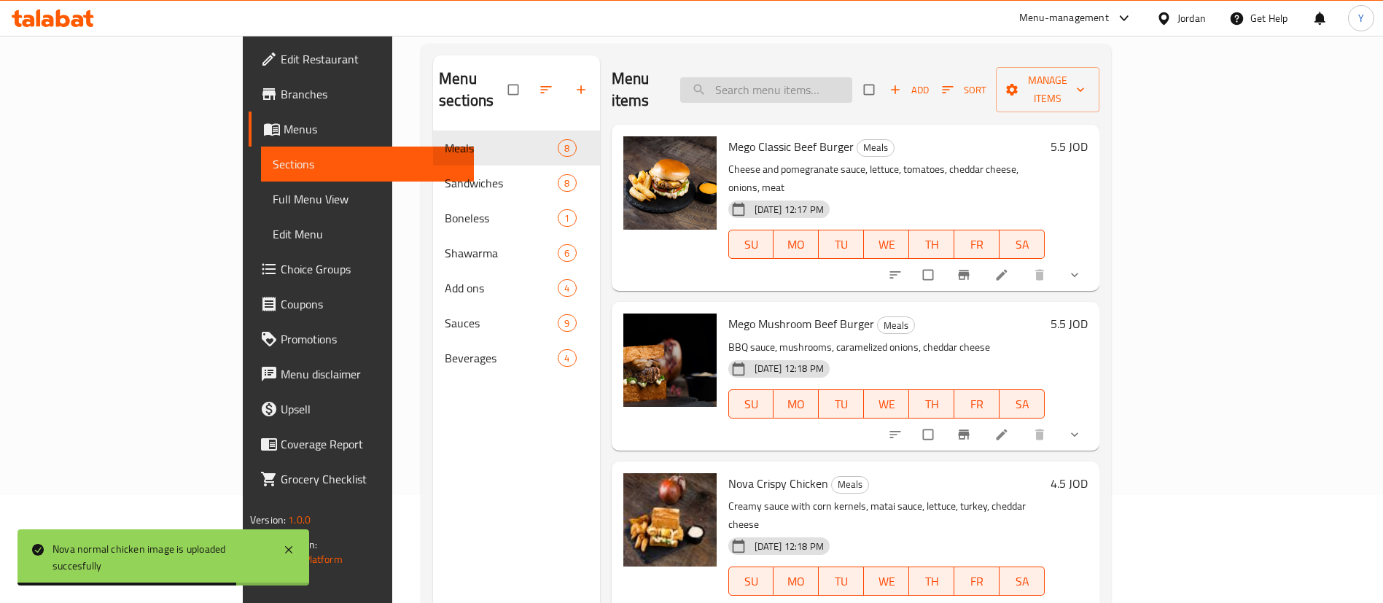
scroll to position [0, 0]
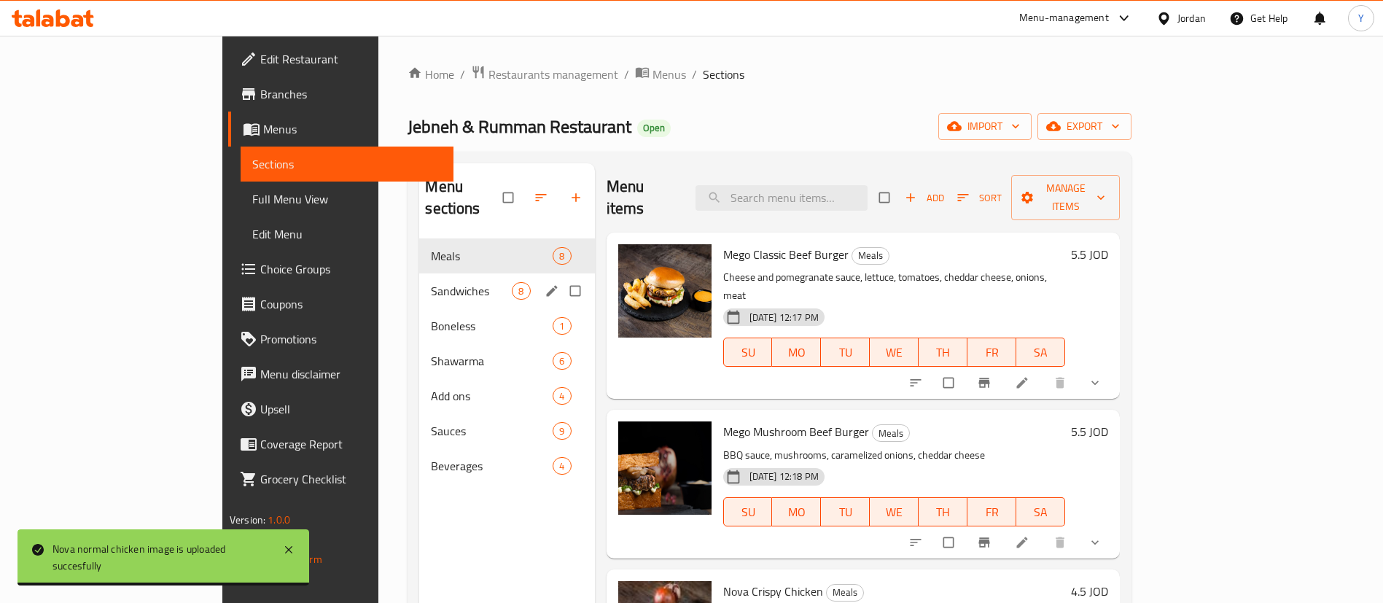
click at [431, 282] on span "Sandwiches" at bounding box center [471, 290] width 81 height 17
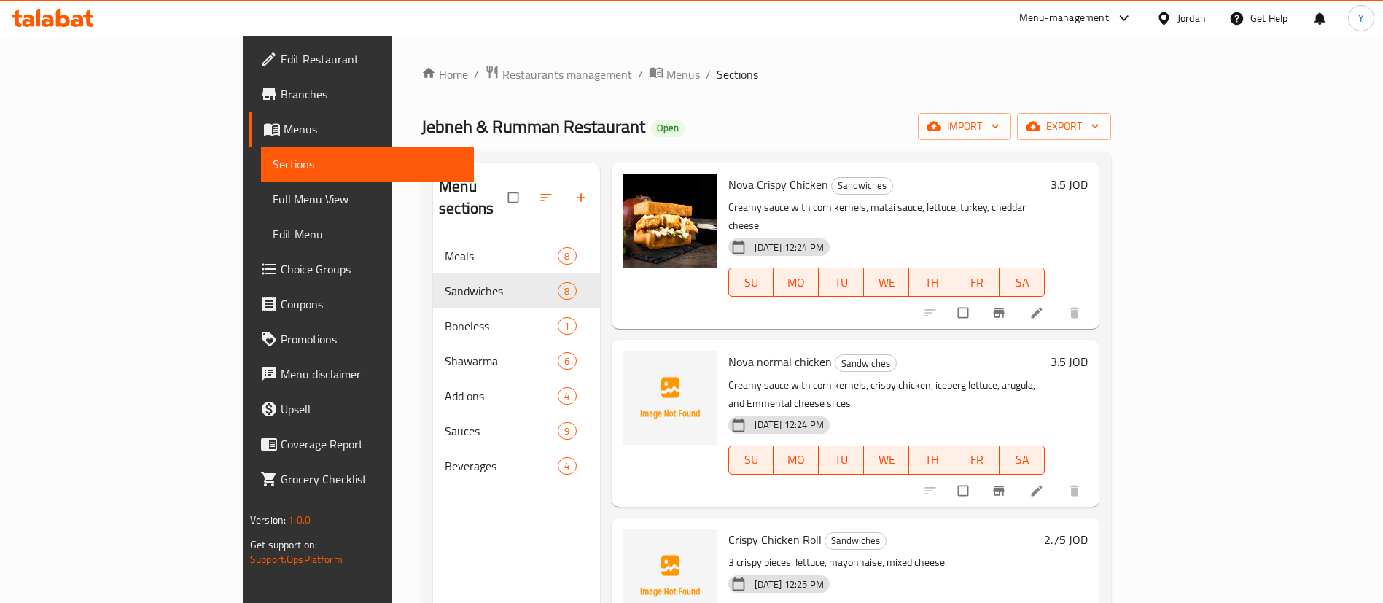
scroll to position [437, 0]
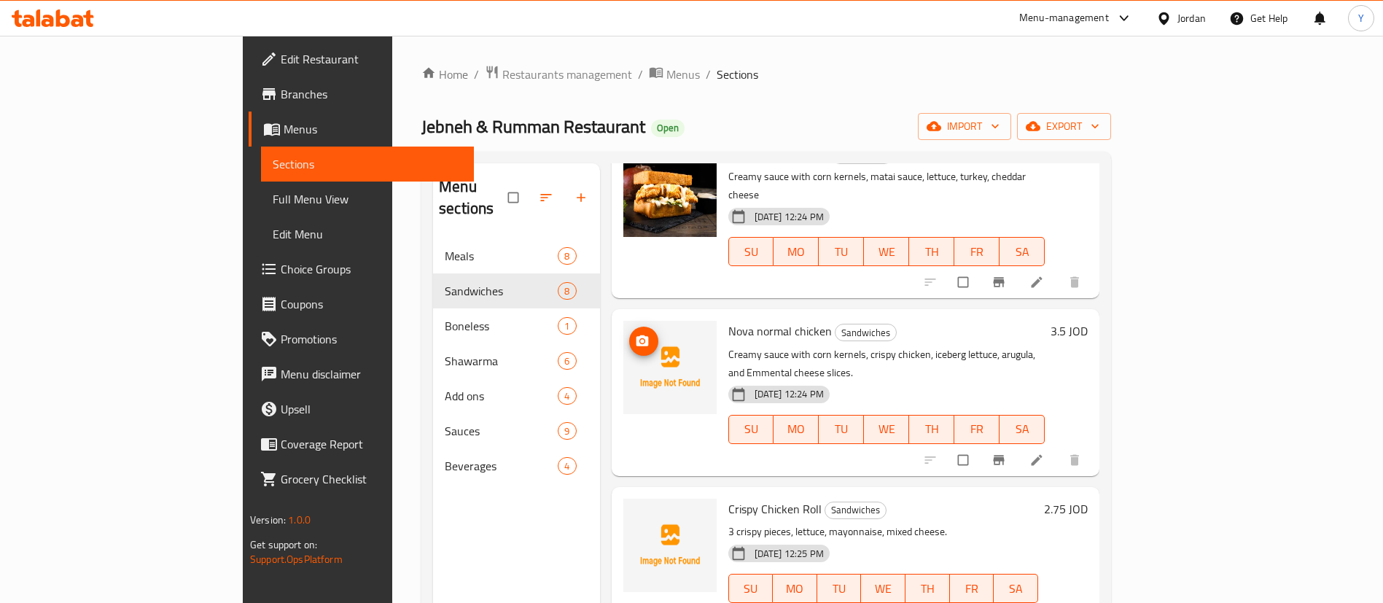
click at [636, 335] on icon "upload picture" at bounding box center [642, 340] width 12 height 11
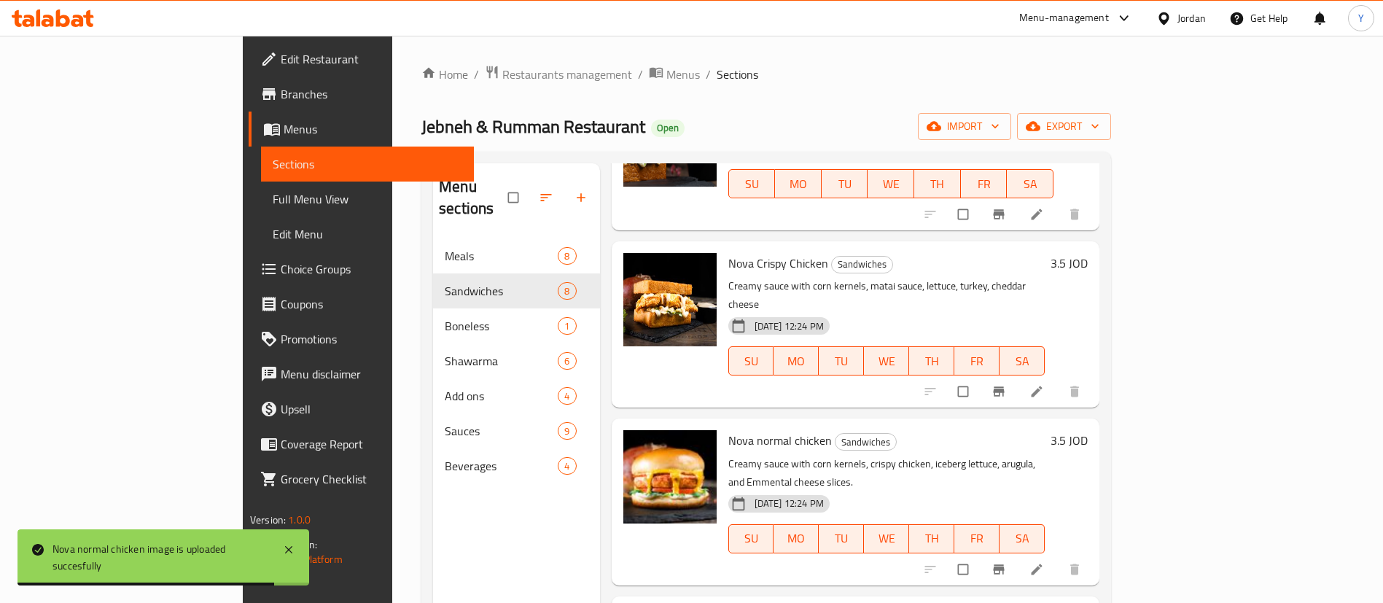
scroll to position [547, 0]
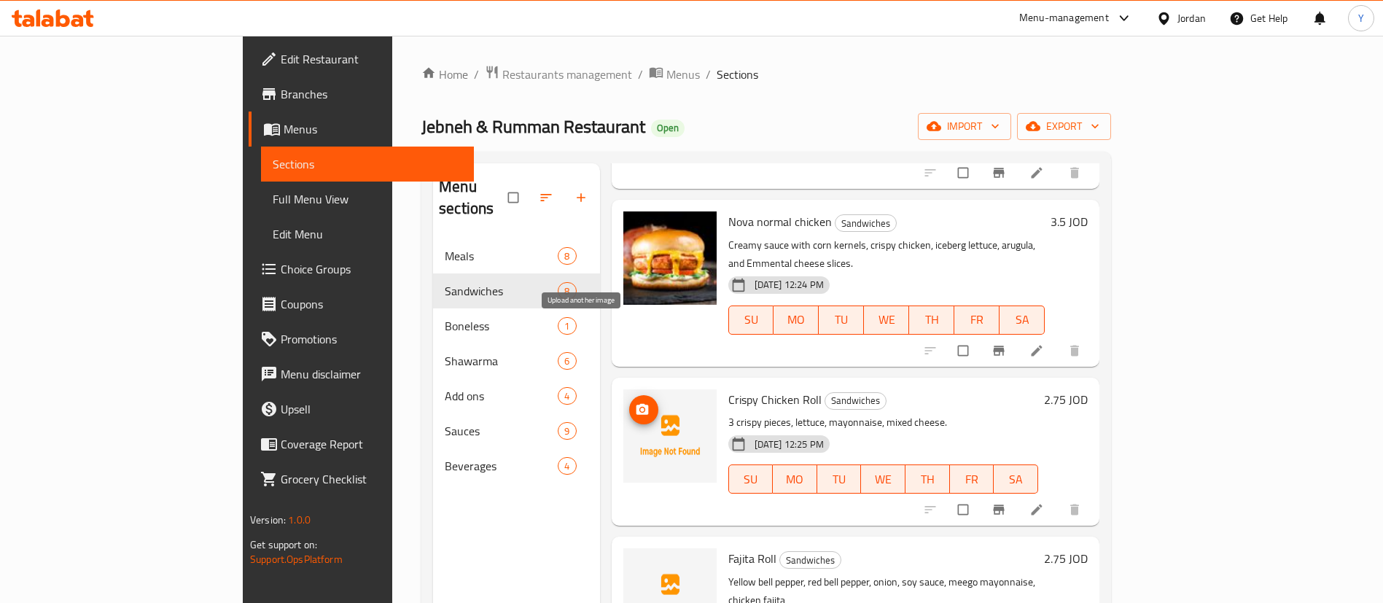
click at [635, 402] on icon "upload picture" at bounding box center [642, 409] width 15 height 15
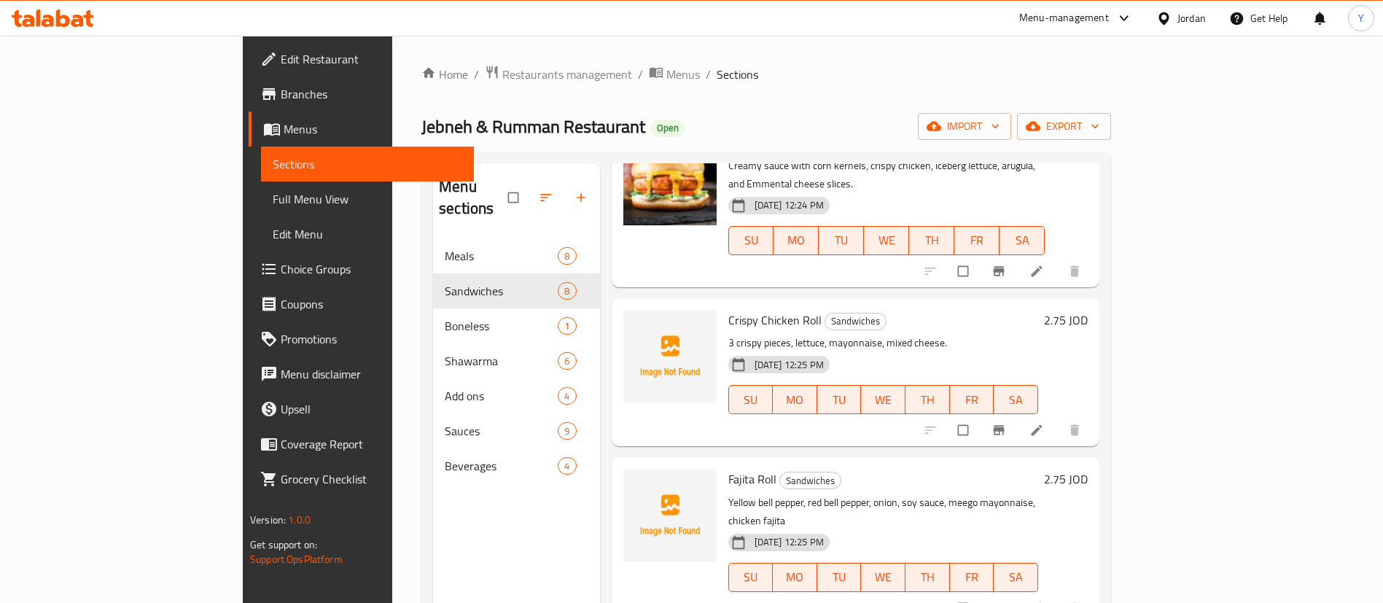
scroll to position [708, 0]
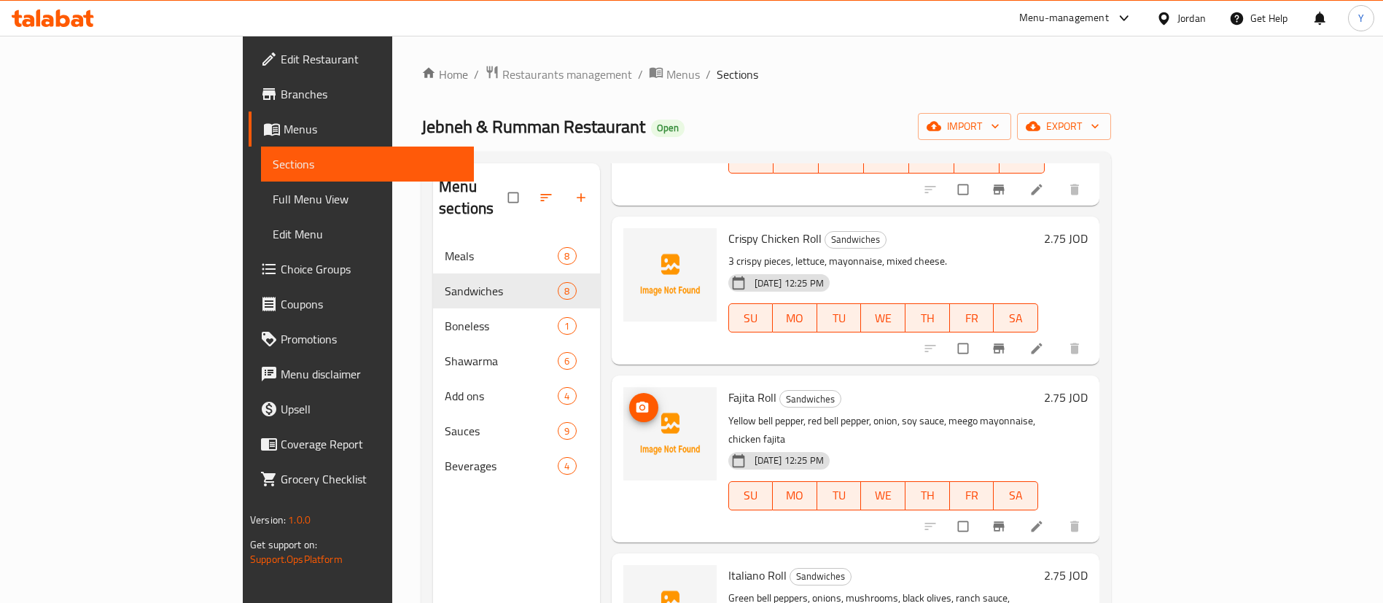
click at [629, 400] on span "upload picture" at bounding box center [643, 407] width 29 height 15
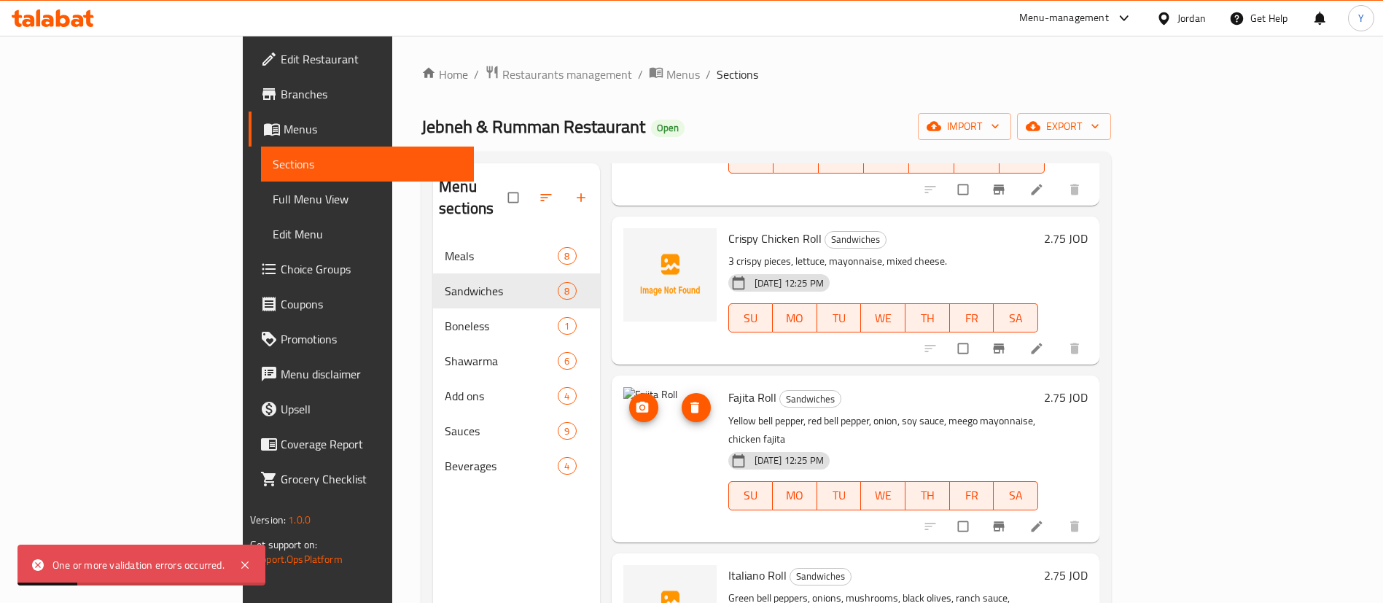
click at [654, 387] on img at bounding box center [669, 433] width 93 height 93
click at [682, 400] on span "delete image" at bounding box center [696, 407] width 29 height 15
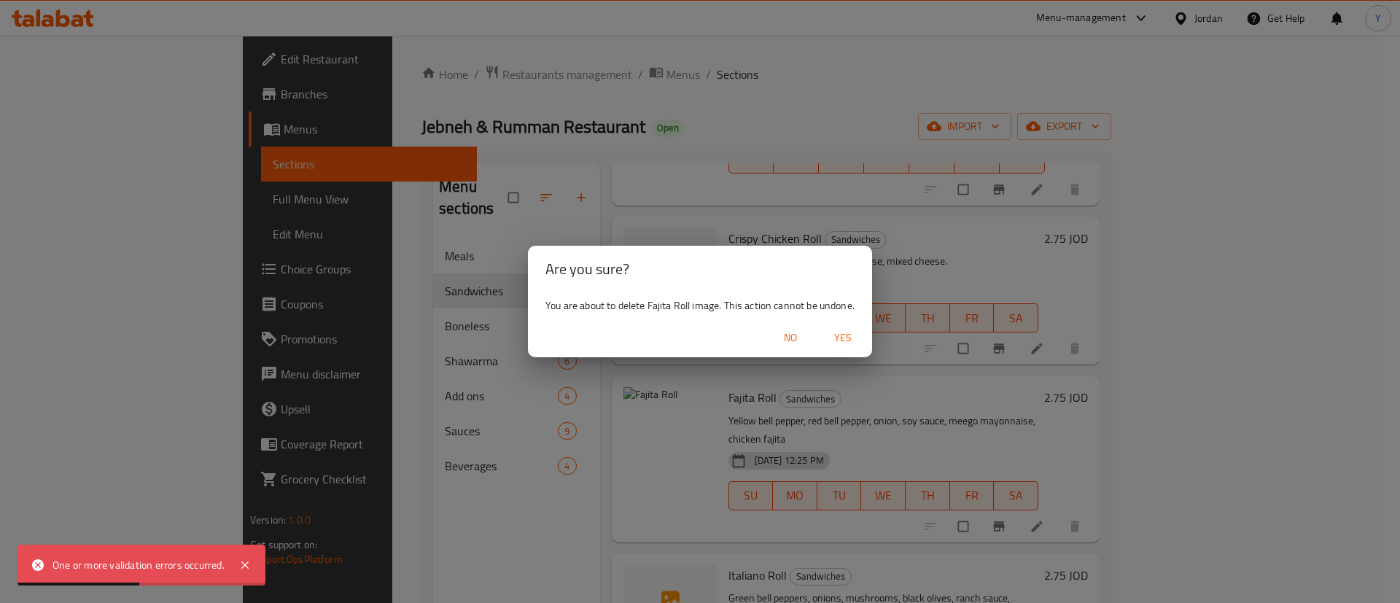
click at [844, 344] on span "Yes" at bounding box center [842, 338] width 35 height 18
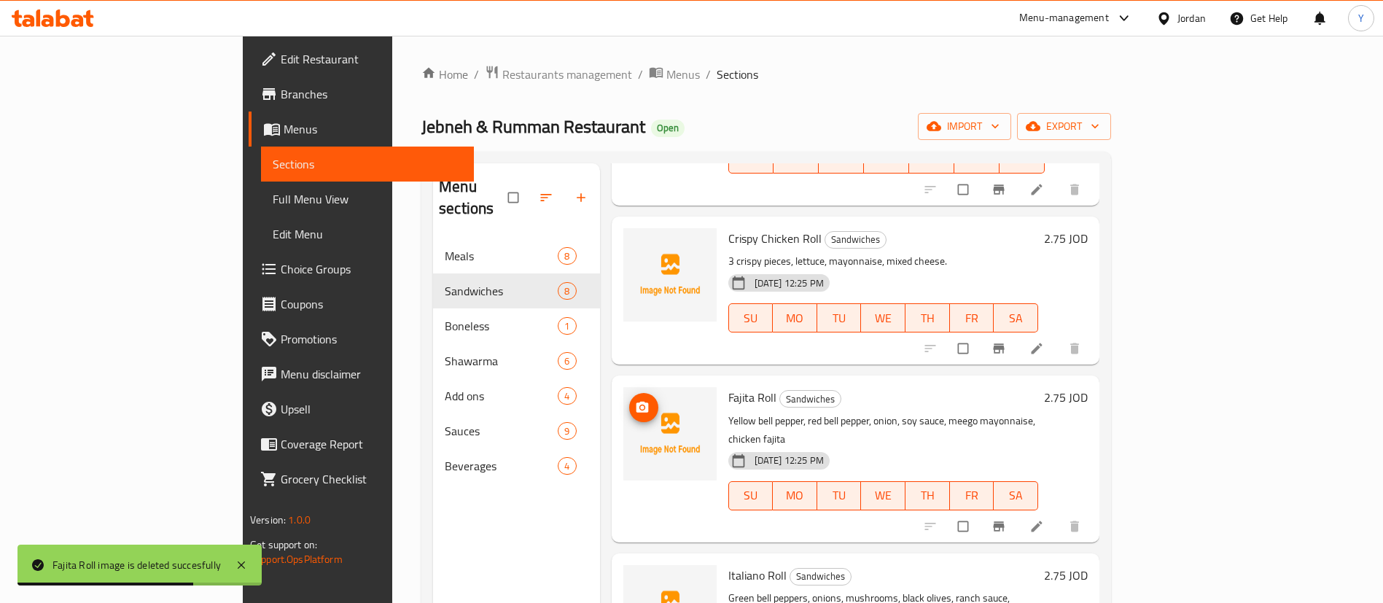
click at [635, 400] on icon "upload picture" at bounding box center [642, 407] width 15 height 15
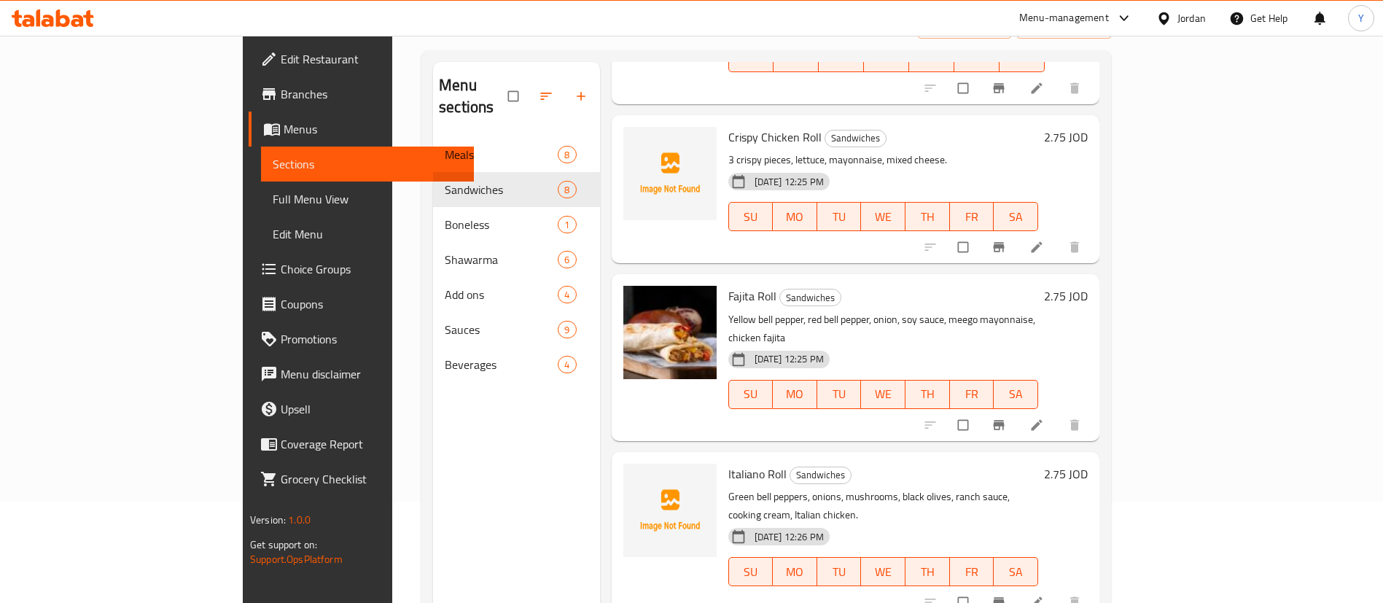
scroll to position [0, 0]
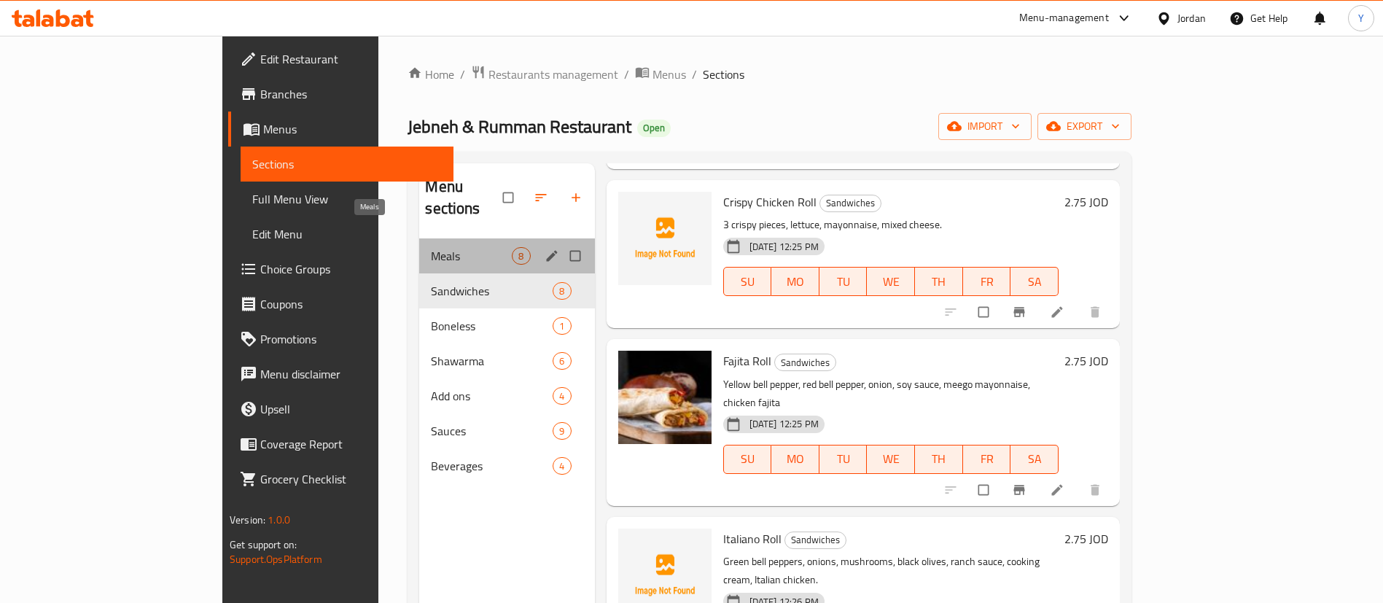
click at [431, 247] on span "Meals" at bounding box center [471, 255] width 81 height 17
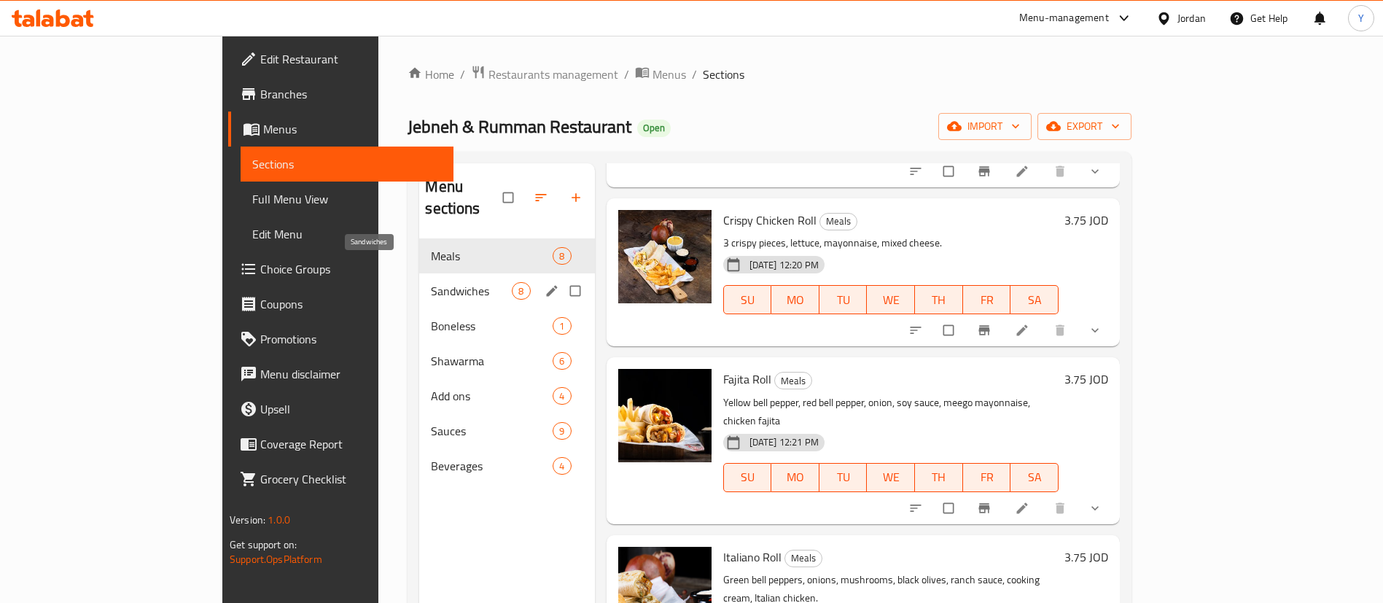
click at [431, 282] on span "Sandwiches" at bounding box center [471, 290] width 81 height 17
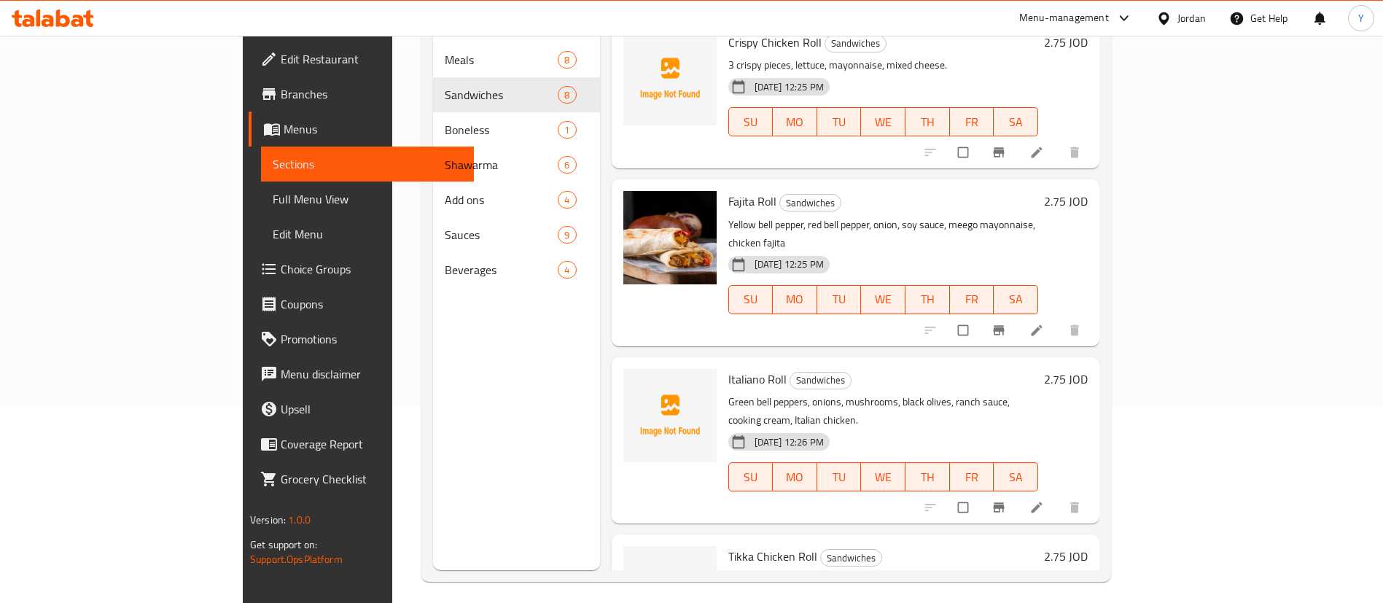
scroll to position [204, 0]
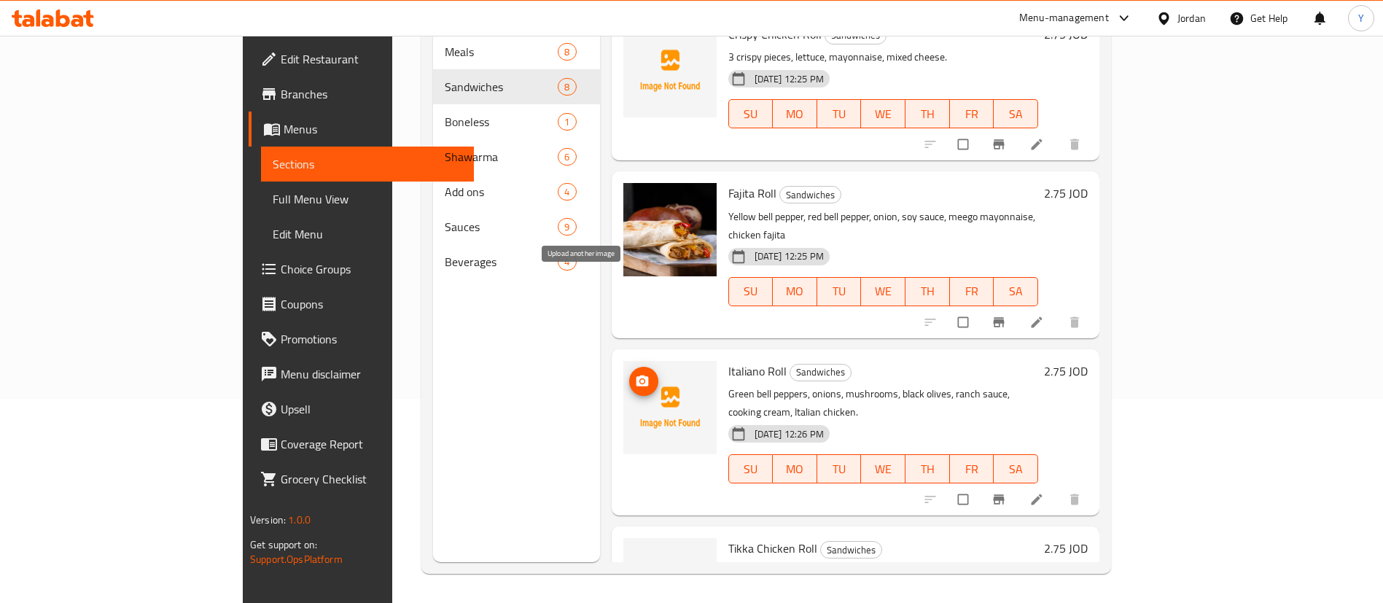
click at [635, 374] on icon "upload picture" at bounding box center [642, 381] width 15 height 15
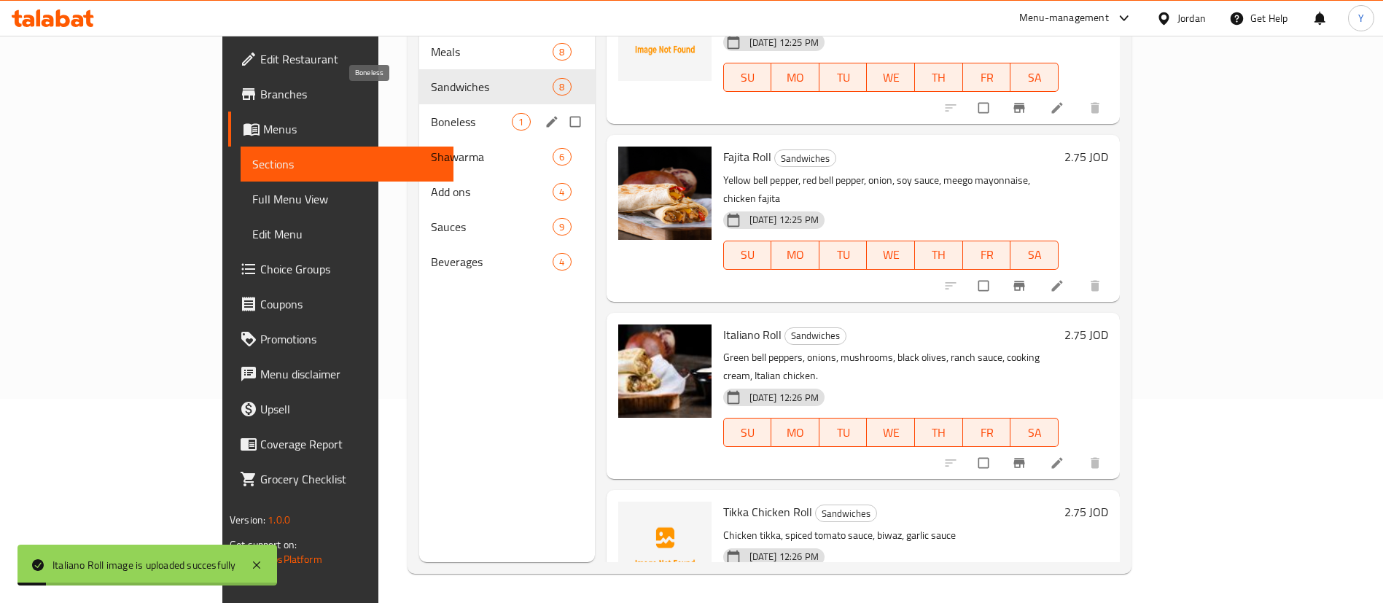
click at [431, 113] on span "Boneless" at bounding box center [471, 121] width 81 height 17
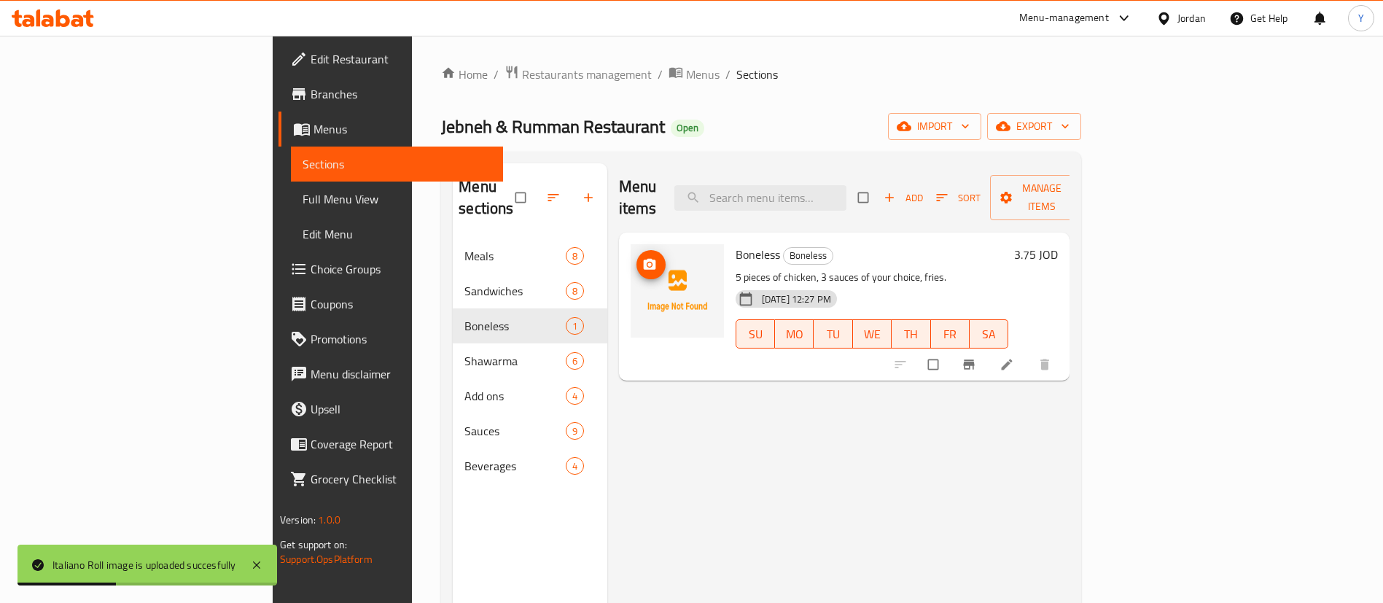
click at [642, 257] on icon "upload picture" at bounding box center [649, 264] width 15 height 15
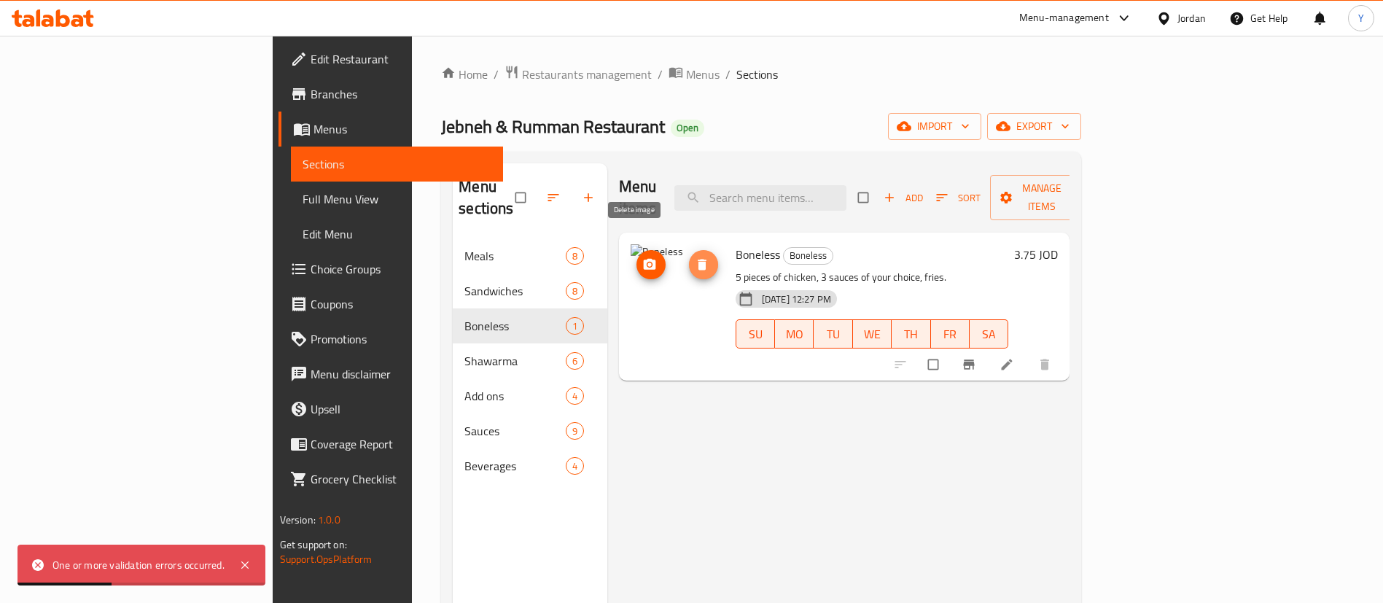
click at [695, 257] on icon "delete image" at bounding box center [702, 264] width 15 height 15
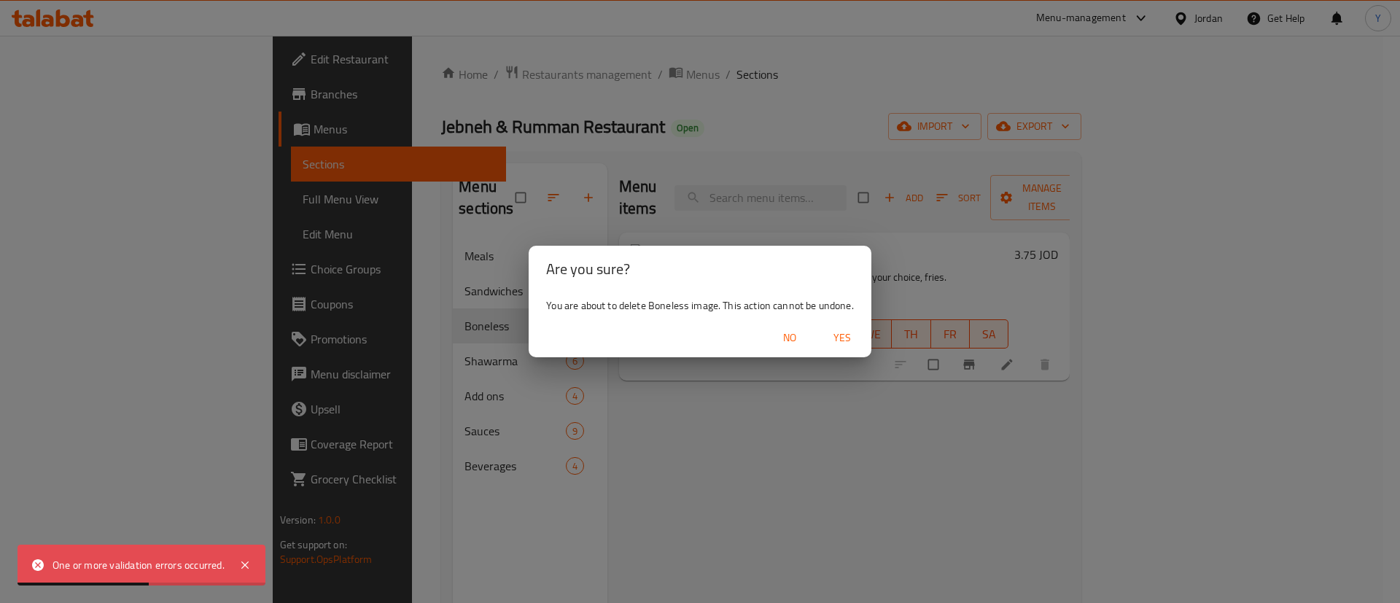
click at [853, 343] on span "Yes" at bounding box center [841, 338] width 35 height 18
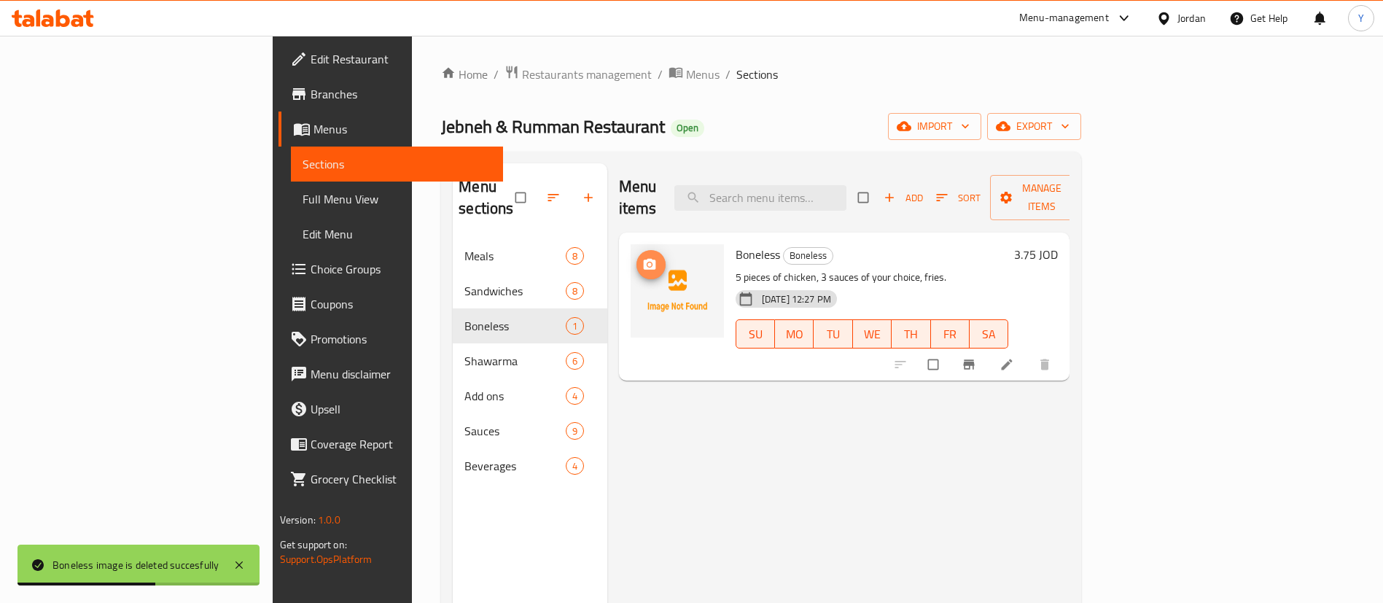
click at [642, 257] on icon "upload picture" at bounding box center [649, 264] width 15 height 15
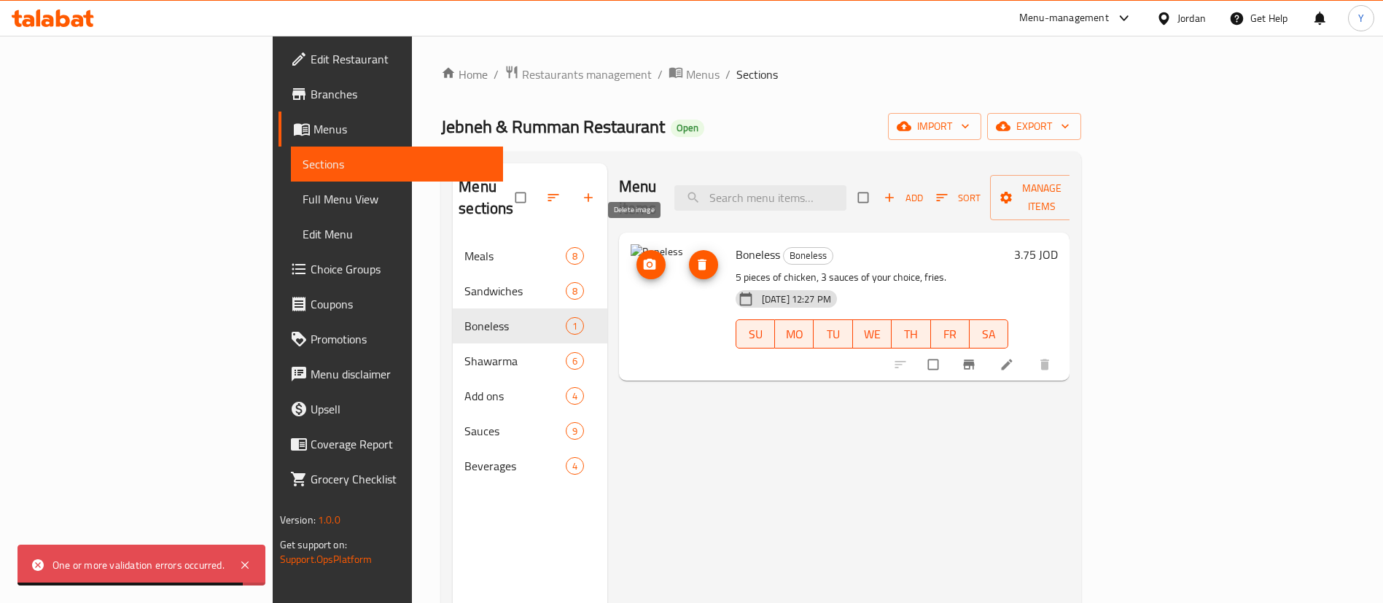
click at [695, 257] on icon "delete image" at bounding box center [702, 264] width 15 height 15
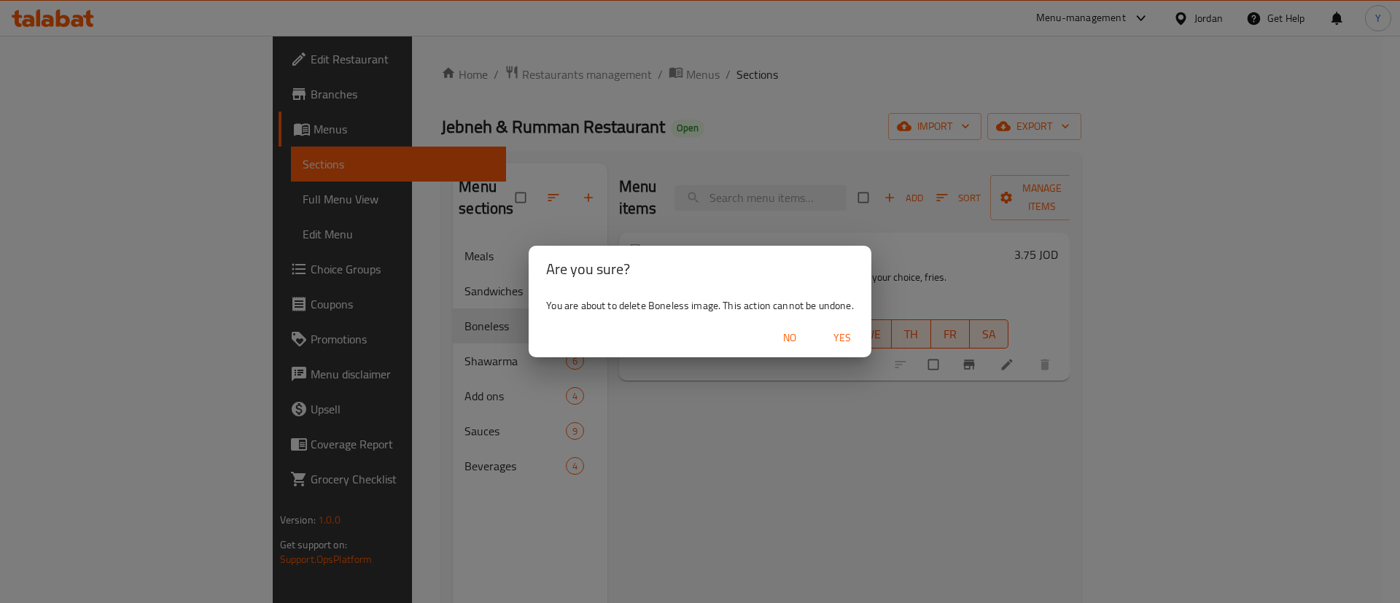
click at [841, 338] on span "Yes" at bounding box center [841, 338] width 35 height 18
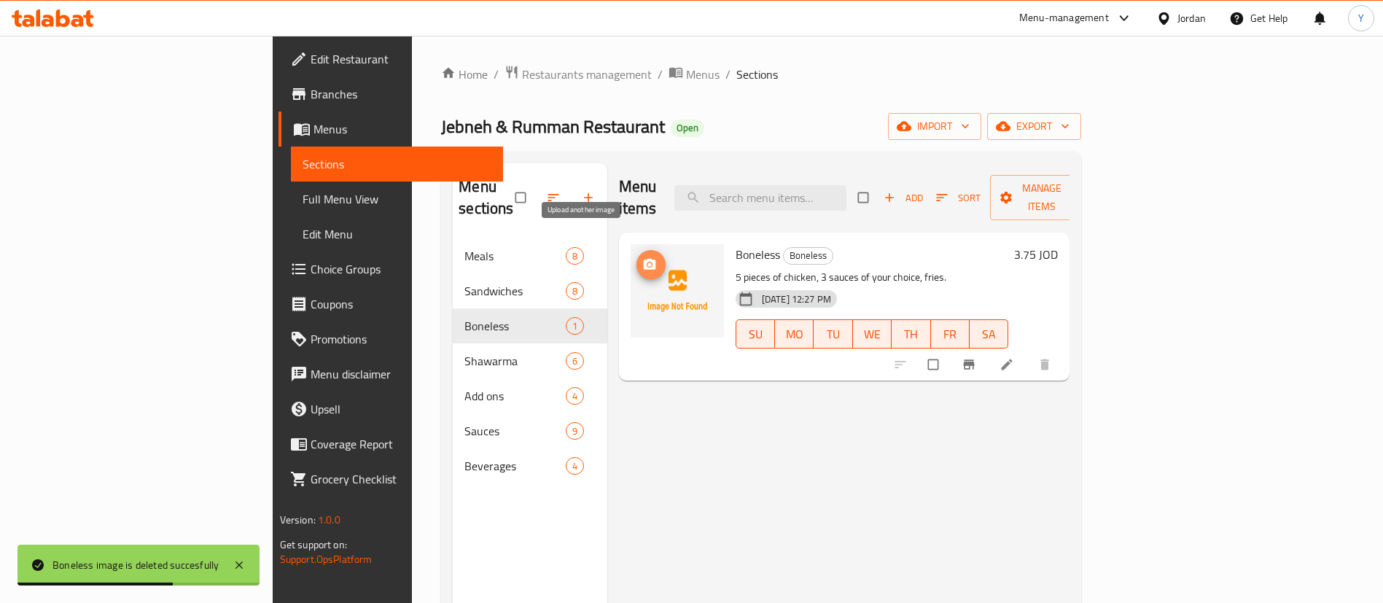
click at [647, 262] on circle "upload picture" at bounding box center [649, 264] width 4 height 4
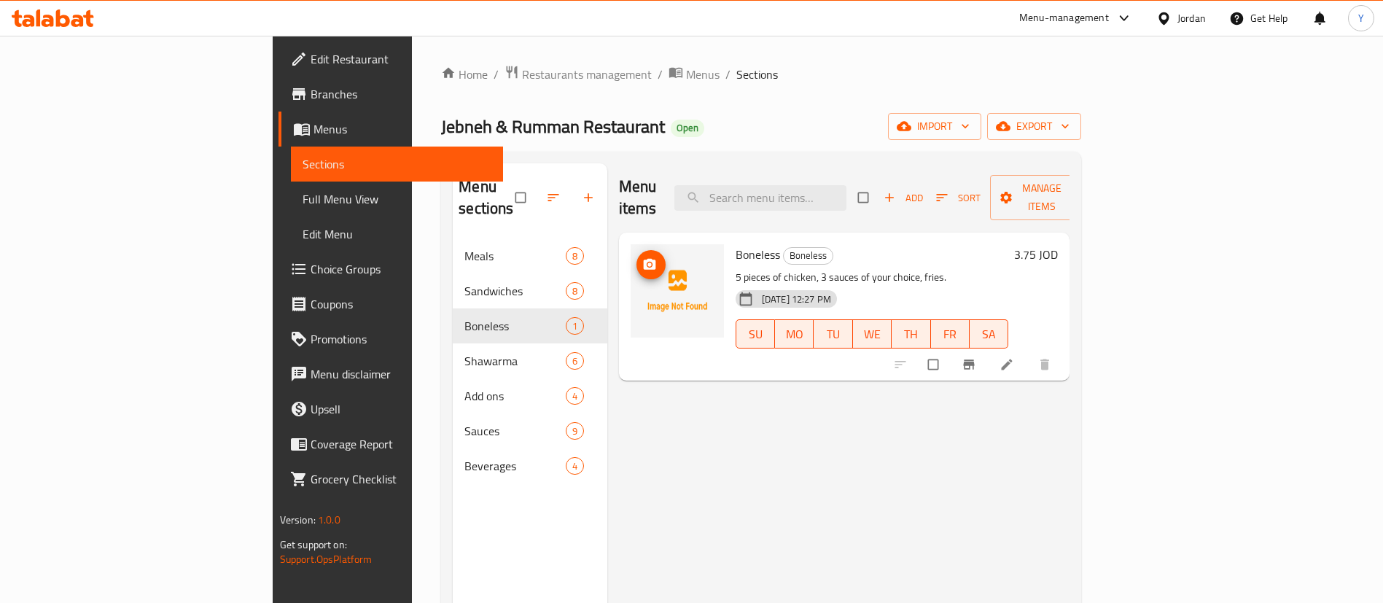
click at [643, 259] on icon "upload picture" at bounding box center [649, 264] width 12 height 11
click at [642, 257] on icon "upload picture" at bounding box center [649, 264] width 15 height 15
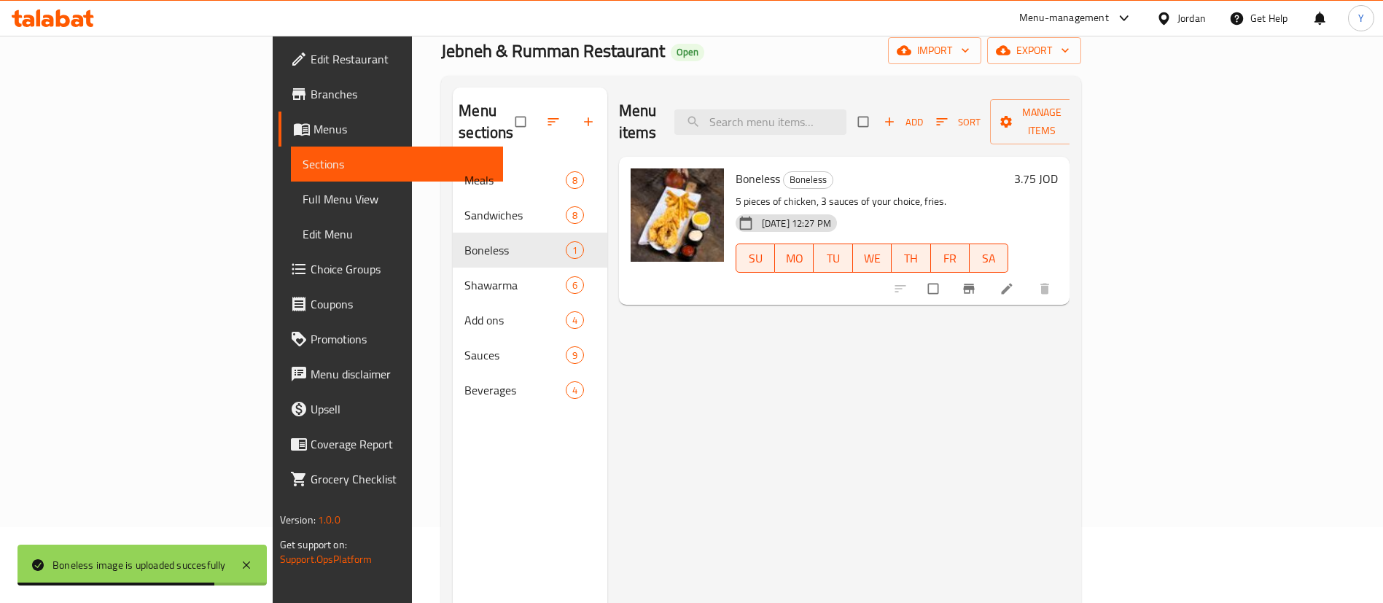
scroll to position [109, 0]
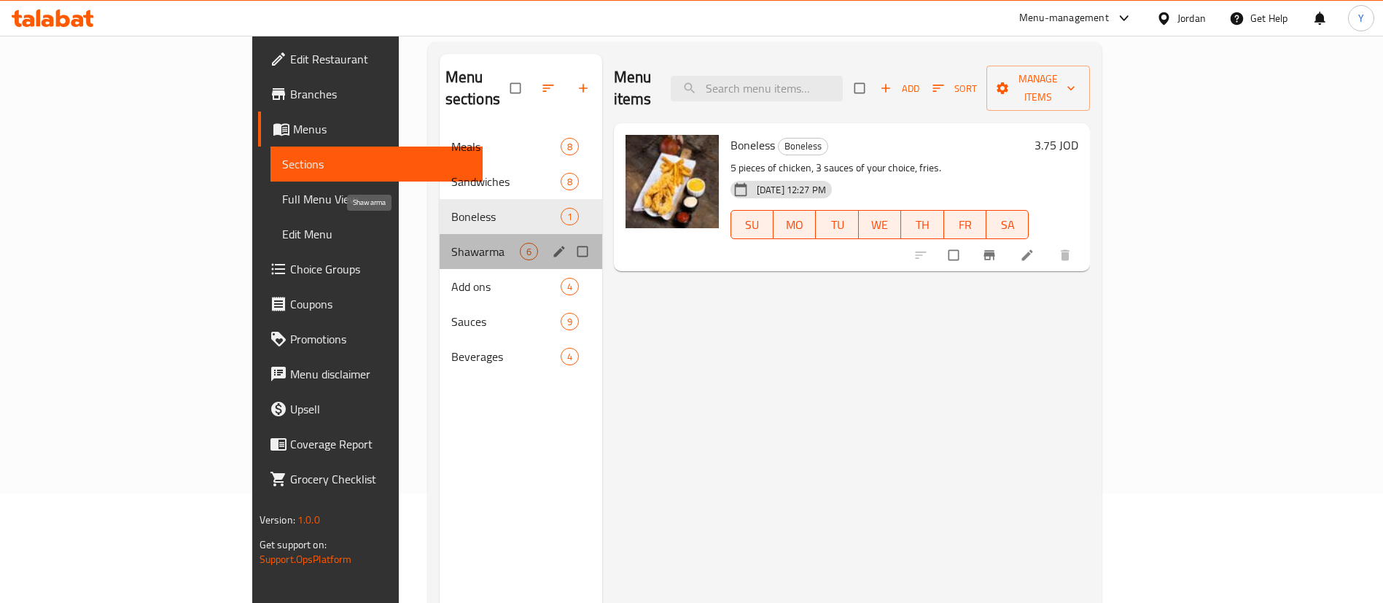
click at [451, 243] on span "Shawarma" at bounding box center [485, 251] width 69 height 17
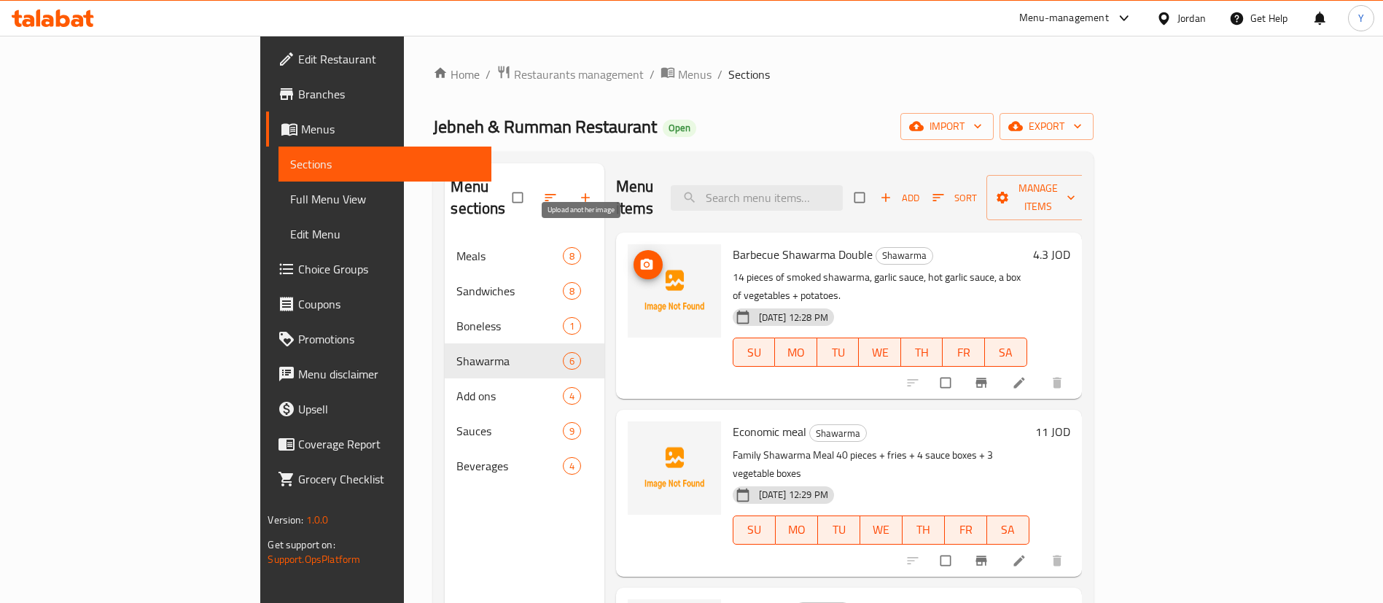
click at [640, 259] on icon "upload picture" at bounding box center [646, 264] width 12 height 11
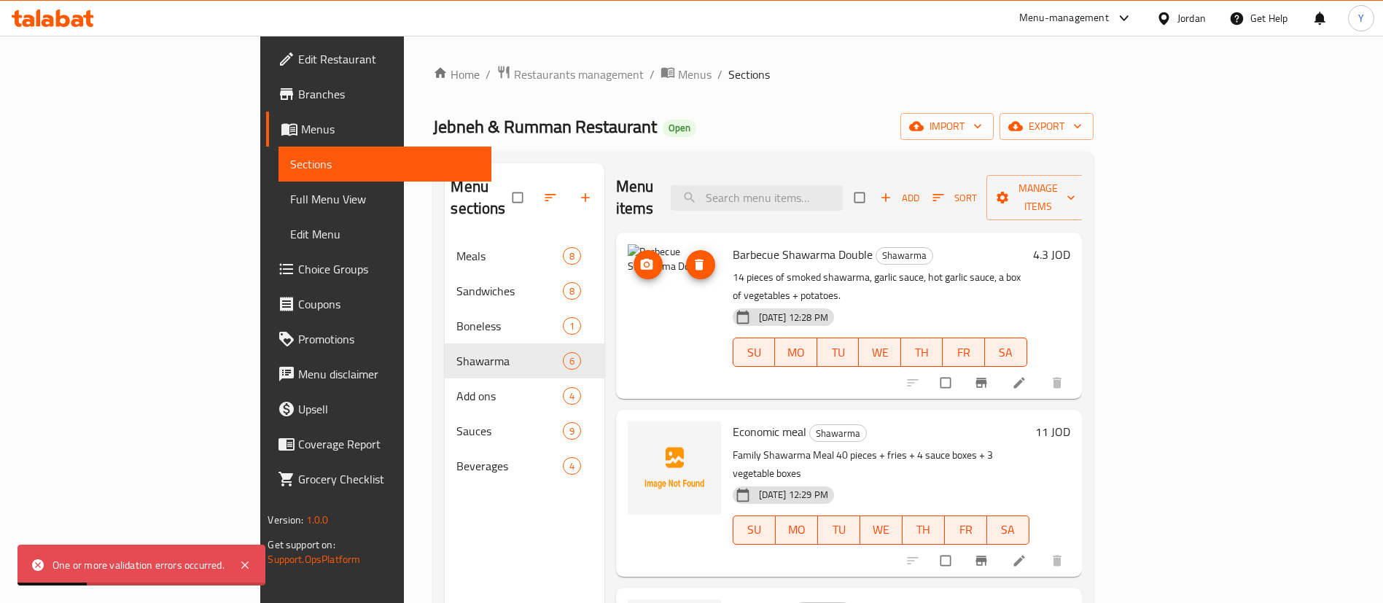
click at [652, 244] on img at bounding box center [674, 290] width 93 height 93
click at [692, 257] on icon "delete image" at bounding box center [699, 264] width 15 height 15
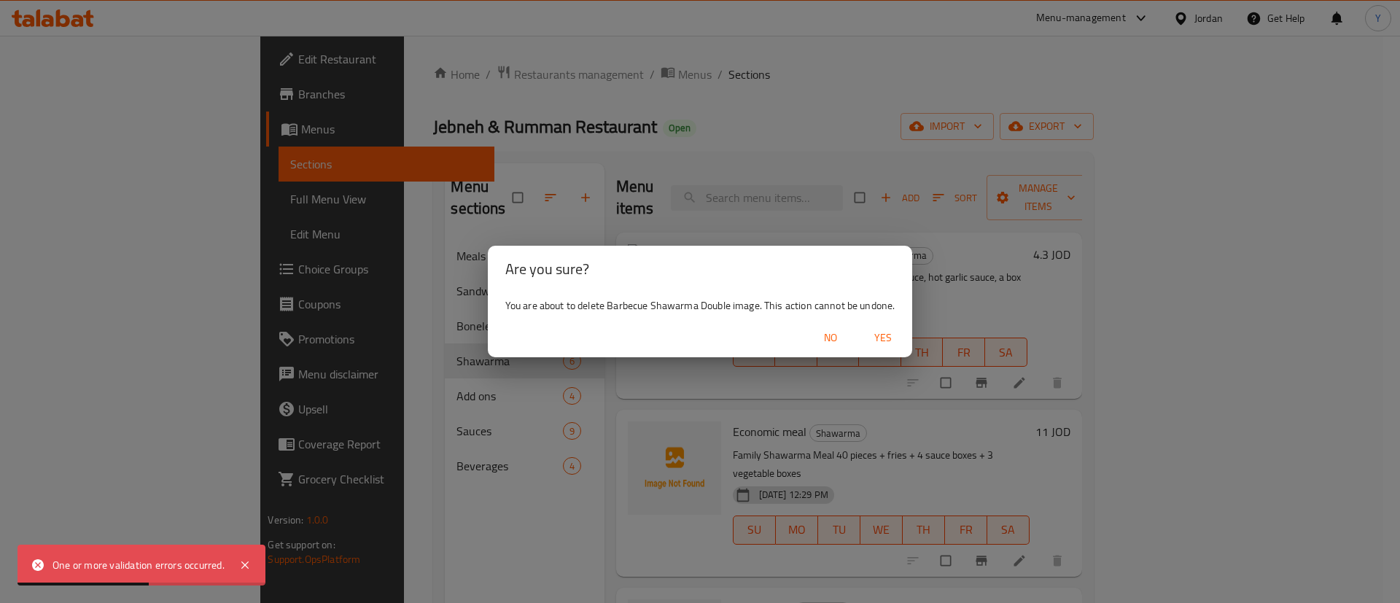
click at [876, 339] on span "Yes" at bounding box center [882, 338] width 35 height 18
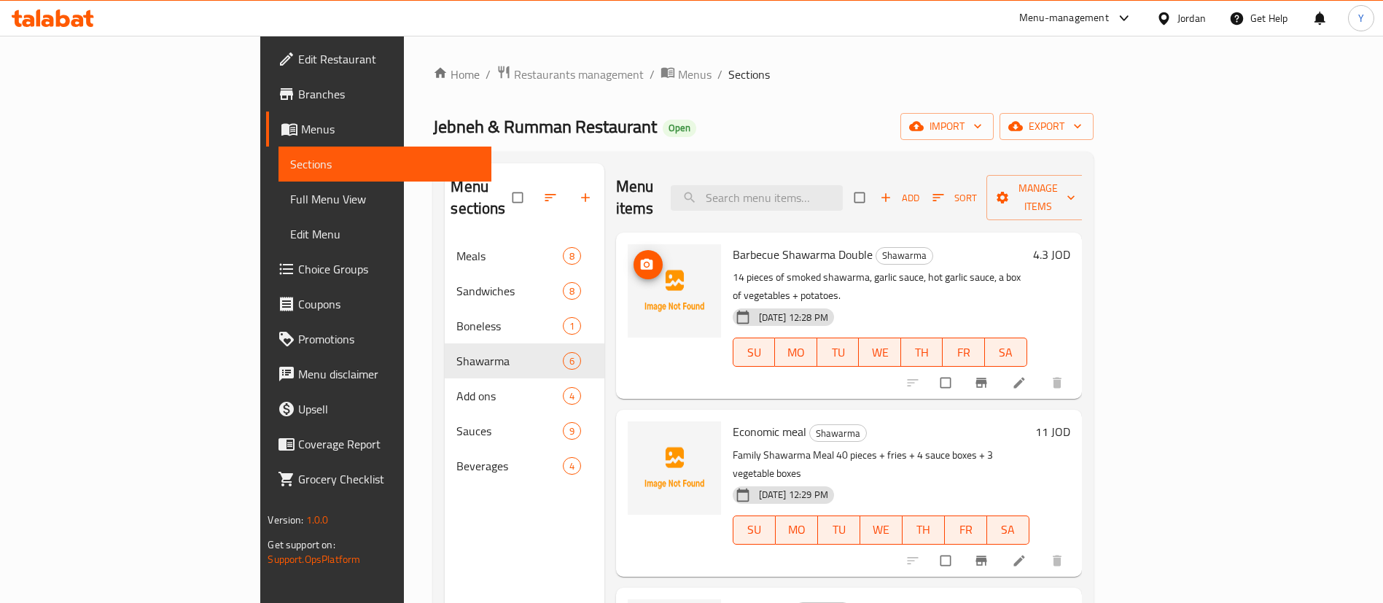
click at [633, 250] on button "upload picture" at bounding box center [647, 264] width 29 height 29
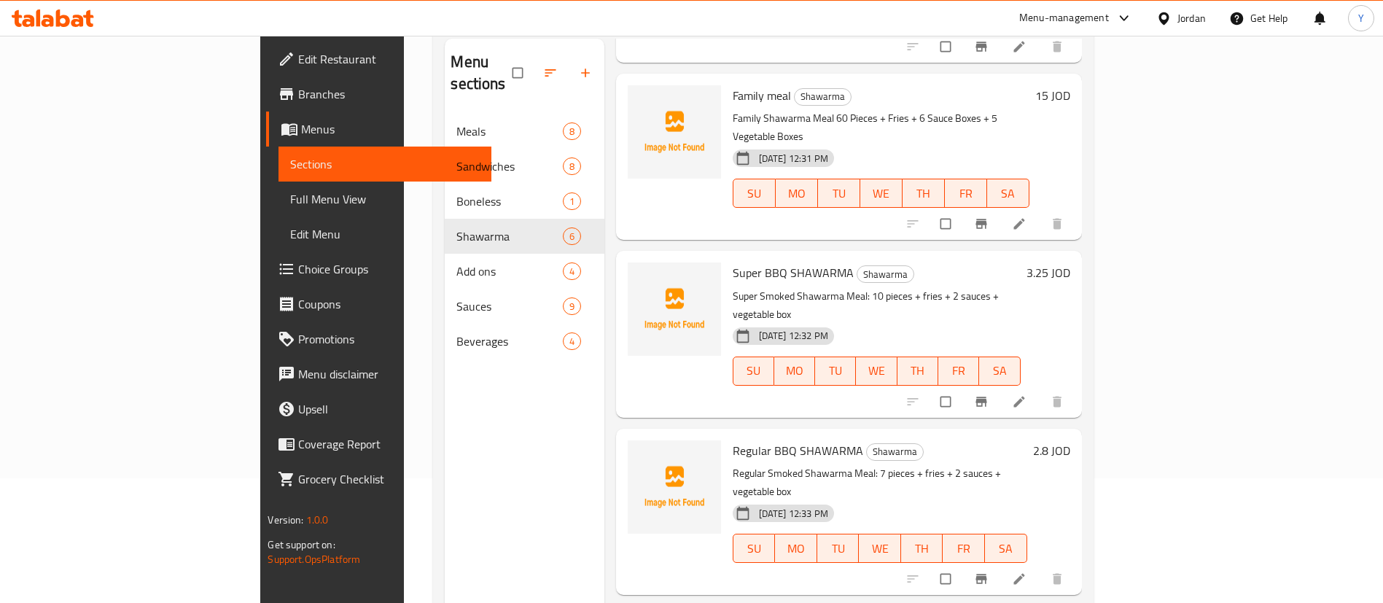
scroll to position [204, 0]
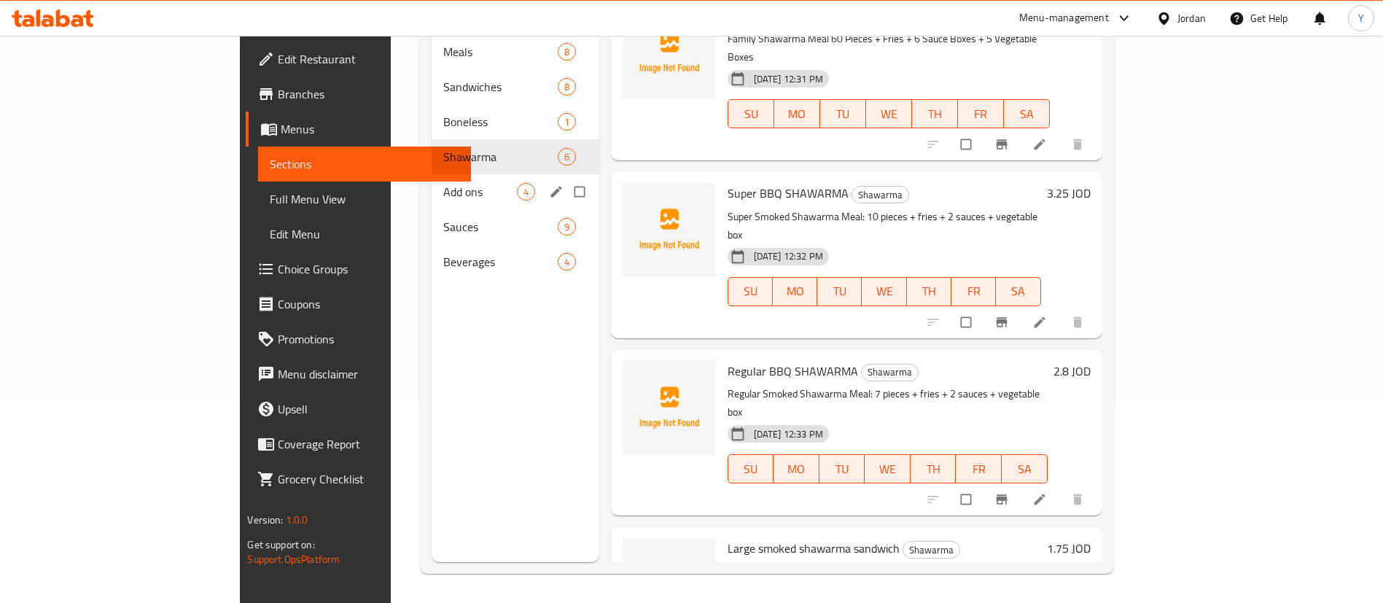
click at [443, 183] on span "Add ons" at bounding box center [480, 191] width 74 height 17
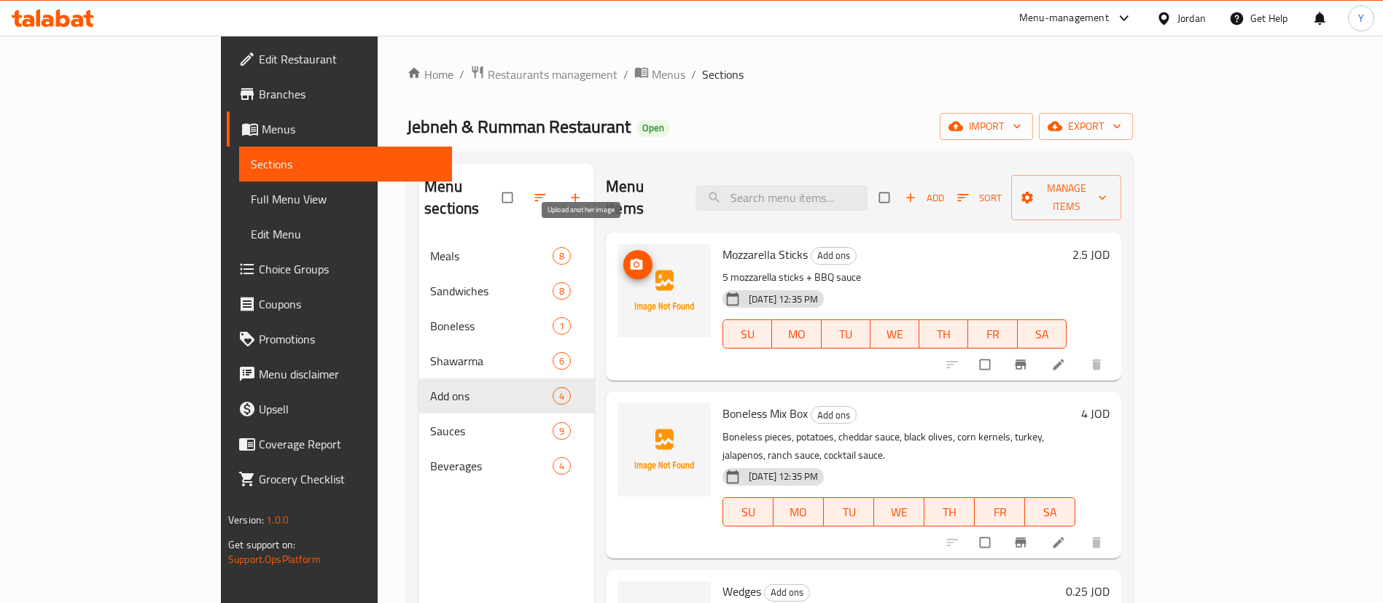
click at [631, 259] on icon "upload picture" at bounding box center [637, 264] width 12 height 11
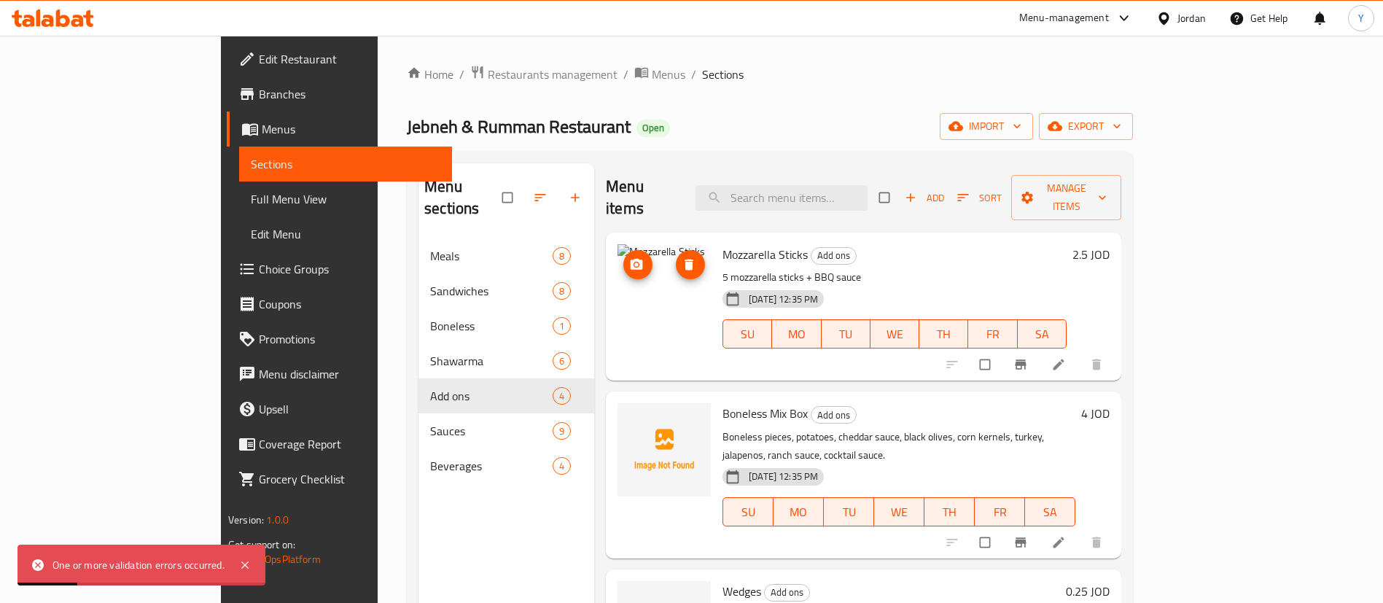
click at [682, 257] on icon "delete image" at bounding box center [689, 264] width 15 height 15
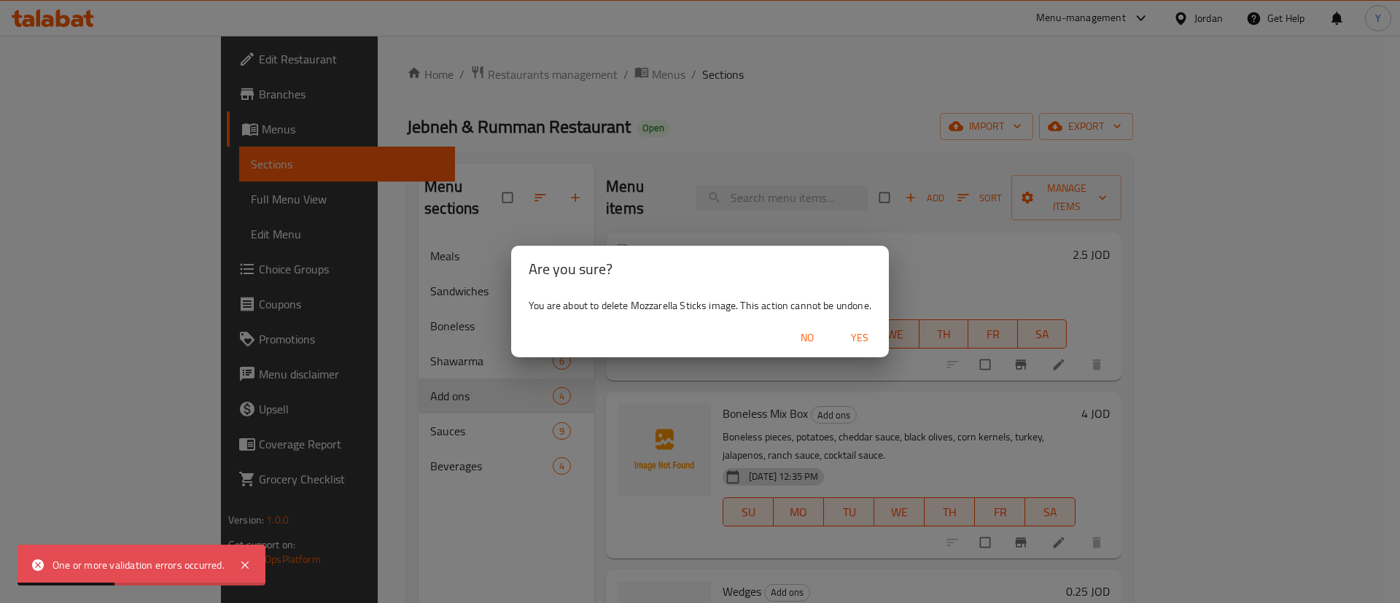
click at [868, 338] on span "Yes" at bounding box center [859, 338] width 35 height 18
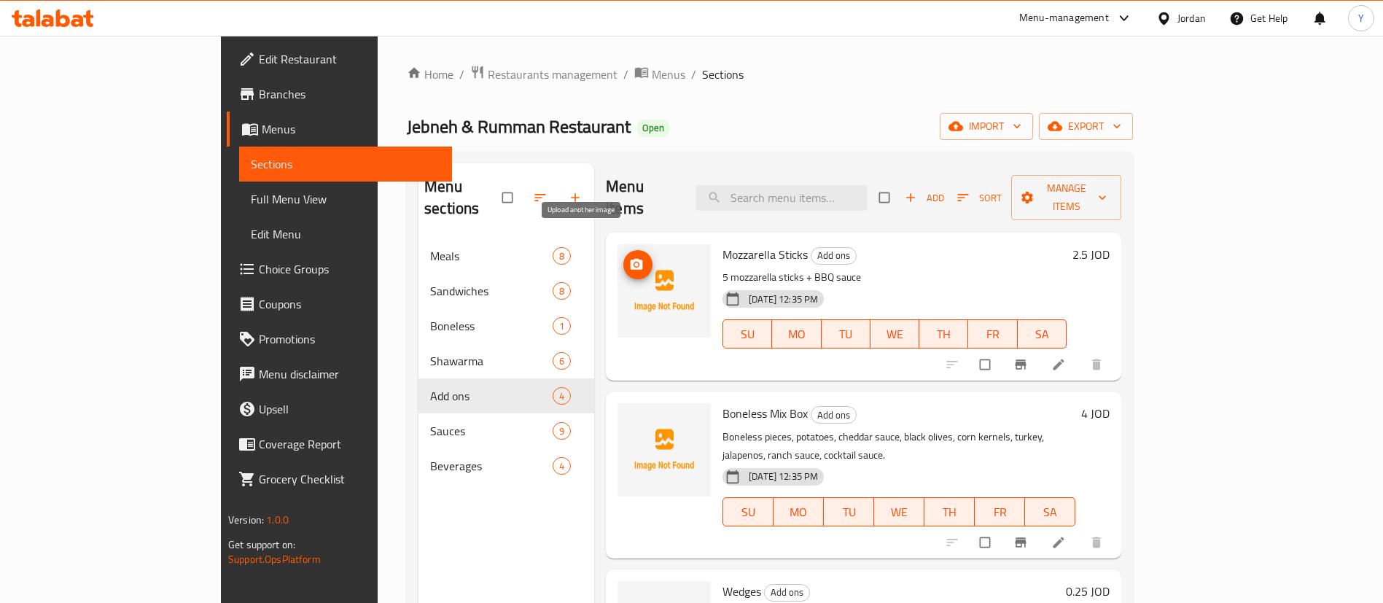
click at [631, 259] on icon "upload picture" at bounding box center [637, 264] width 12 height 11
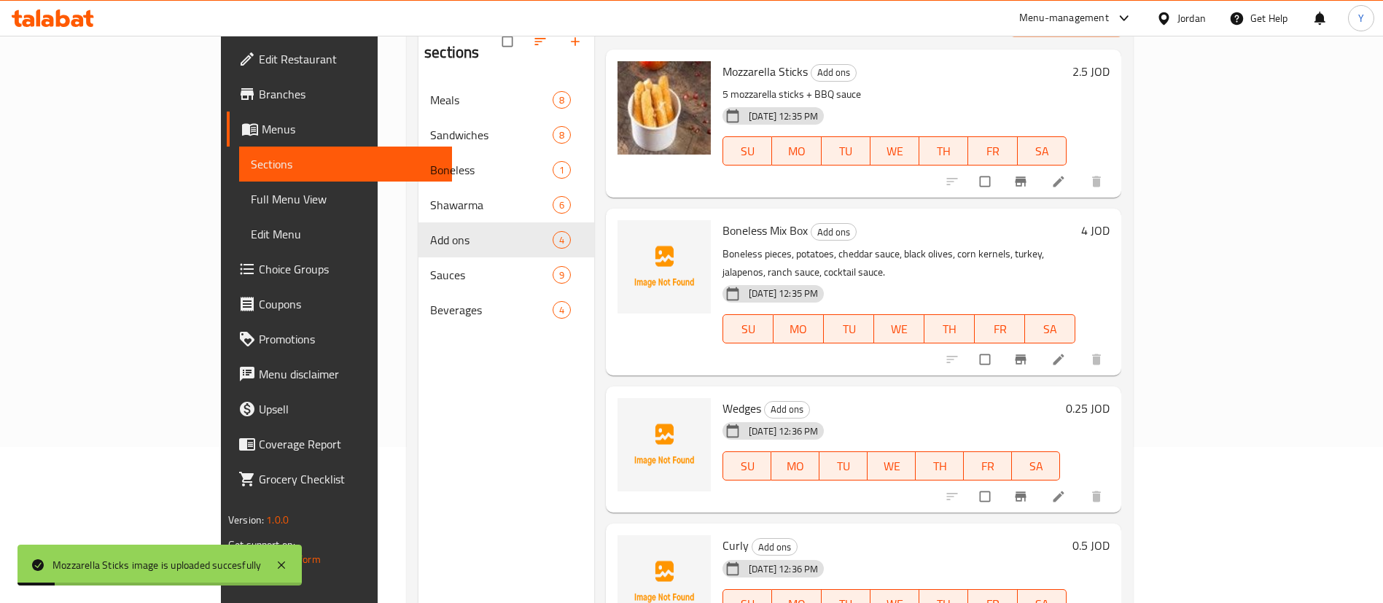
scroll to position [204, 0]
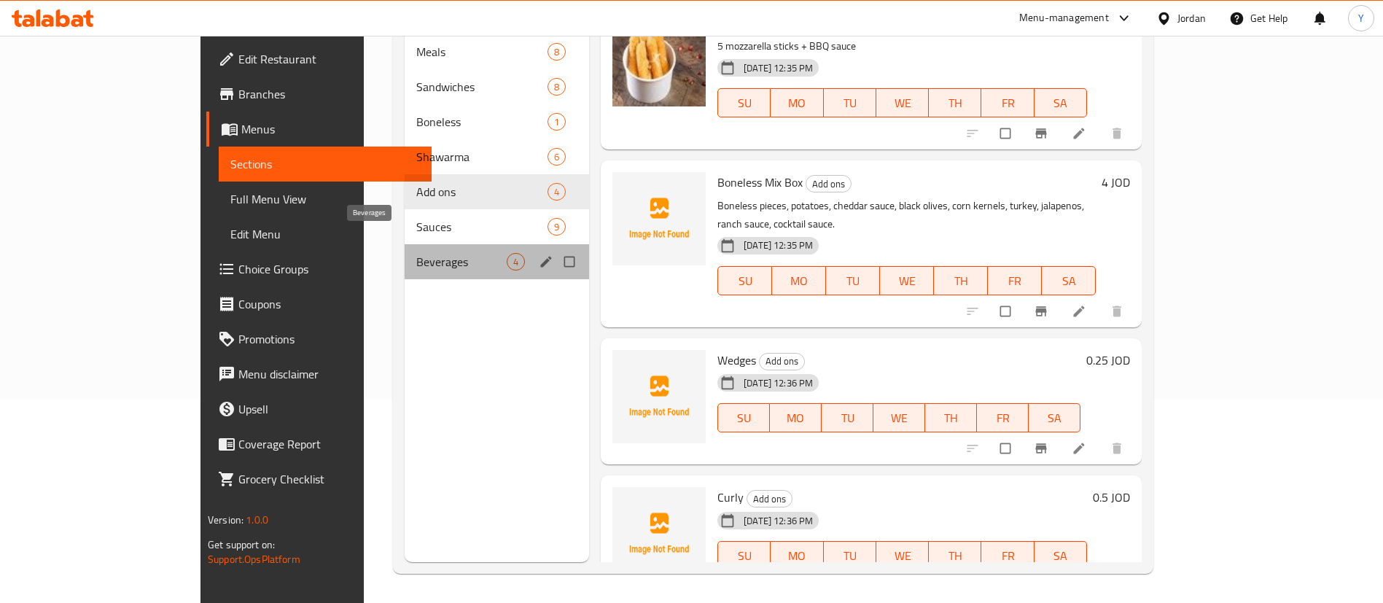
click at [416, 253] on span "Beverages" at bounding box center [461, 261] width 90 height 17
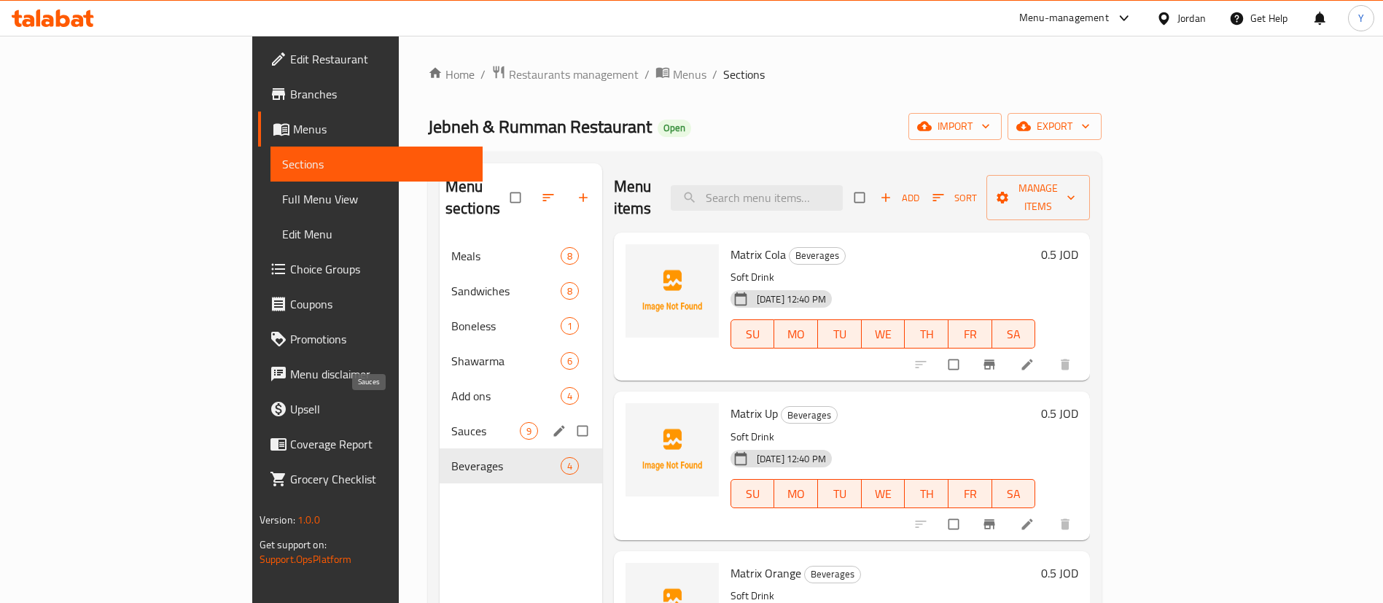
click at [451, 422] on span "Sauces" at bounding box center [485, 430] width 69 height 17
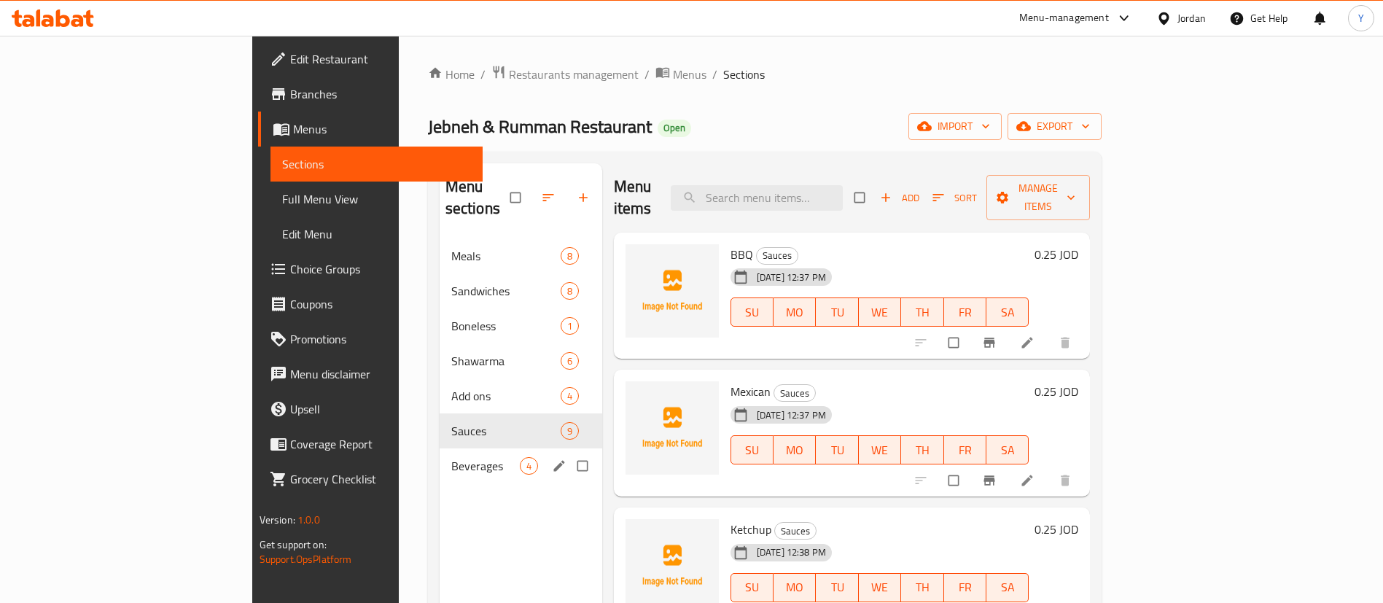
click at [440, 453] on div "Beverages 4" at bounding box center [521, 465] width 163 height 35
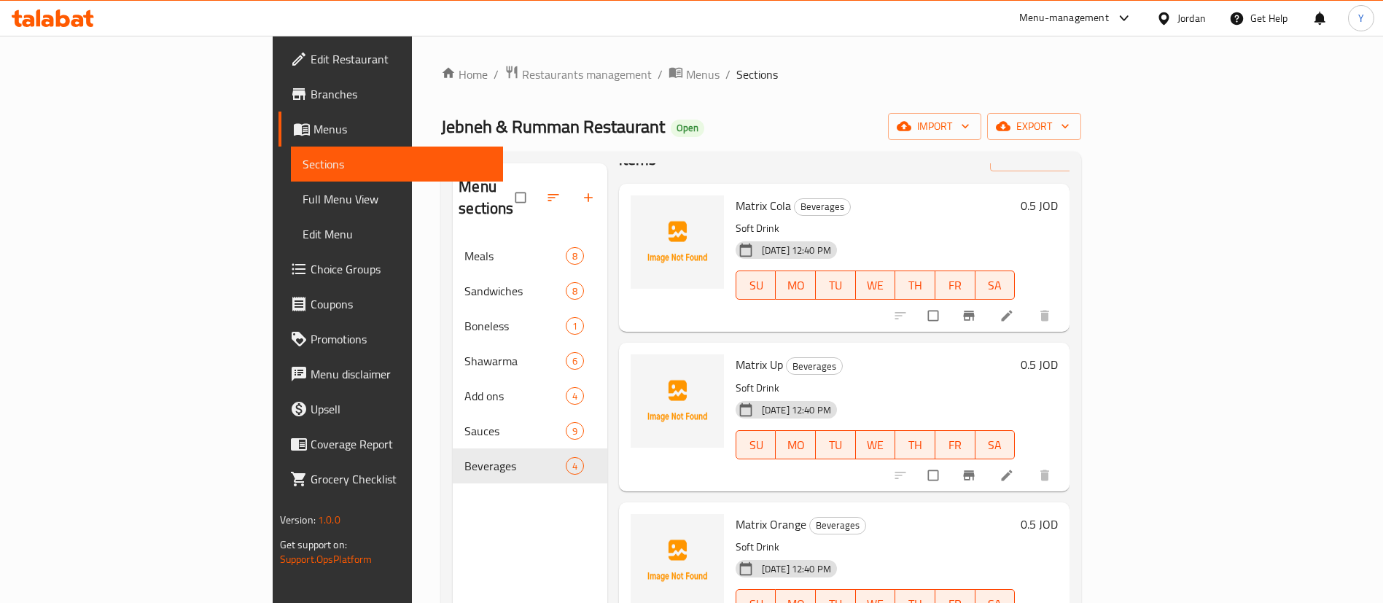
click at [80, 32] on div at bounding box center [53, 18] width 106 height 29
click at [52, 24] on icon at bounding box center [48, 21] width 12 height 12
